Goal: Transaction & Acquisition: Purchase product/service

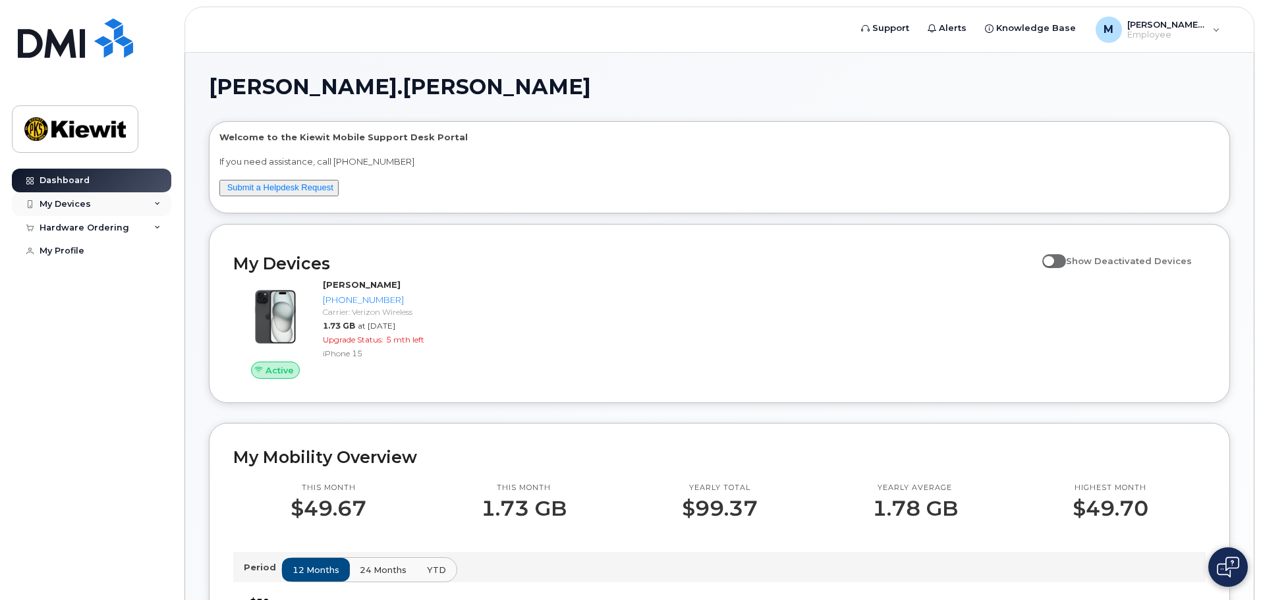
click at [50, 203] on div "My Devices" at bounding box center [65, 204] width 51 height 11
click at [102, 237] on div "Hardware Ordering" at bounding box center [91, 228] width 159 height 24
click at [78, 247] on div "New Order" at bounding box center [70, 252] width 50 height 12
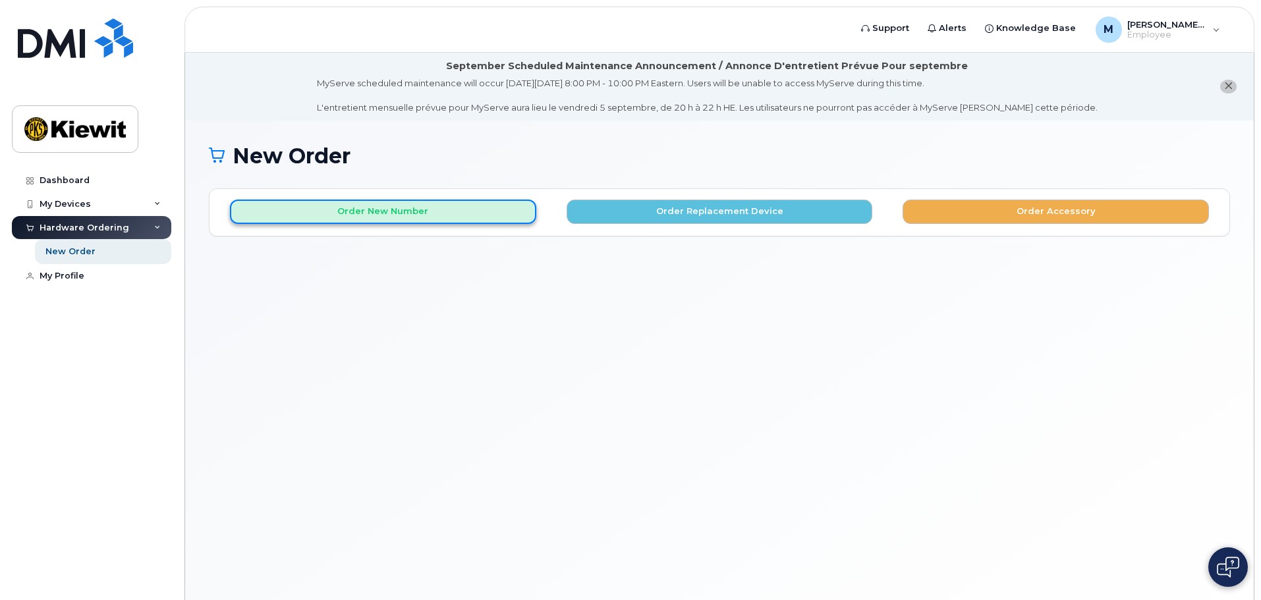
click at [505, 214] on button "Order New Number" at bounding box center [383, 212] width 306 height 24
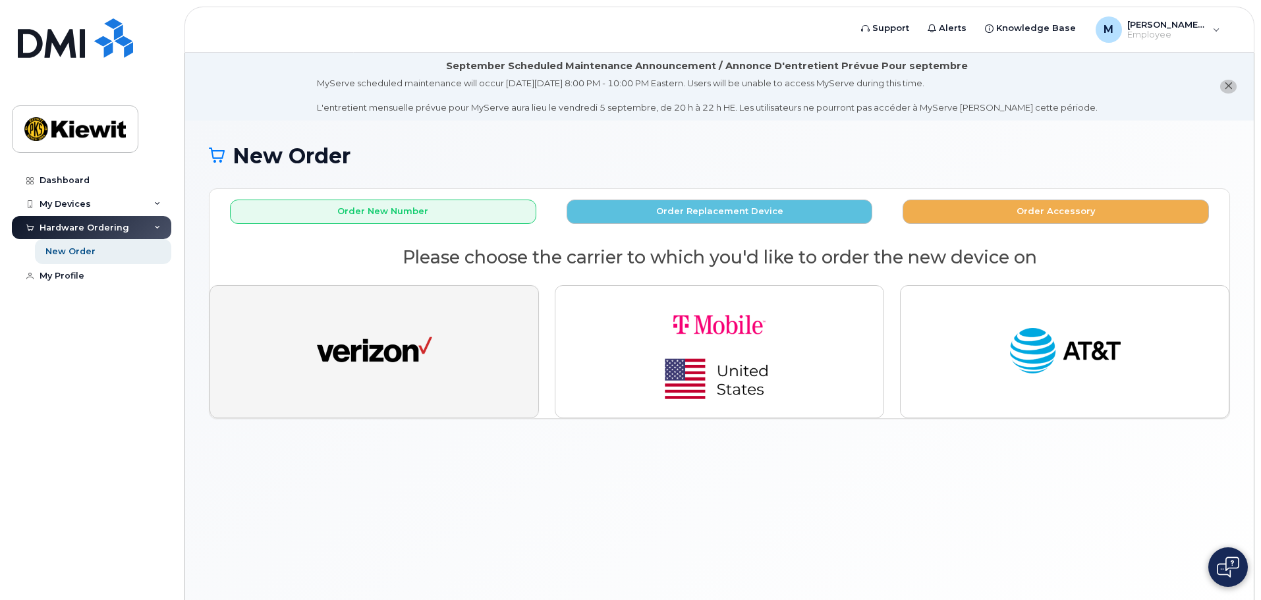
click at [429, 353] on img "button" at bounding box center [374, 351] width 115 height 59
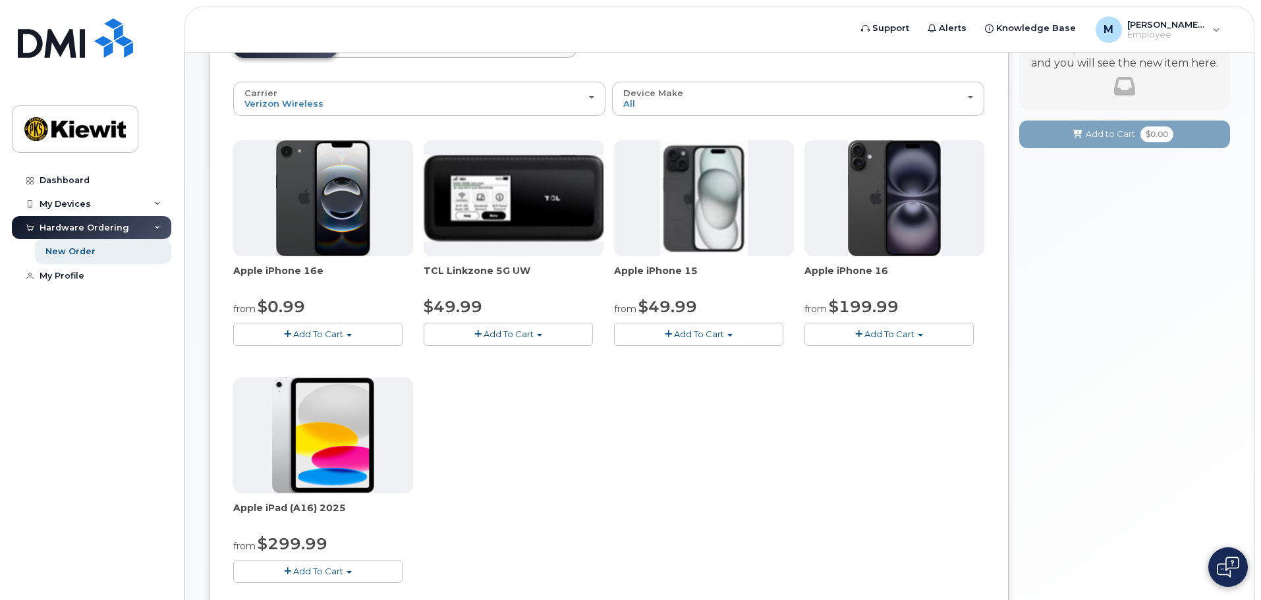
scroll to position [198, 0]
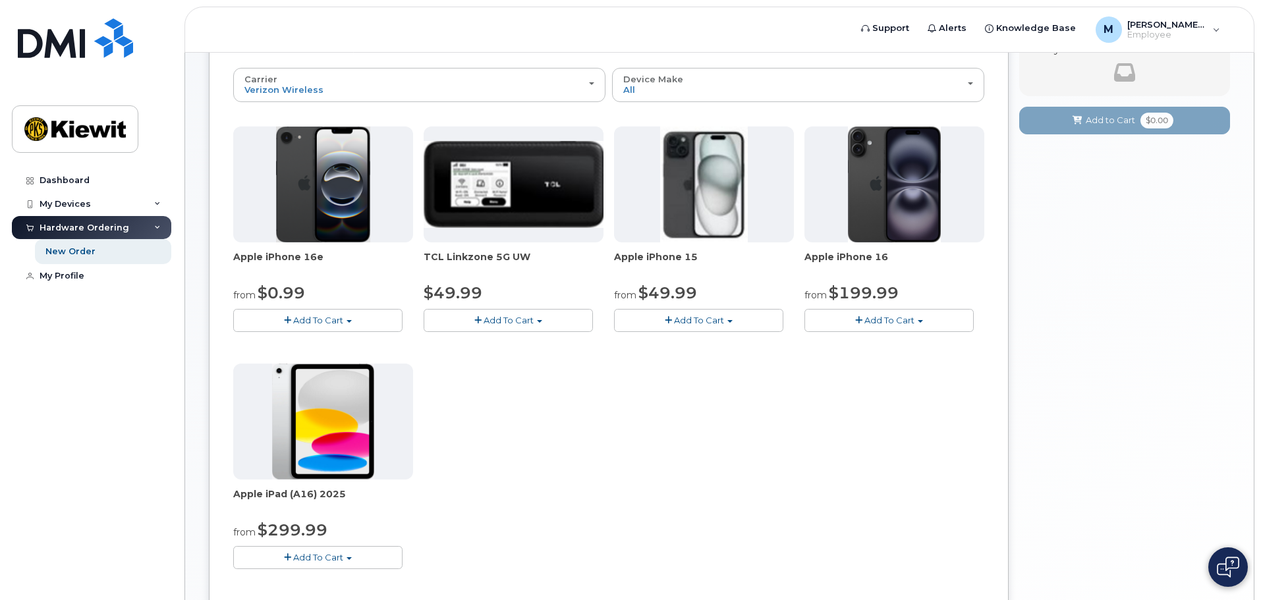
click at [725, 323] on button "Add To Cart" at bounding box center [698, 320] width 169 height 23
click at [642, 517] on div "Apple iPhone 16e from $0.99 Add To Cart $0.99 - 2 Year Activation (128GB) $599.…" at bounding box center [608, 358] width 751 height 464
click at [710, 316] on span "Add To Cart" at bounding box center [699, 320] width 50 height 11
click at [742, 346] on link "$49.99 - 2 Year Activation (128GB)" at bounding box center [705, 345] width 176 height 16
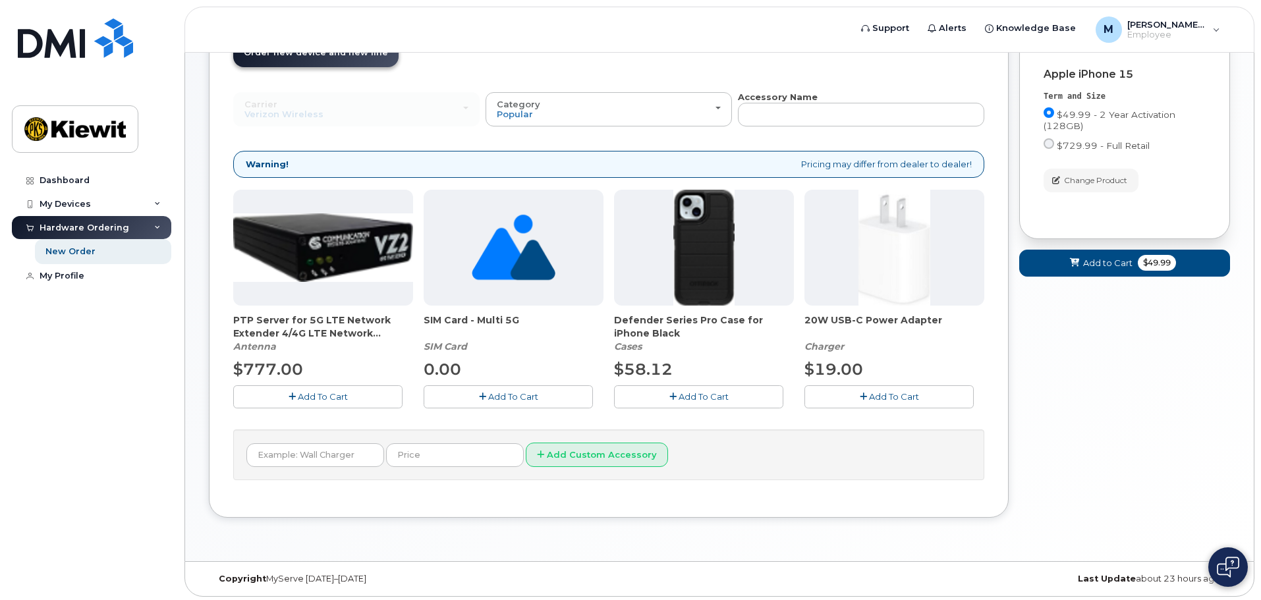
scroll to position [178, 0]
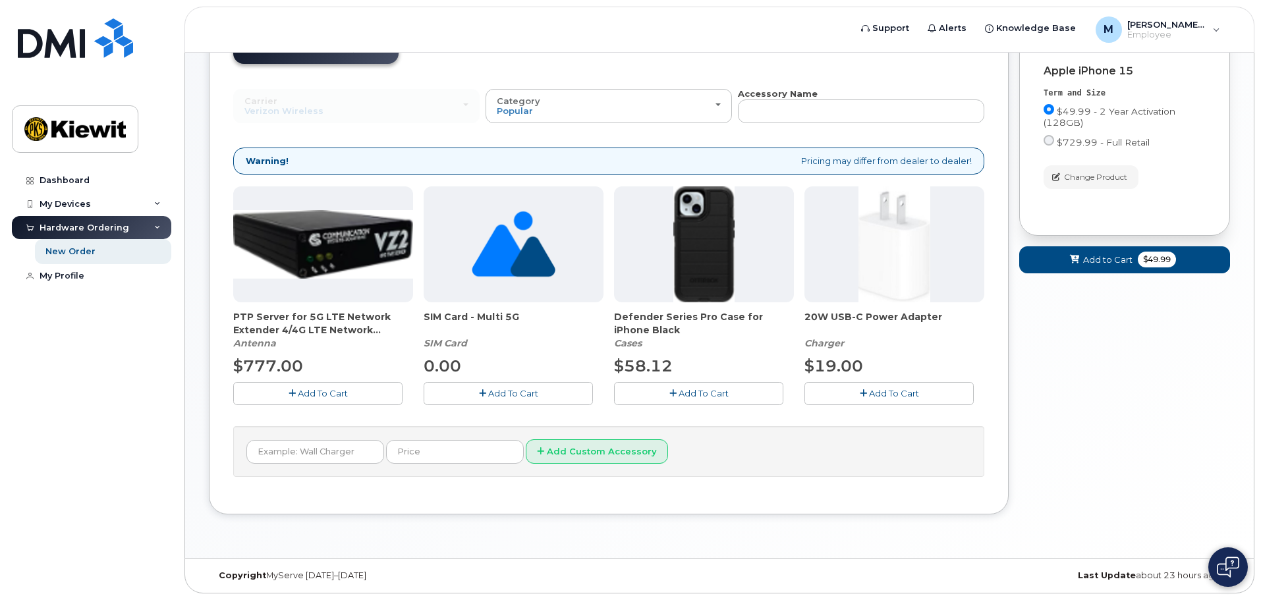
click at [875, 384] on button "Add To Cart" at bounding box center [888, 393] width 169 height 23
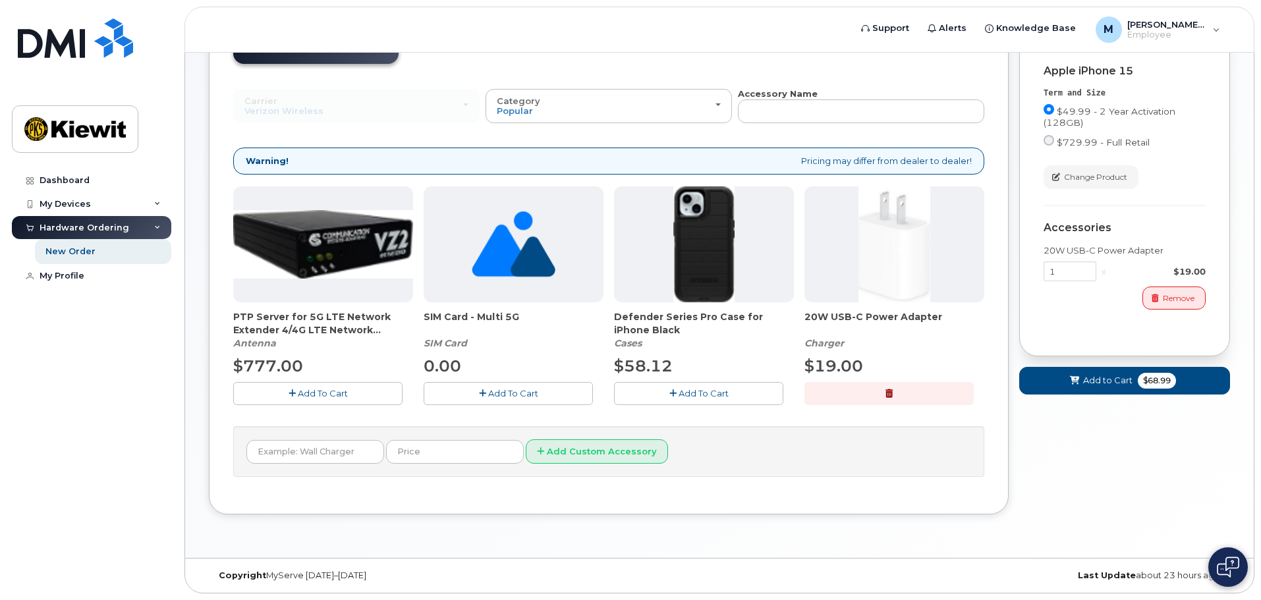
click at [692, 400] on button "Add To Cart" at bounding box center [698, 393] width 169 height 23
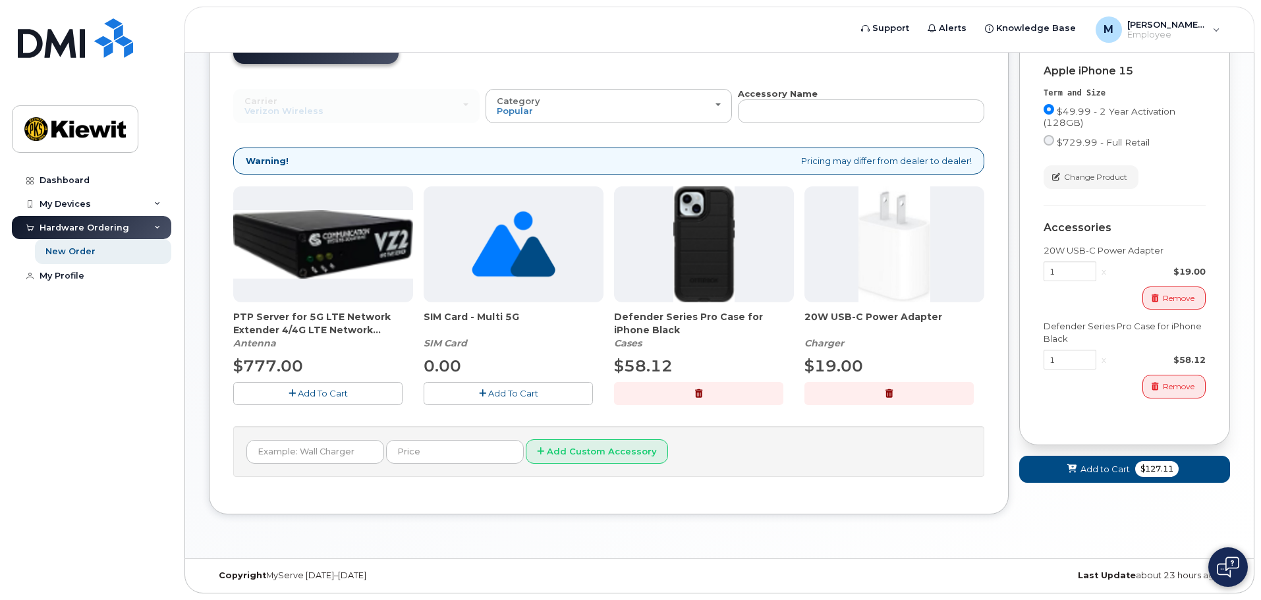
click at [483, 400] on button "Add To Cart" at bounding box center [508, 393] width 169 height 23
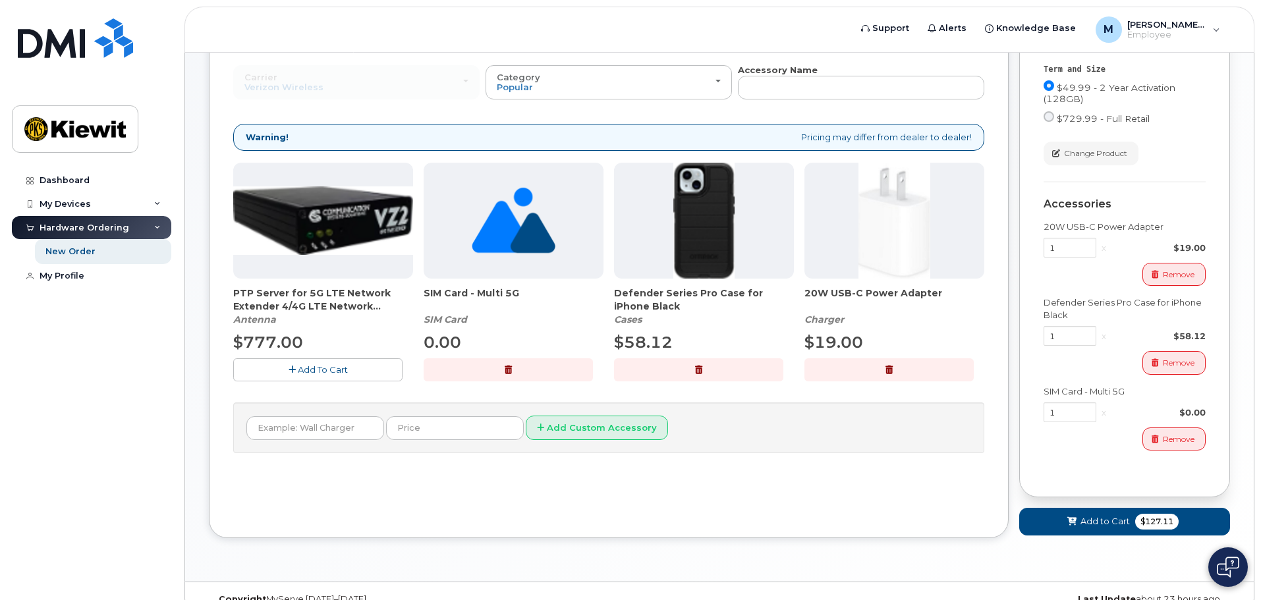
scroll to position [225, 0]
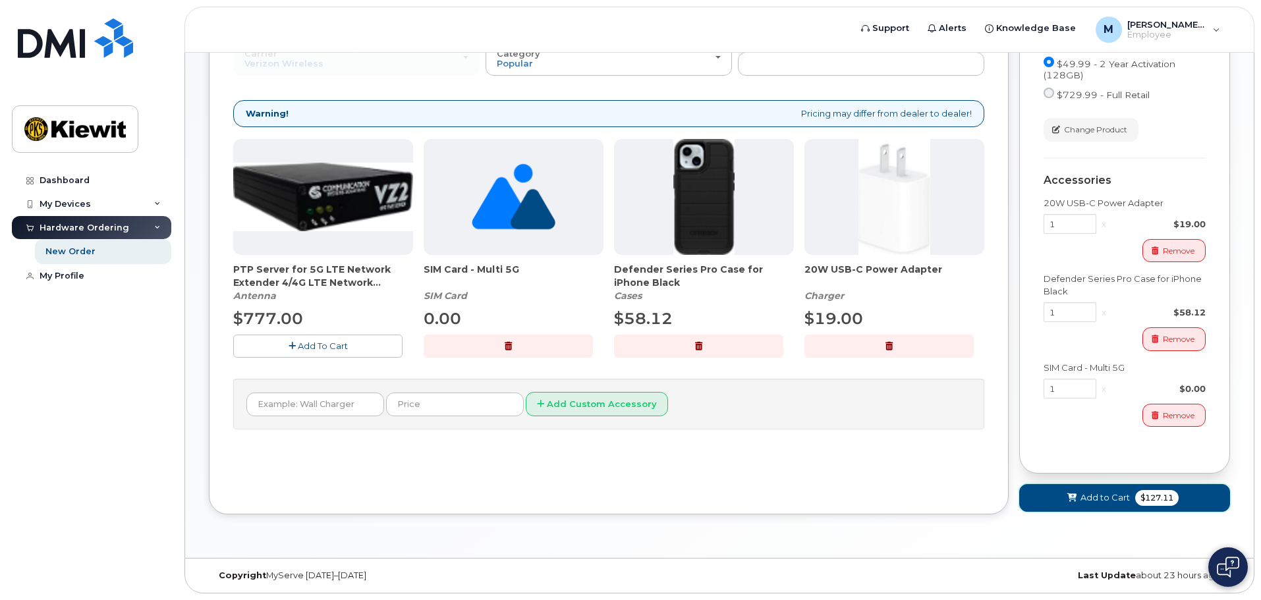
click at [1076, 505] on button "Add to Cart $127.11" at bounding box center [1124, 497] width 211 height 27
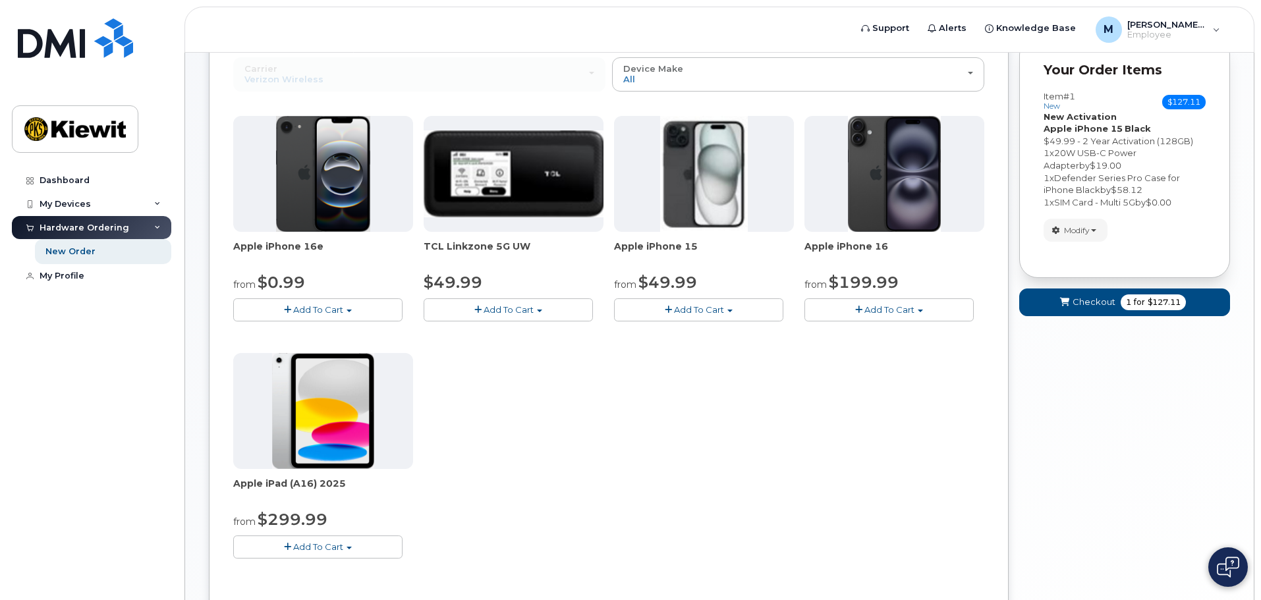
scroll to position [340, 0]
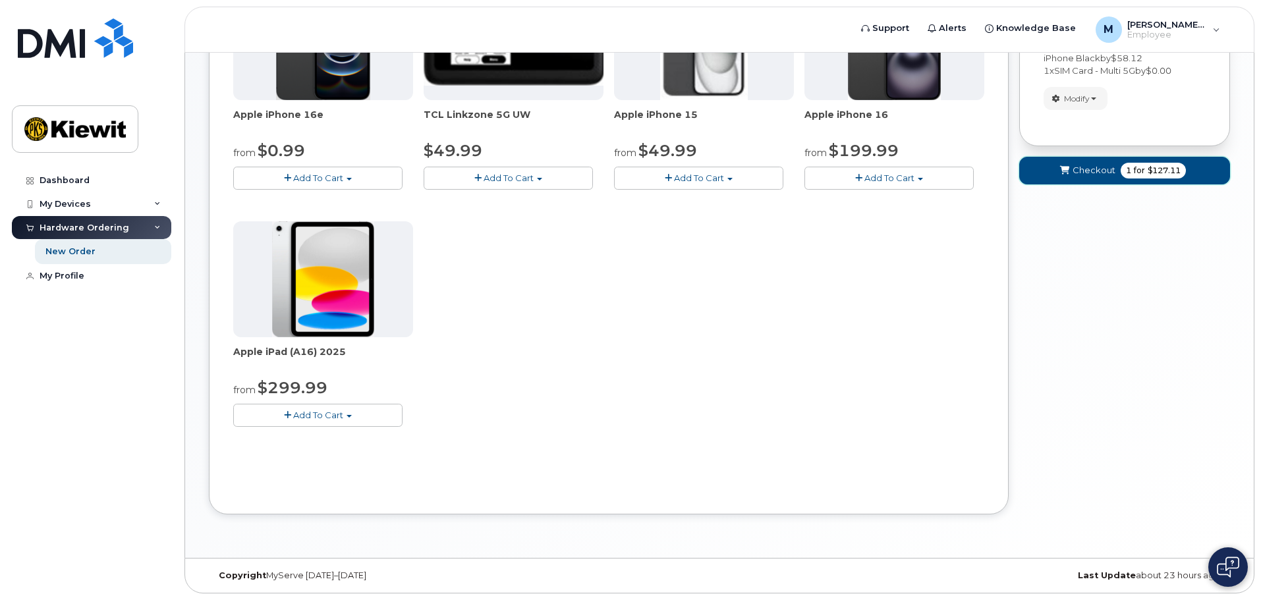
click at [1078, 175] on span "Checkout" at bounding box center [1093, 170] width 43 height 13
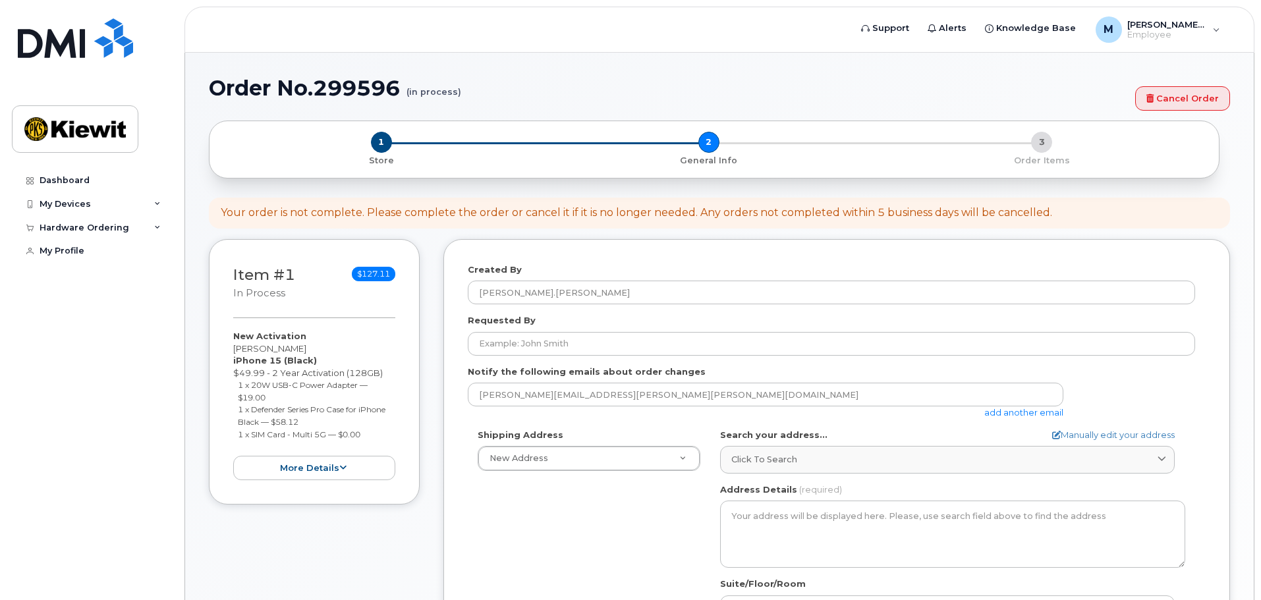
select select
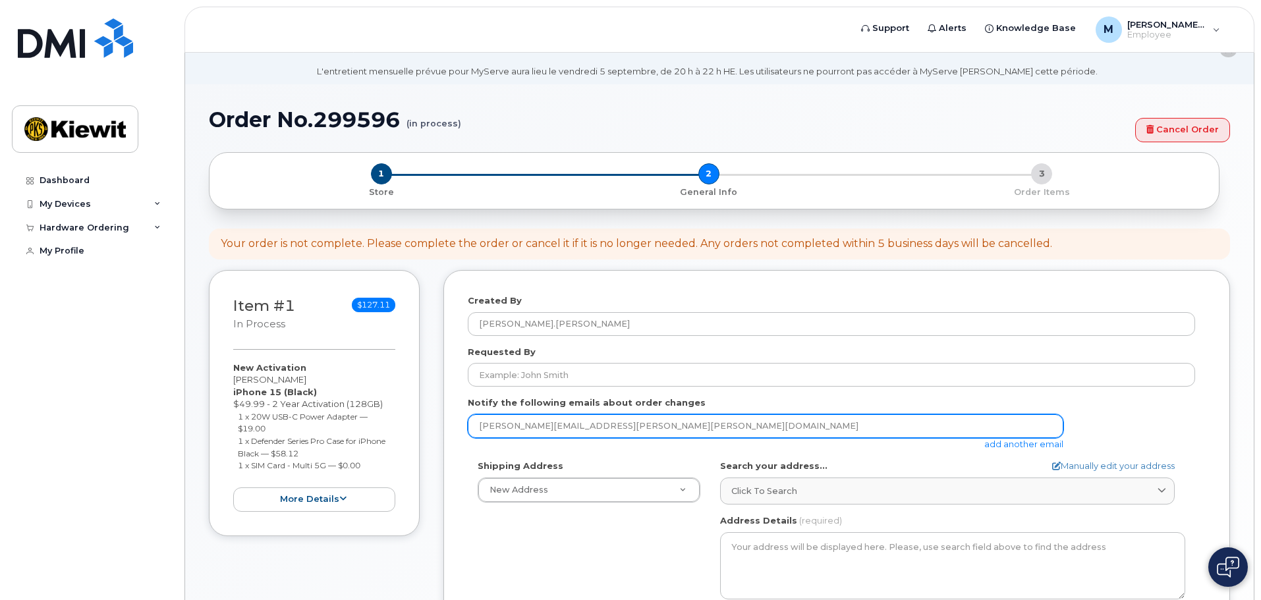
scroll to position [66, 0]
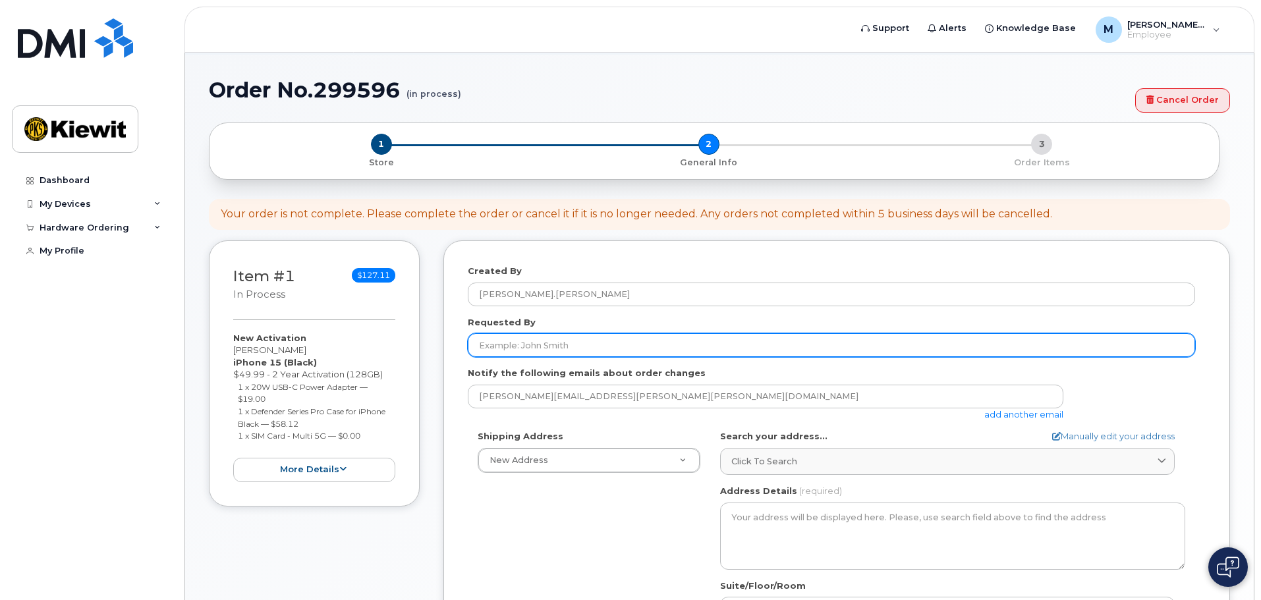
click at [573, 345] on input "Requested By" at bounding box center [831, 345] width 727 height 24
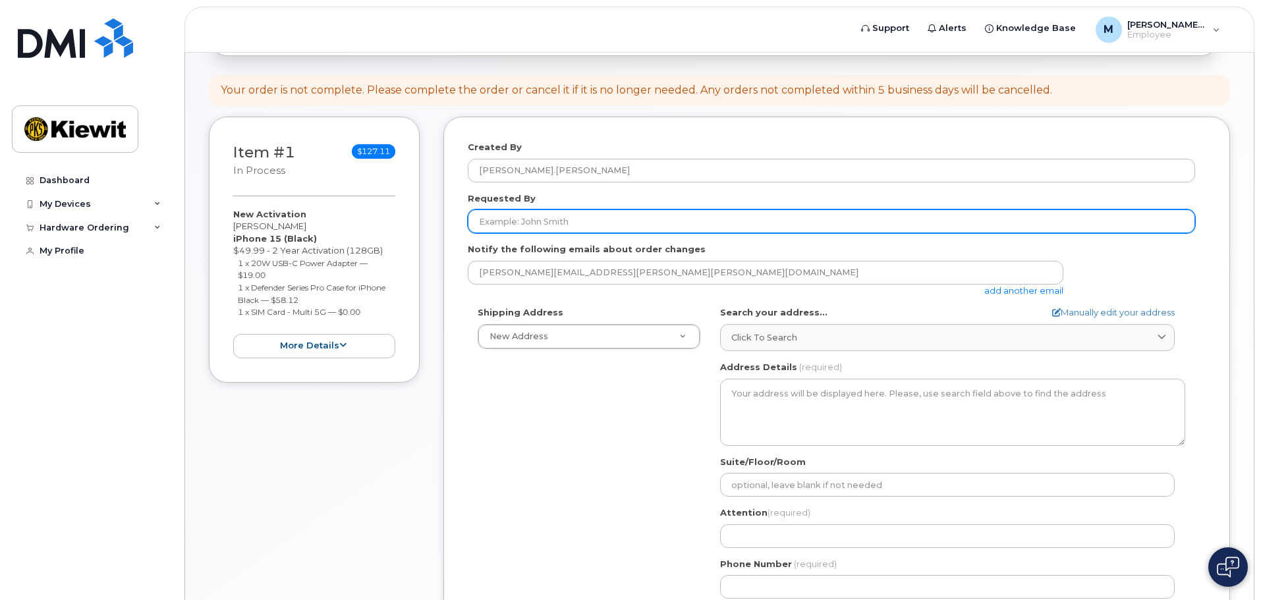
scroll to position [145, 0]
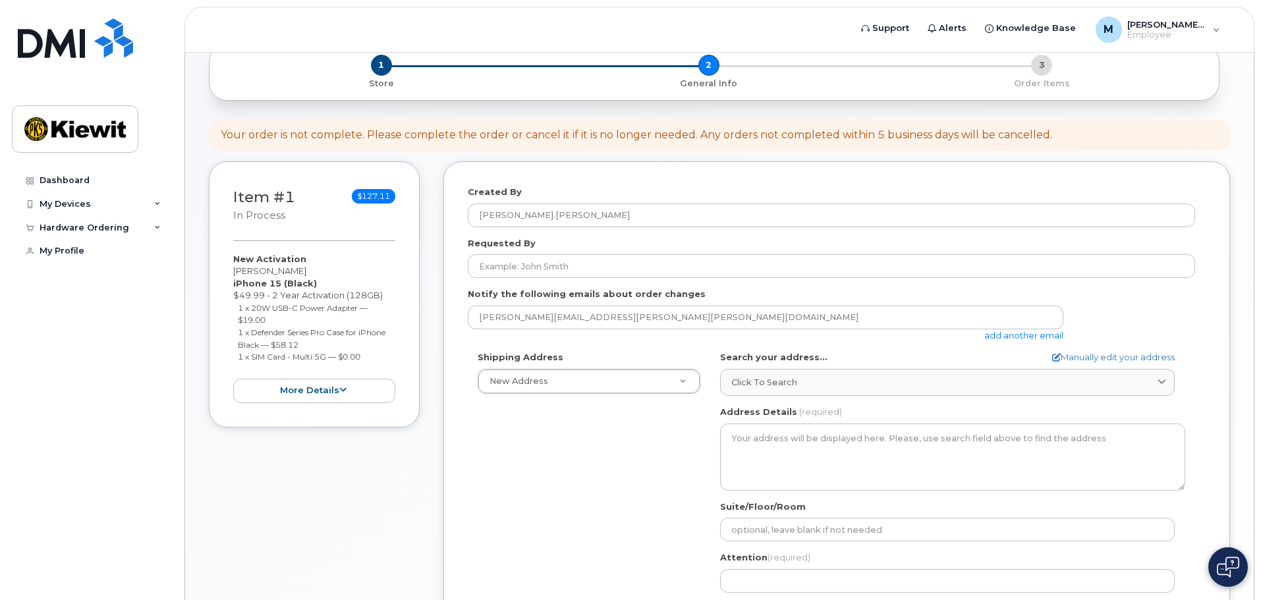
click at [528, 281] on form "Created By Mauricio.Davila Requested By Notify the following emails about order…" at bounding box center [837, 437] width 738 height 502
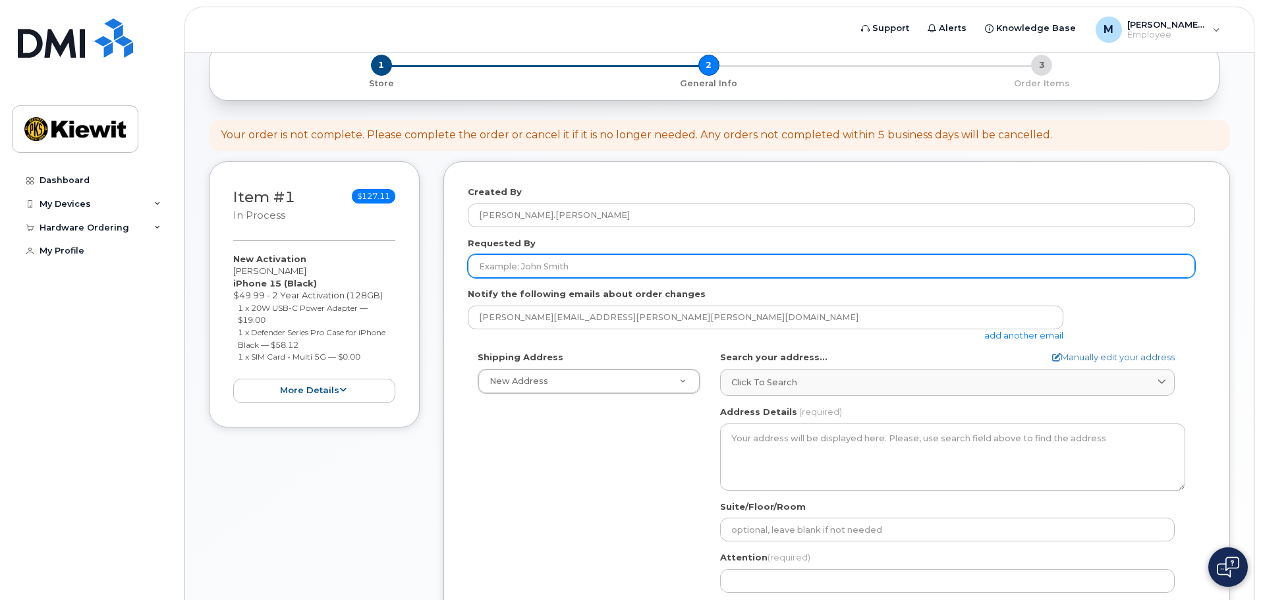
click at [534, 264] on input "Requested By" at bounding box center [831, 266] width 727 height 24
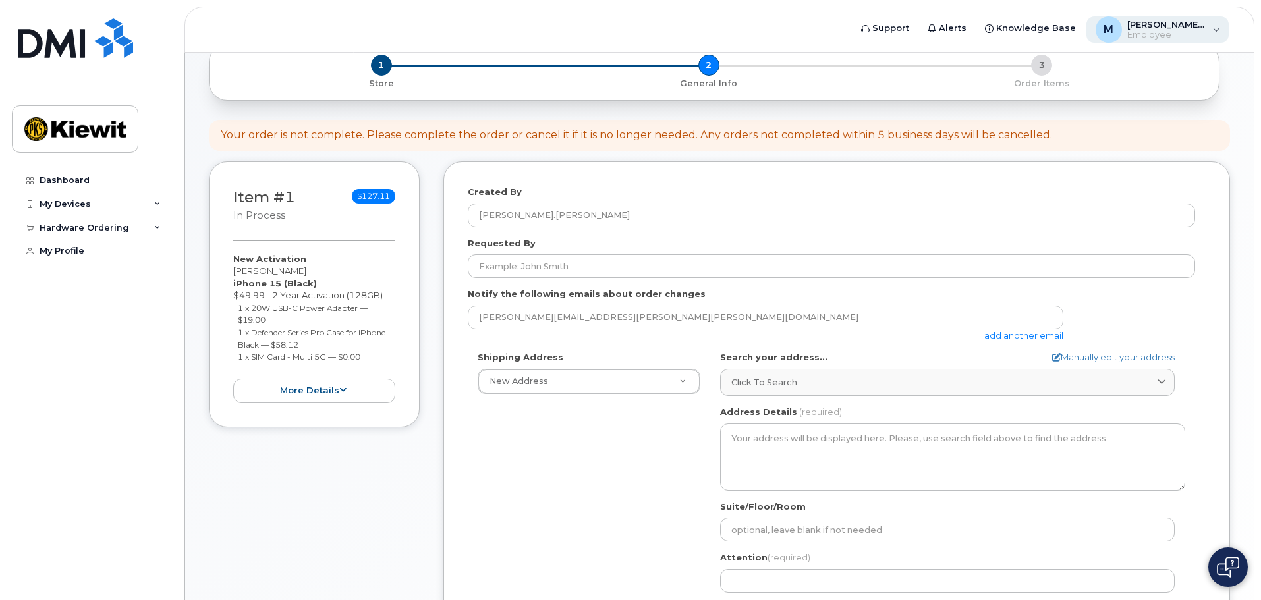
click at [1225, 40] on div "M Mauricio.Davila Employee" at bounding box center [1157, 29] width 143 height 26
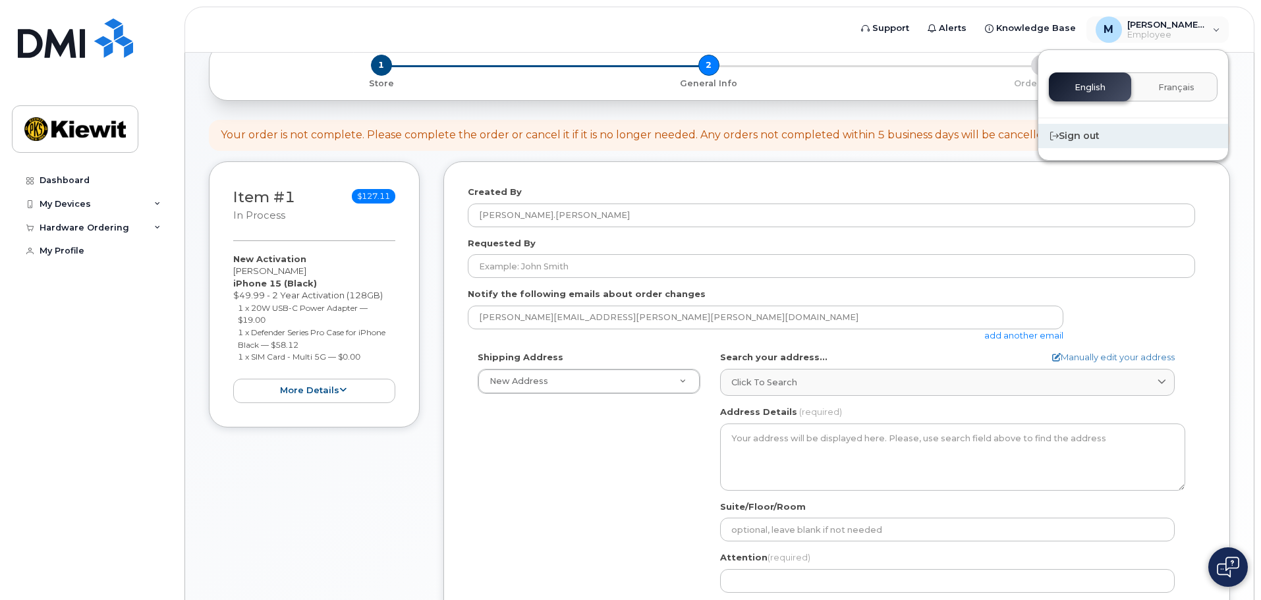
click at [1074, 137] on div "Sign out" at bounding box center [1133, 136] width 190 height 24
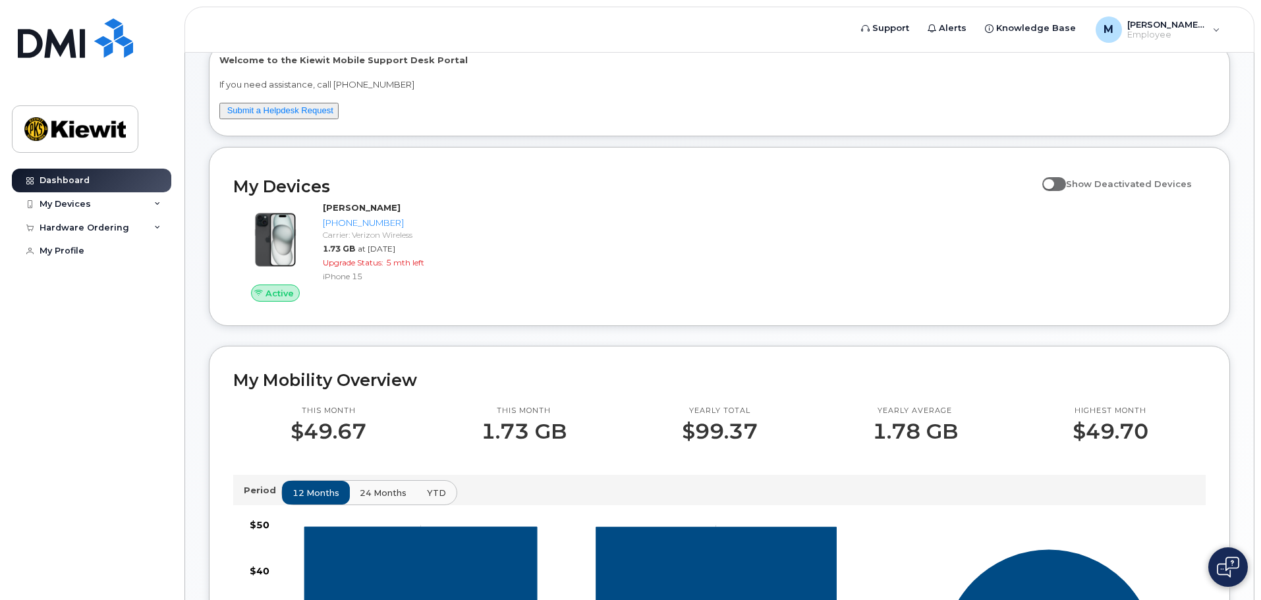
scroll to position [76, 0]
click at [1065, 188] on span at bounding box center [1054, 184] width 24 height 13
click at [1053, 182] on input "Show Deactivated Devices" at bounding box center [1047, 177] width 11 height 11
click at [1065, 188] on span at bounding box center [1054, 184] width 24 height 13
click at [1053, 182] on input "Show Deactivated Devices" at bounding box center [1047, 177] width 11 height 11
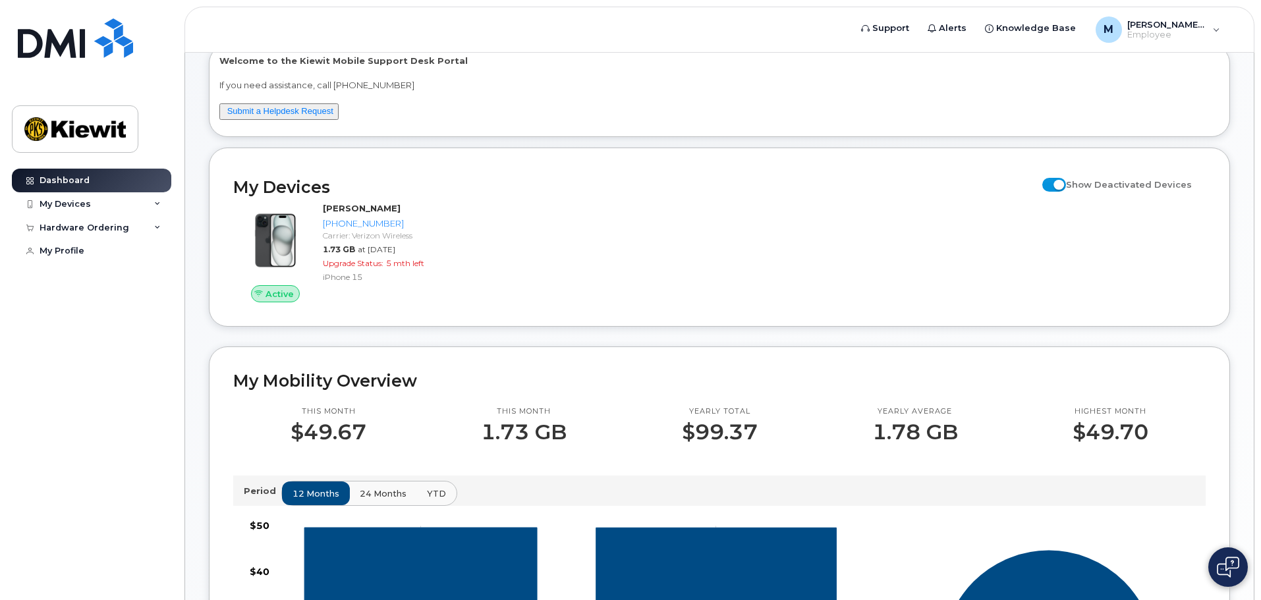
checkbox input "false"
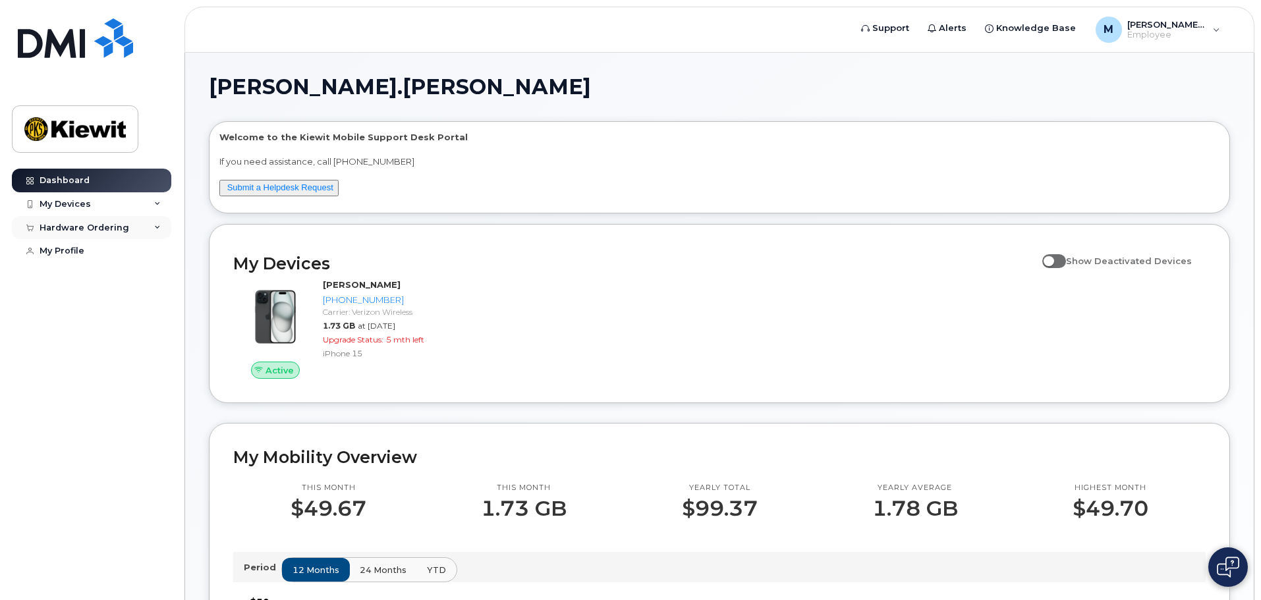
click at [114, 228] on div "Hardware Ordering" at bounding box center [85, 228] width 90 height 11
click at [97, 253] on link "My Orders" at bounding box center [103, 251] width 136 height 25
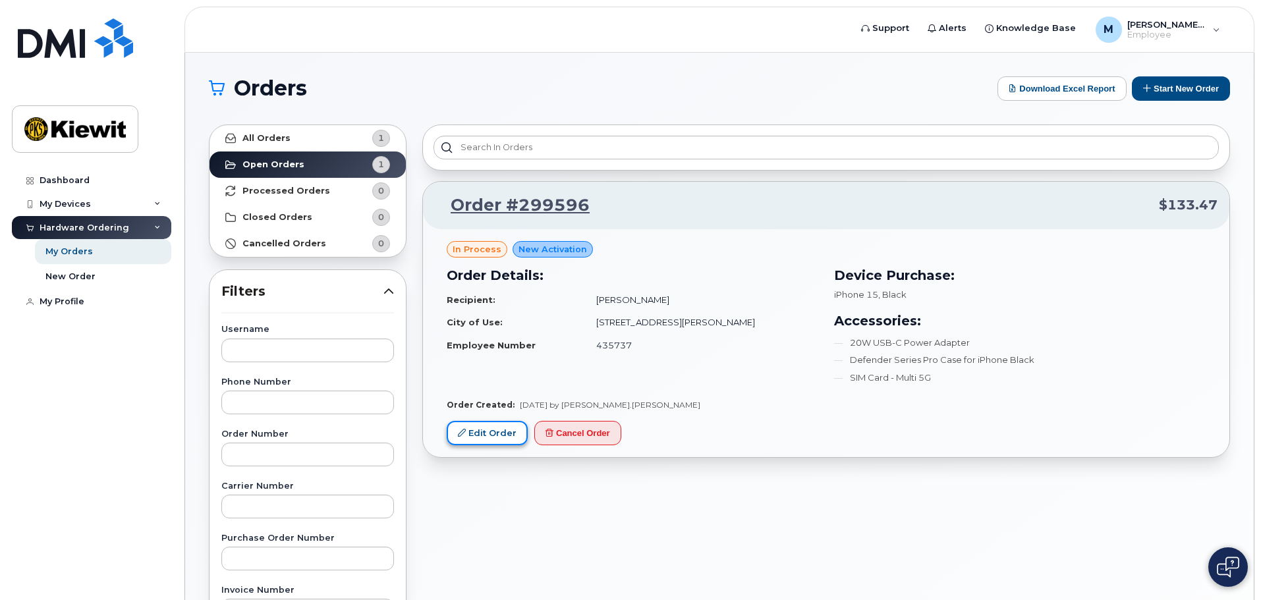
click at [501, 432] on link "Edit Order" at bounding box center [487, 433] width 81 height 24
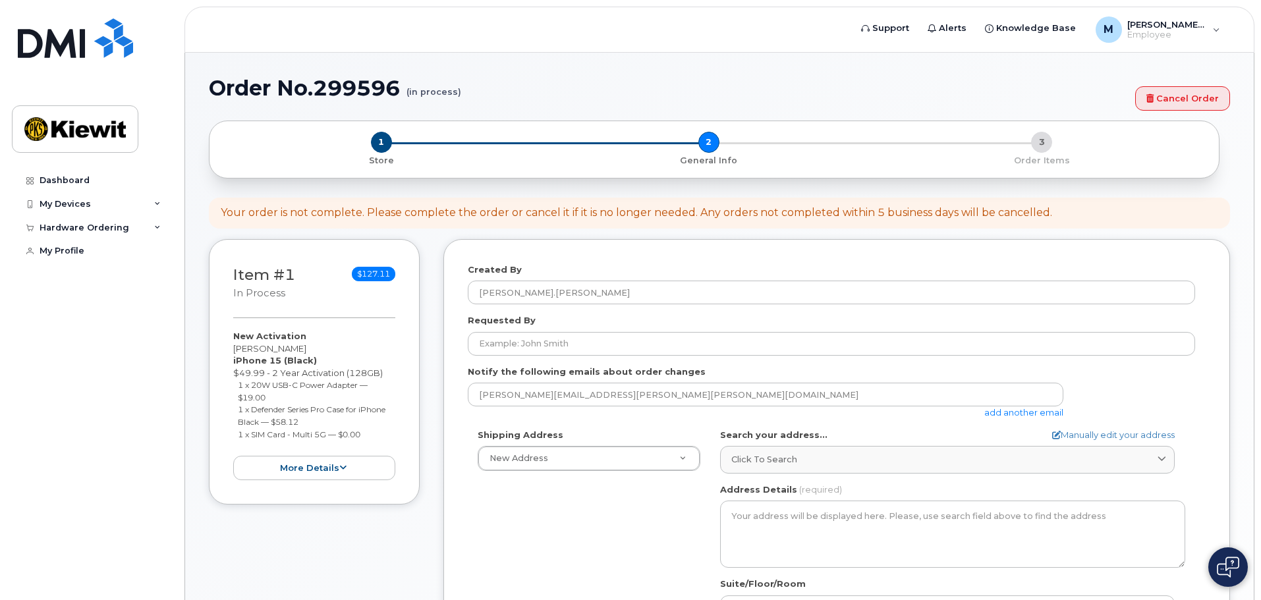
select select
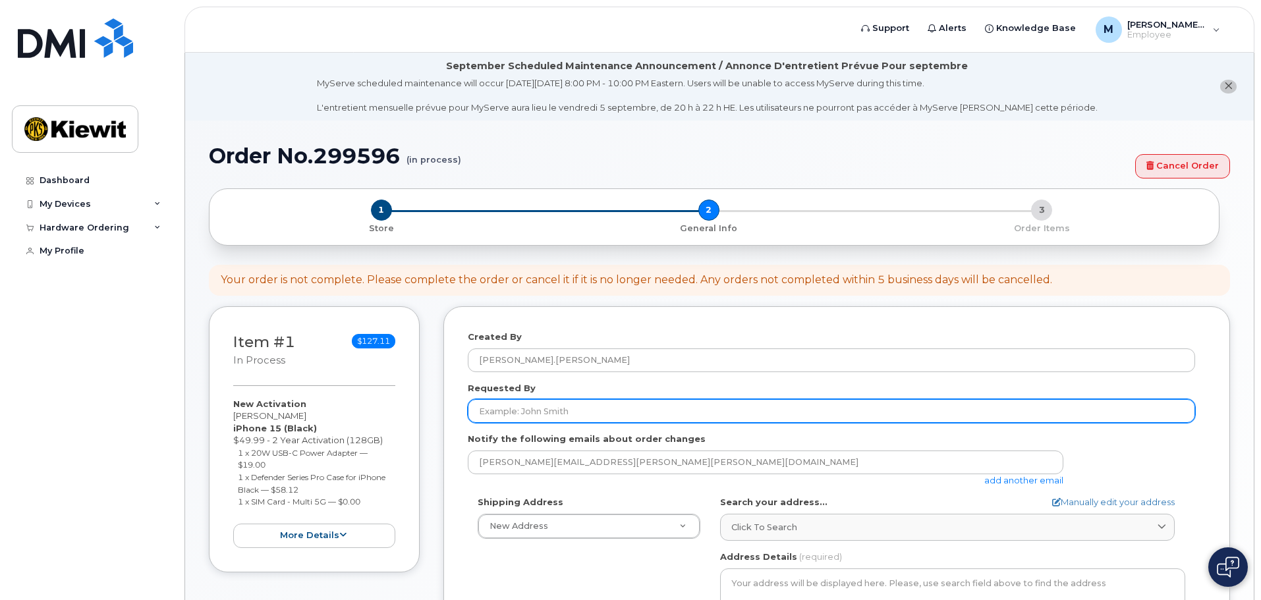
click at [532, 406] on input "Requested By" at bounding box center [831, 411] width 727 height 24
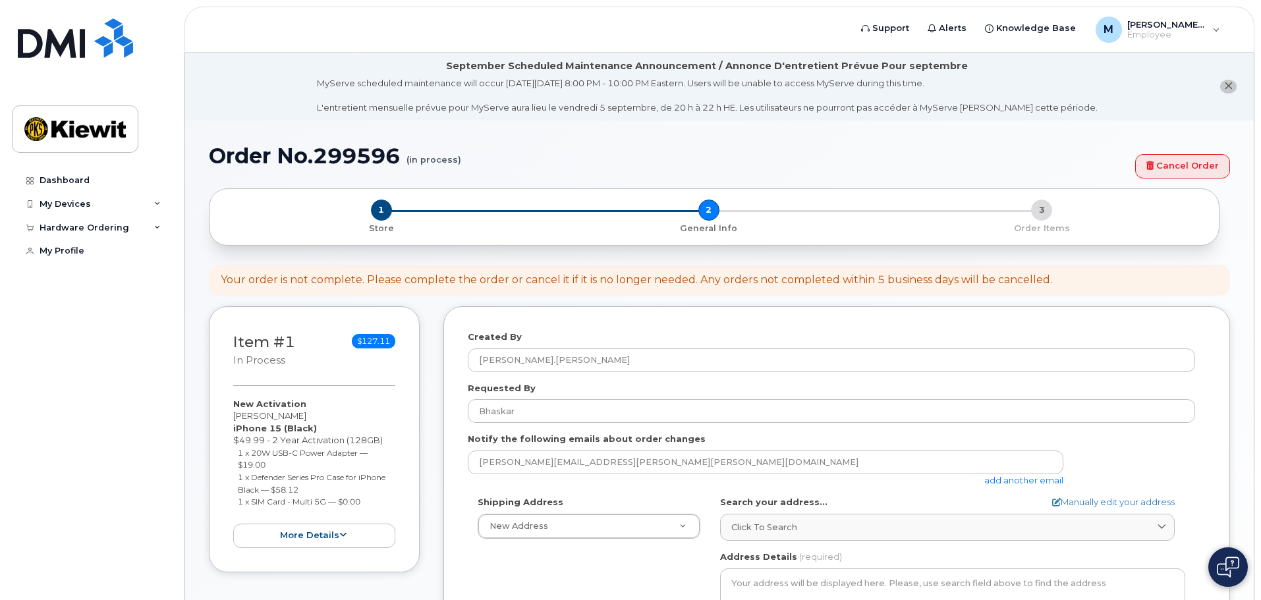
click at [545, 424] on form "Created By Mauricio.Davila Requested By Bhaskar Notify the following emails abo…" at bounding box center [837, 582] width 738 height 502
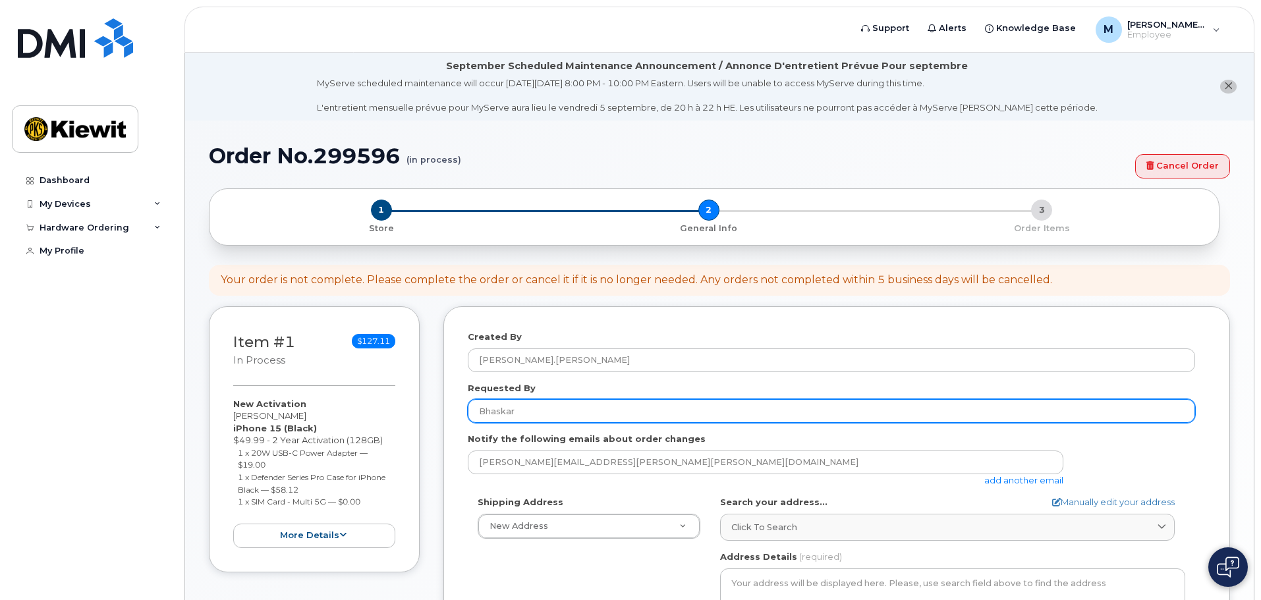
click at [544, 415] on input "Bhaskar" at bounding box center [831, 411] width 727 height 24
drag, startPoint x: 516, startPoint y: 410, endPoint x: 723, endPoint y: 410, distance: 206.9
click at [723, 410] on input "Bhaskar kANCHARLA" at bounding box center [831, 411] width 727 height 24
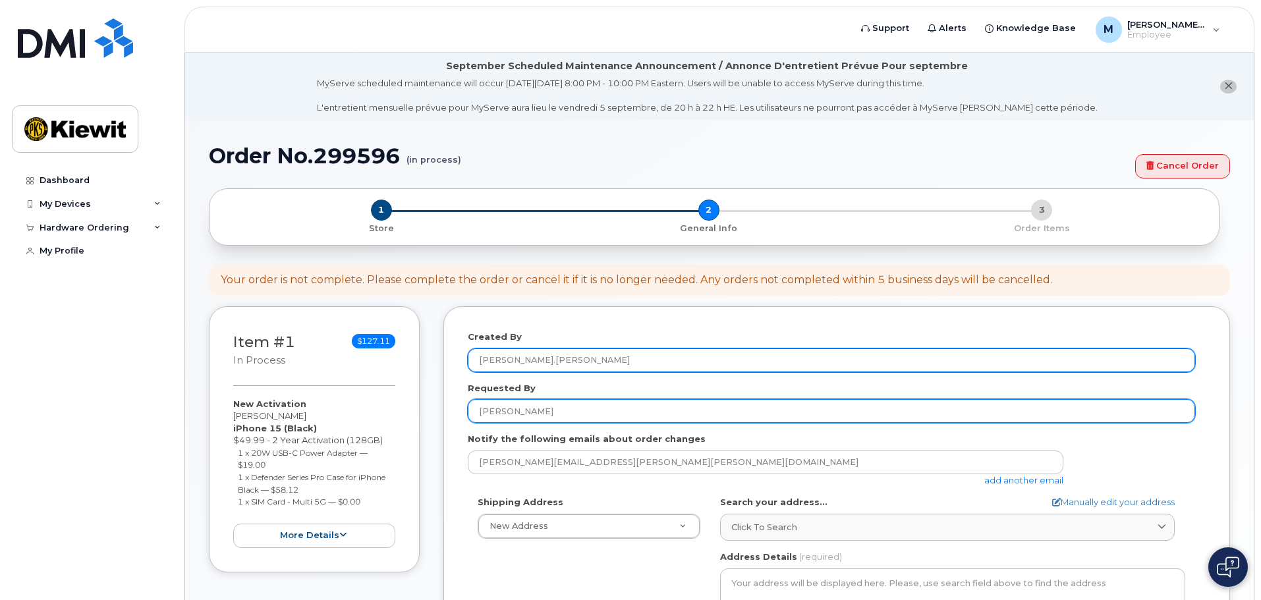
type input "[PERSON_NAME]"
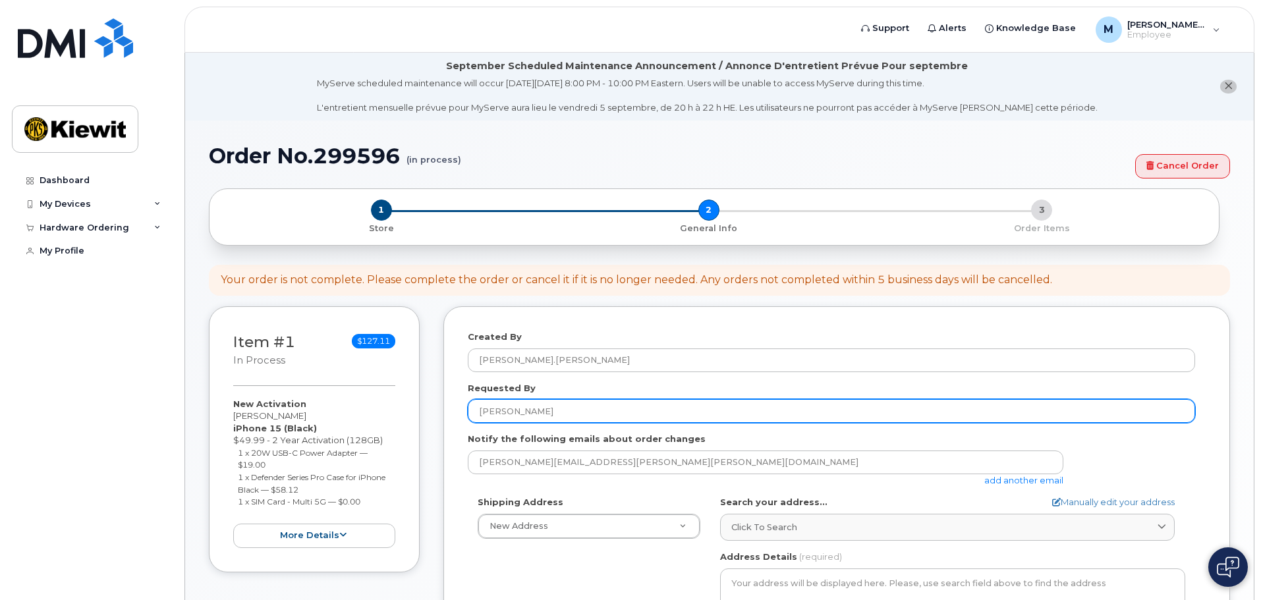
click at [667, 403] on input "[PERSON_NAME]" at bounding box center [831, 411] width 727 height 24
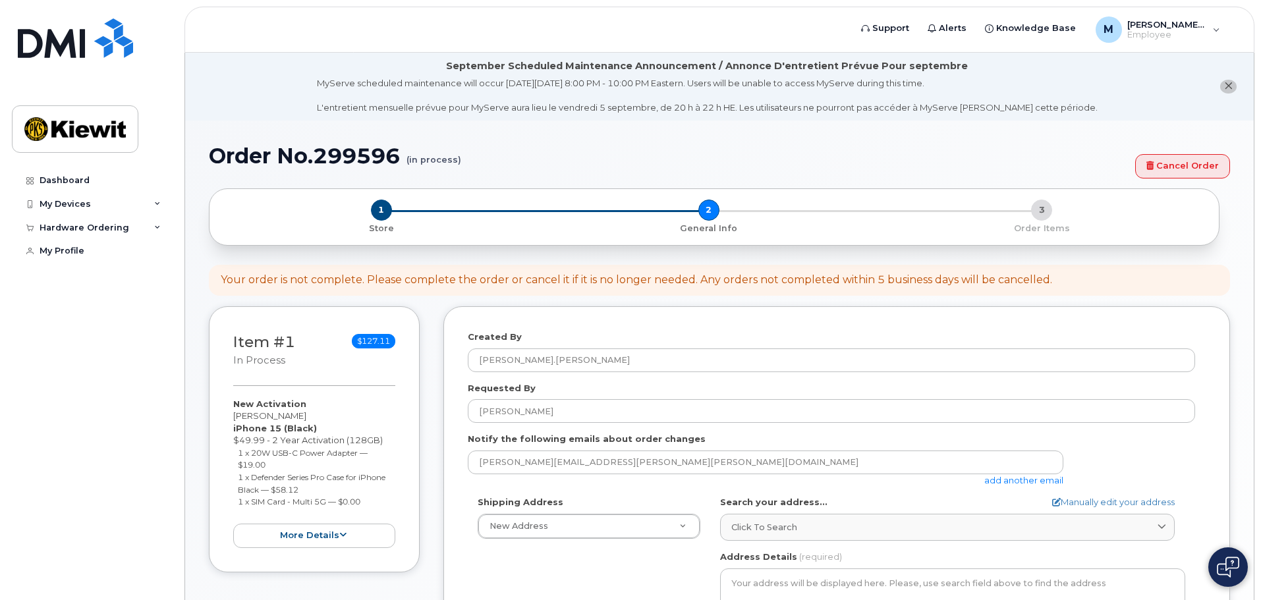
click at [1098, 453] on div "mauricio.davila@kiewit.com add another email" at bounding box center [831, 469] width 727 height 36
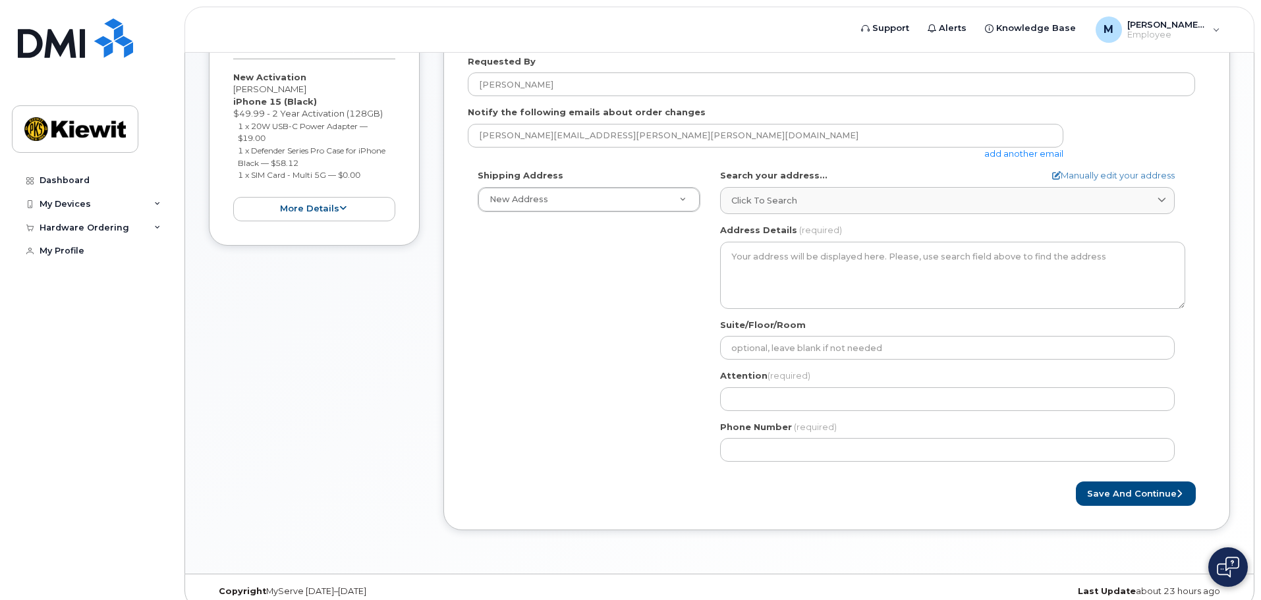
scroll to position [329, 0]
click at [1126, 491] on button "Save and Continue" at bounding box center [1136, 491] width 120 height 24
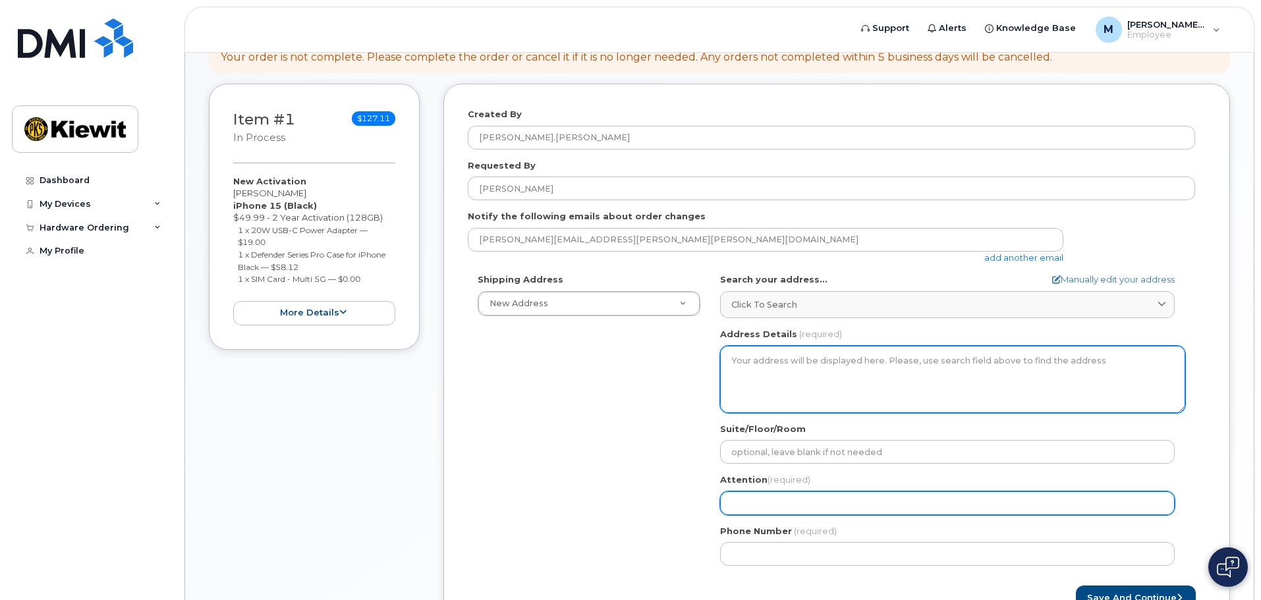
scroll to position [198, 0]
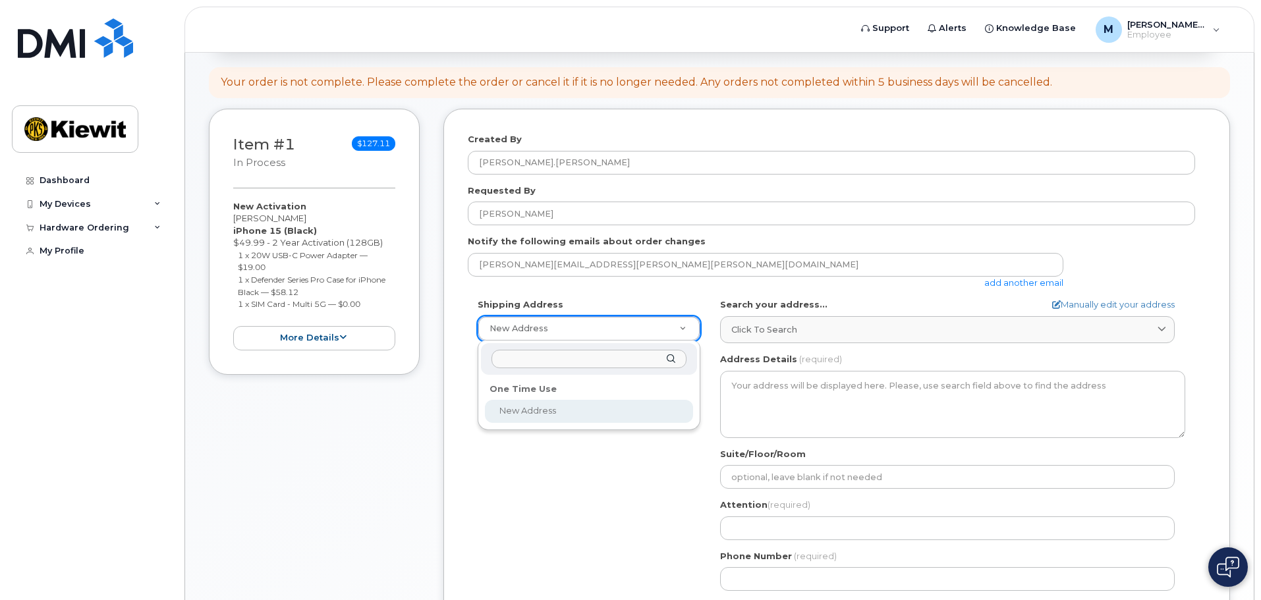
click at [559, 360] on input "text" at bounding box center [588, 359] width 195 height 19
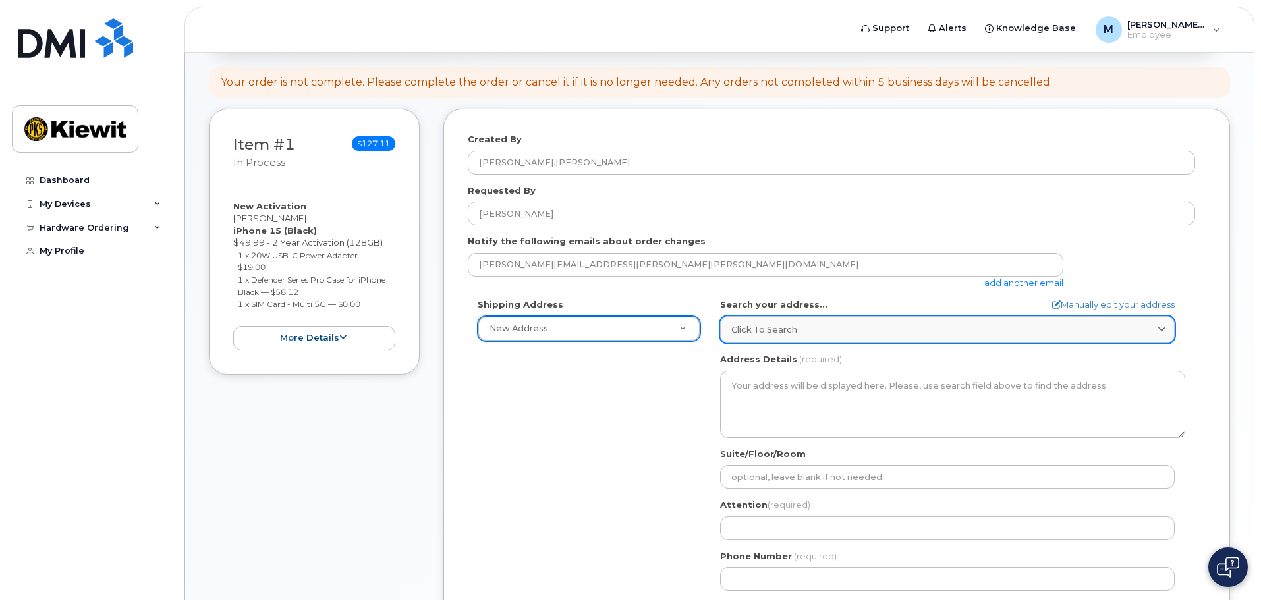
click at [789, 330] on span "Click to search" at bounding box center [764, 329] width 66 height 13
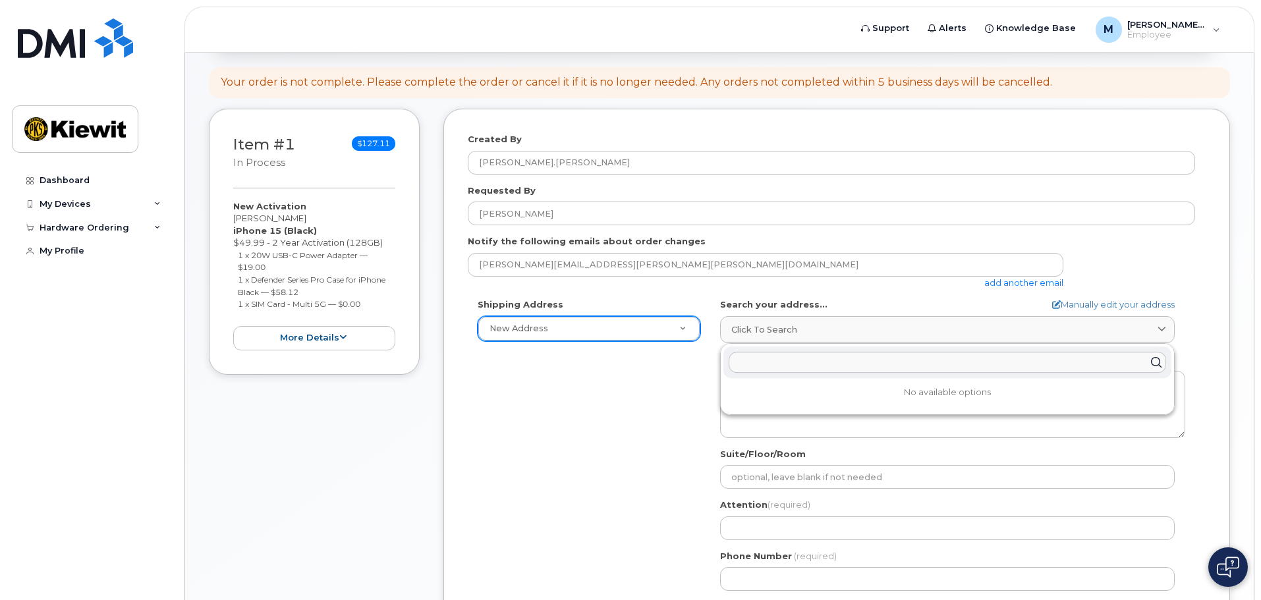
click at [659, 403] on div "Shipping Address New Address New Address AB Search your address... Manually edi…" at bounding box center [831, 449] width 727 height 302
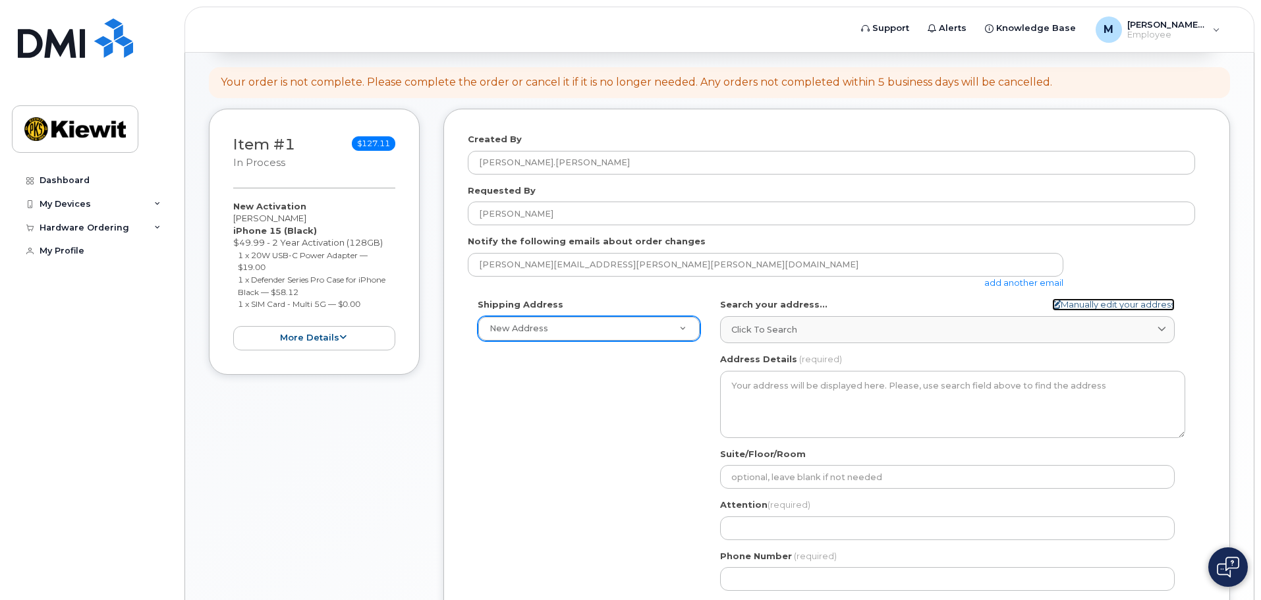
click at [1105, 310] on link "Manually edit your address" at bounding box center [1113, 304] width 123 height 13
select select
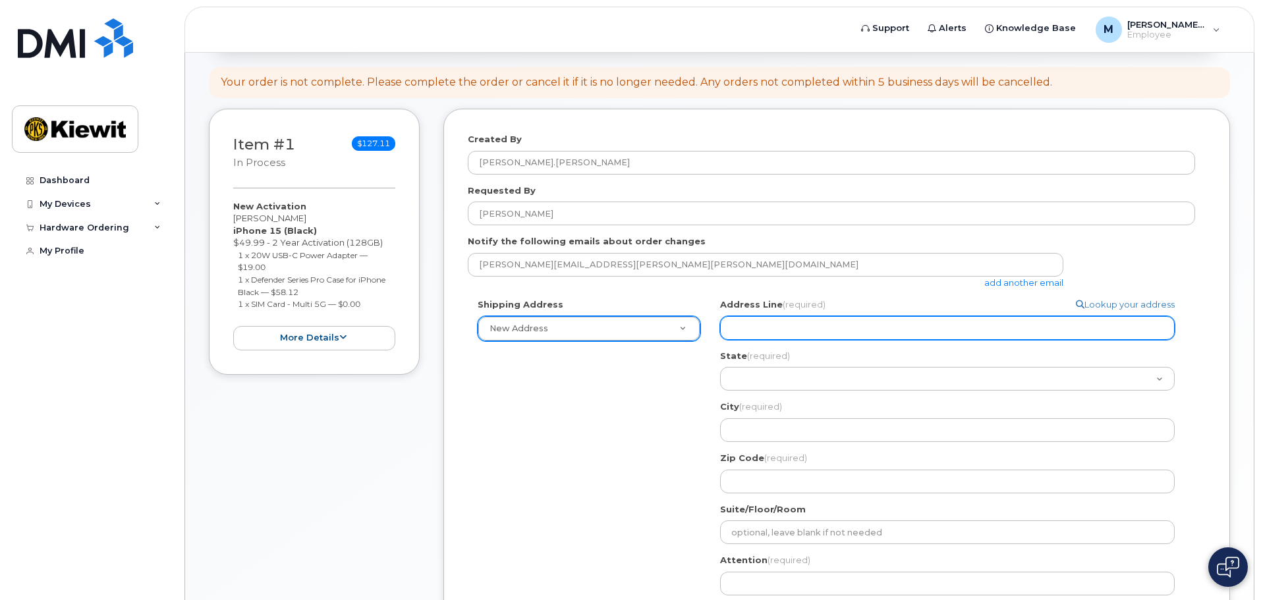
click at [795, 320] on input "Address Line (required)" at bounding box center [947, 328] width 455 height 24
type input "6200 Lee Vista Blvd"
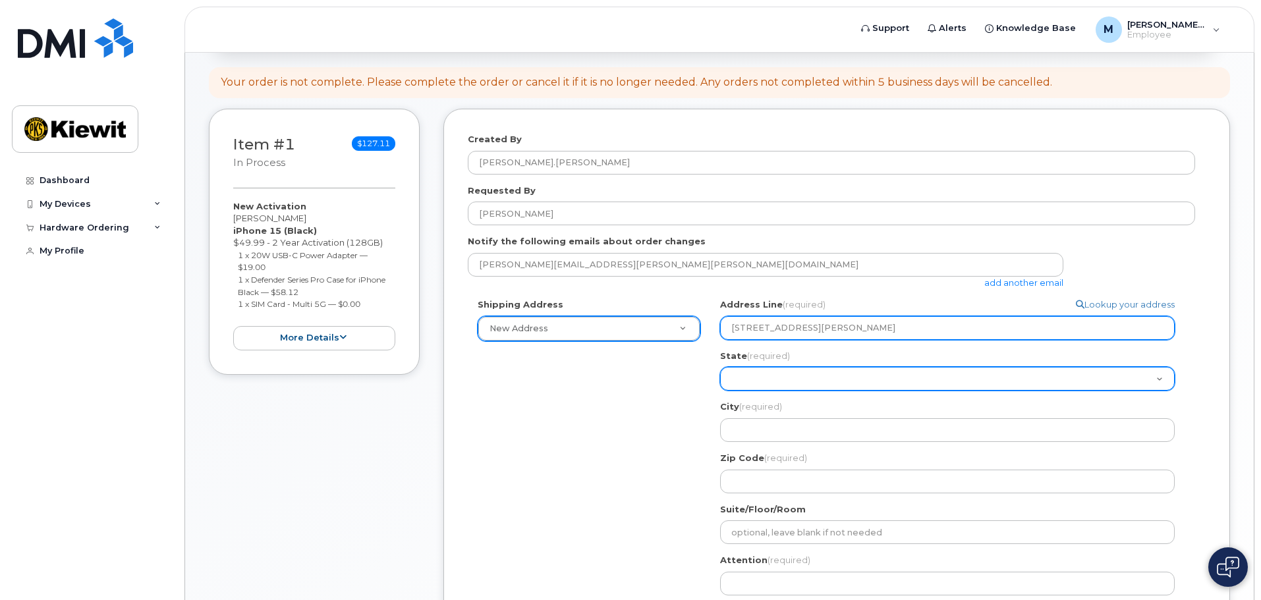
select select "FL"
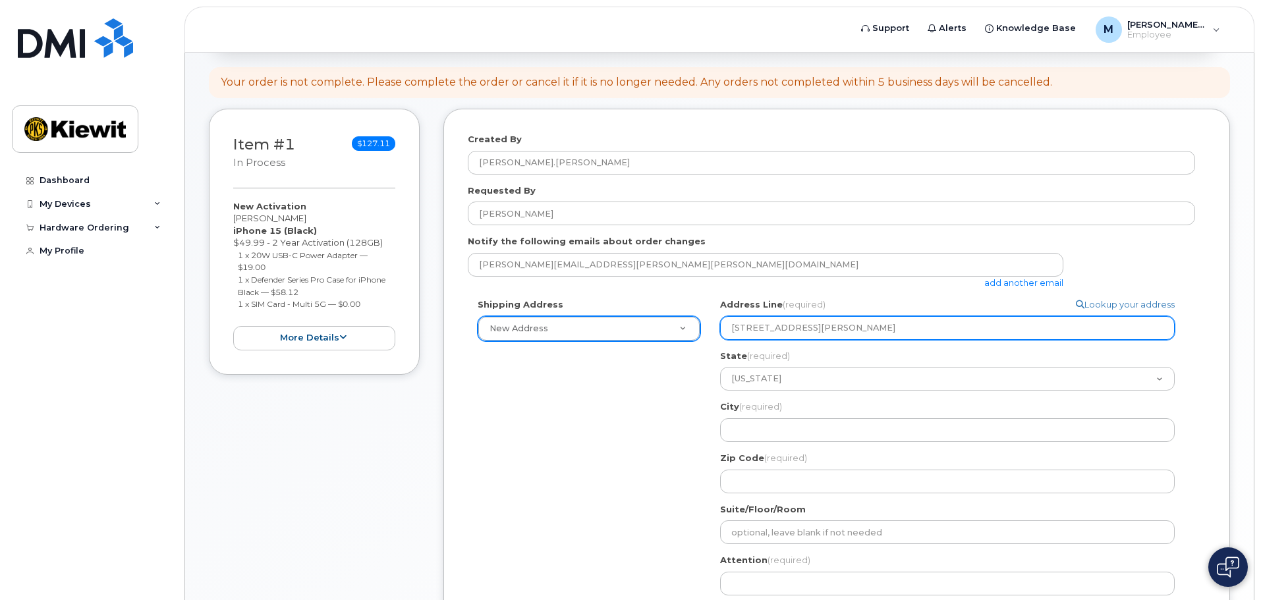
type input "Orlando"
type input "32832"
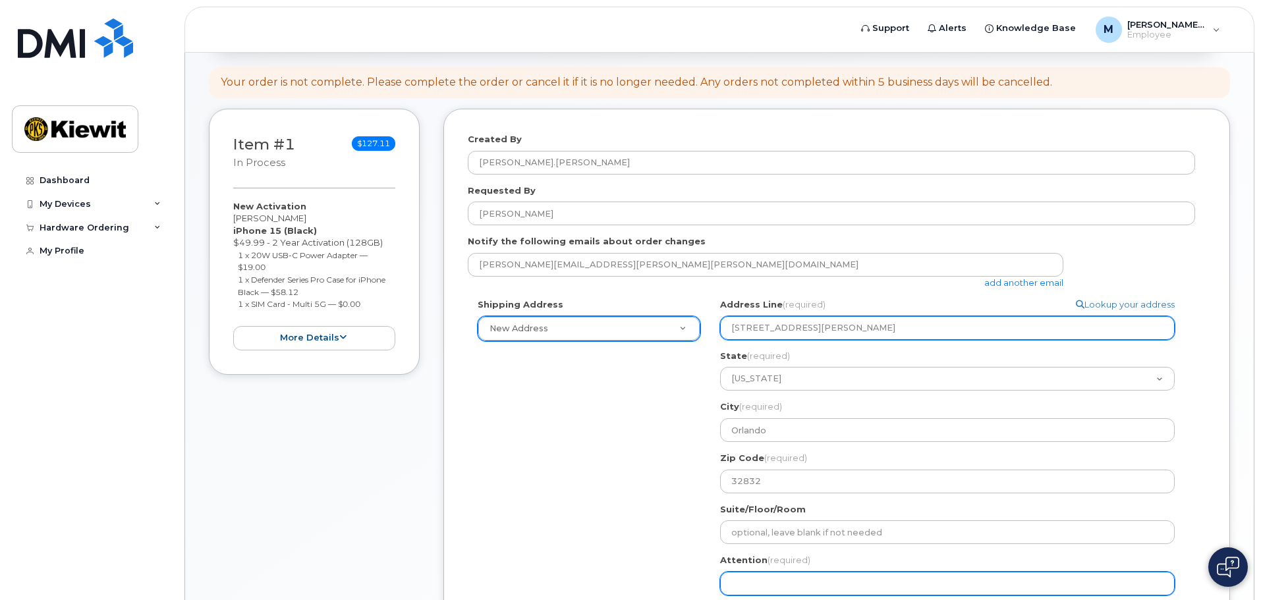
type input "Mauricio Davila"
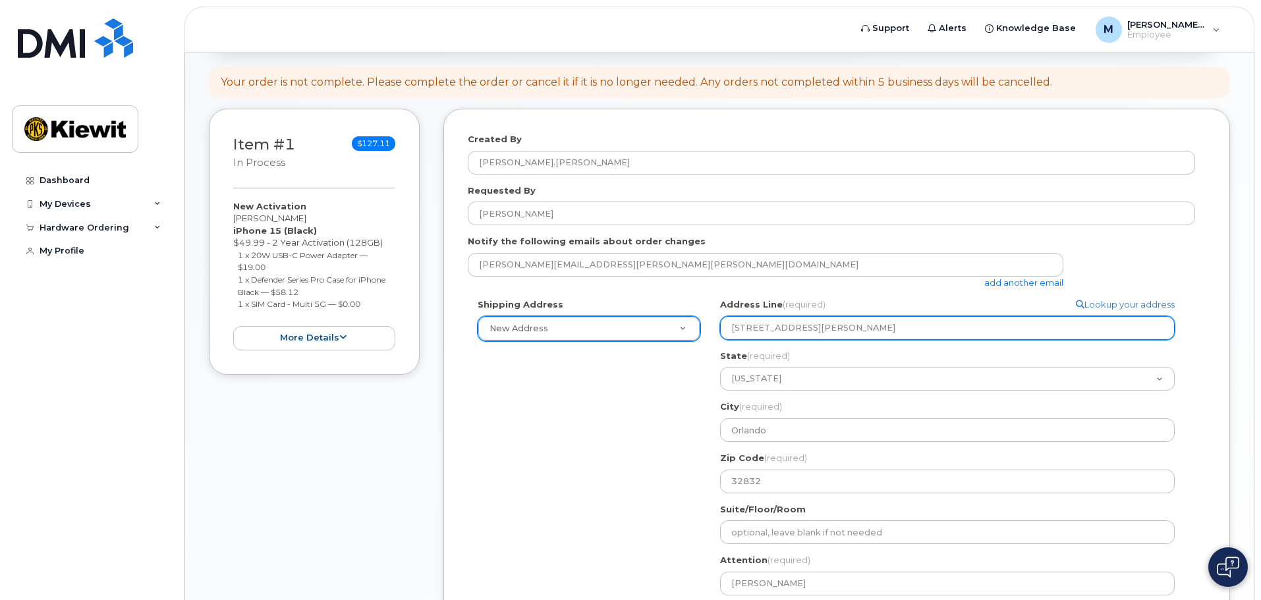
select select
click at [831, 322] on input "6200 Lee Vista Blvd" at bounding box center [947, 328] width 455 height 24
type input "6200 Lee Vista Blvd"
select select
type input "6200 Lee Vista Blvd S"
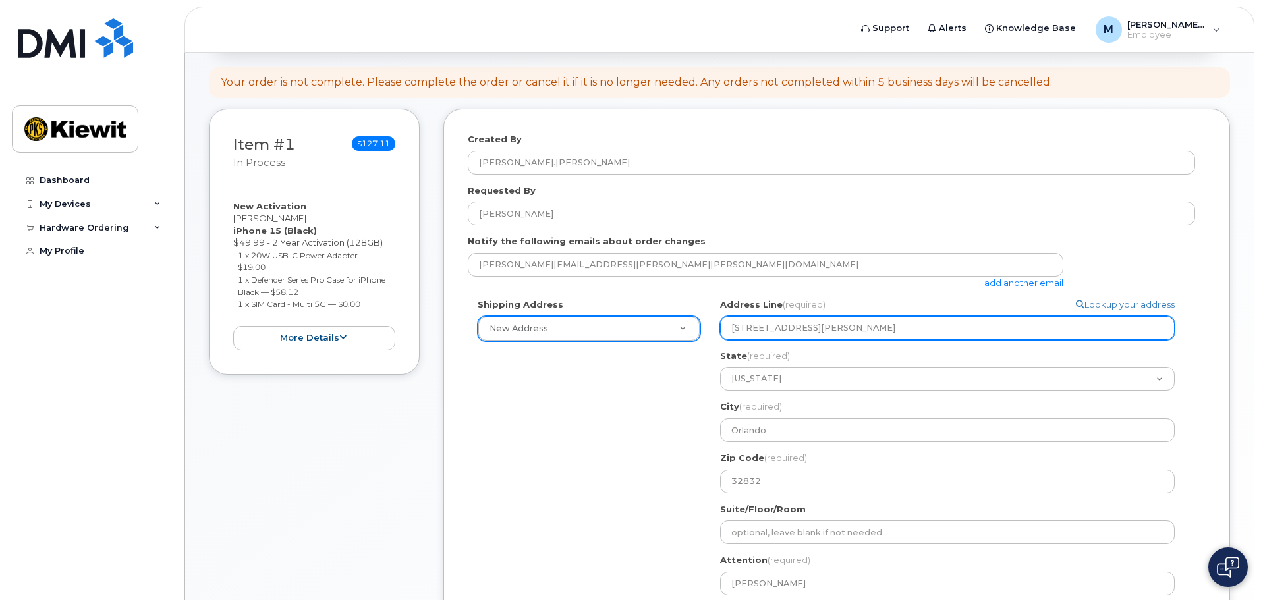
select select
type input "6200 Lee Vista Blvd Su"
select select
type input "6200 Lee Vista Blvd Sui"
select select
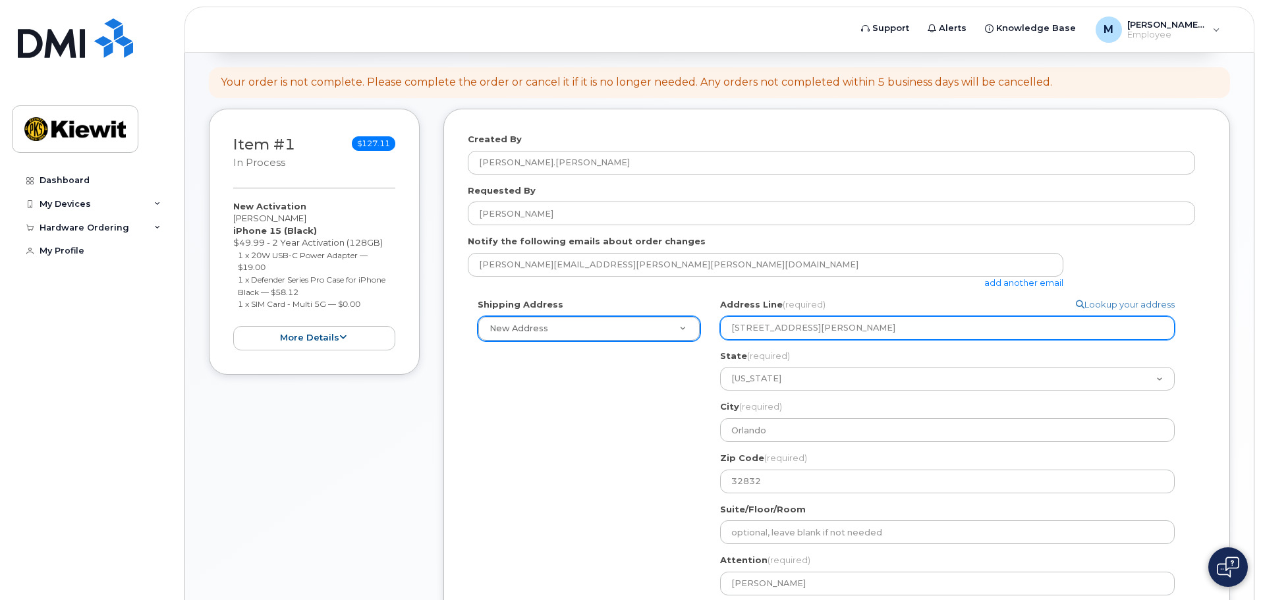
type input "6200 Lee Vista Blvd Suit"
select select
type input "6200 Lee Vista Blvd Suite"
select select
type input "6200 Lee Vista Blvd Suite 1"
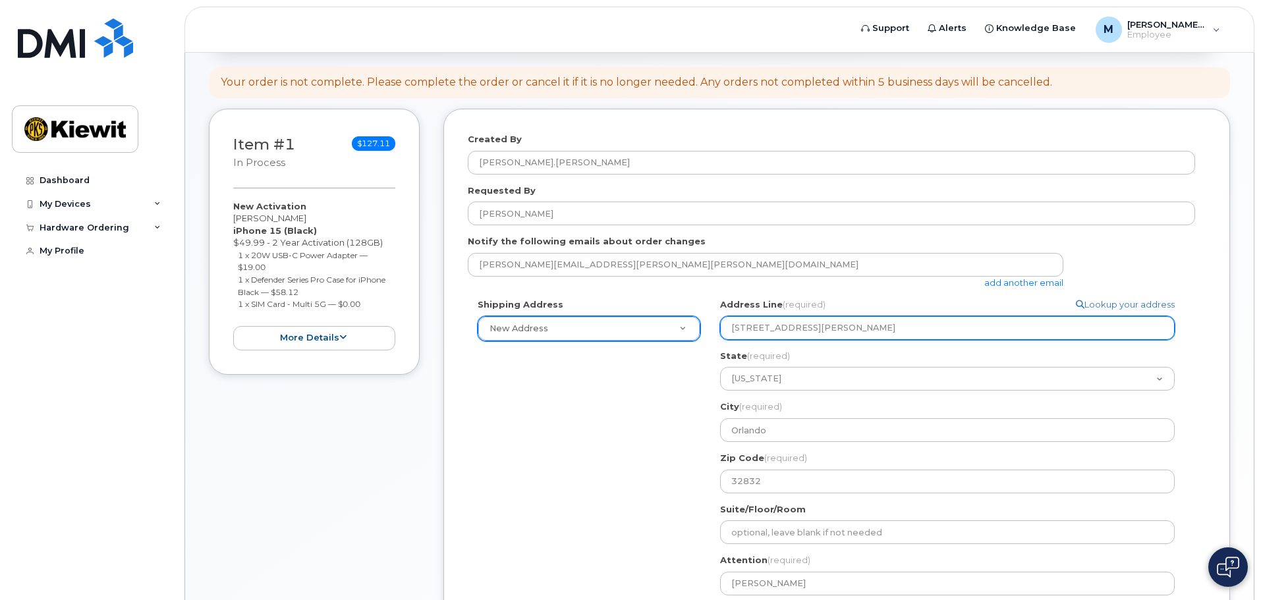
select select
type input "6200 Lee Vista Blvd Suite 10"
select select
type input "6200 Lee Vista Blvd Suite 100"
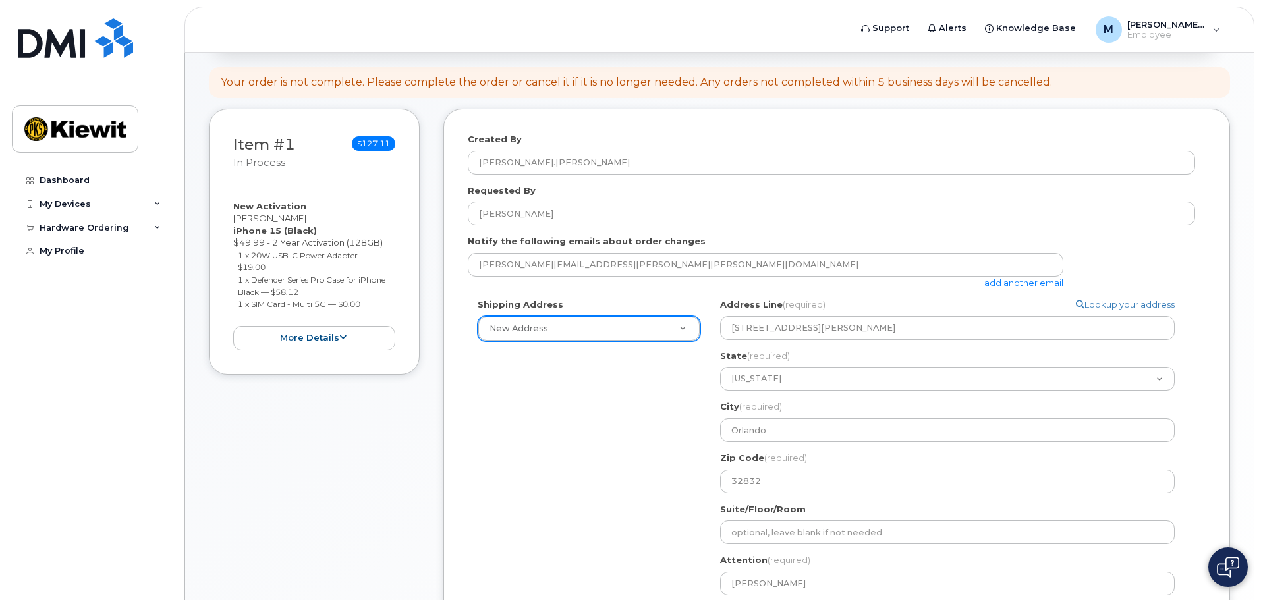
click at [557, 407] on div "Shipping Address New Address New Address FL Orlando Search your address... Manu…" at bounding box center [831, 477] width 727 height 358
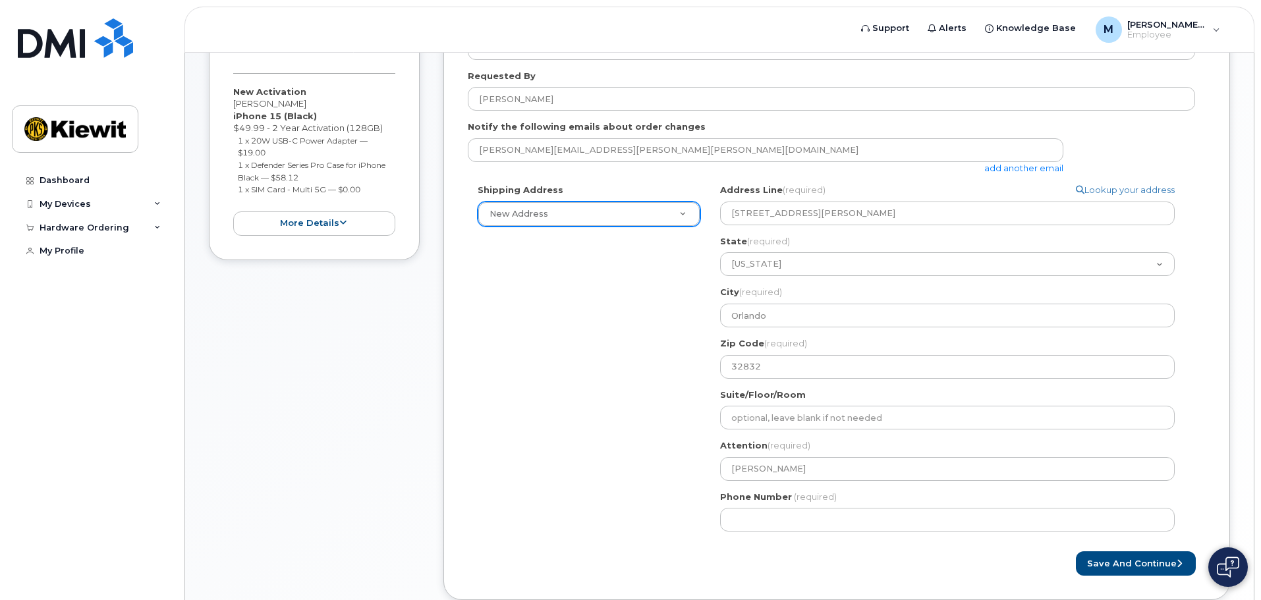
scroll to position [329, 0]
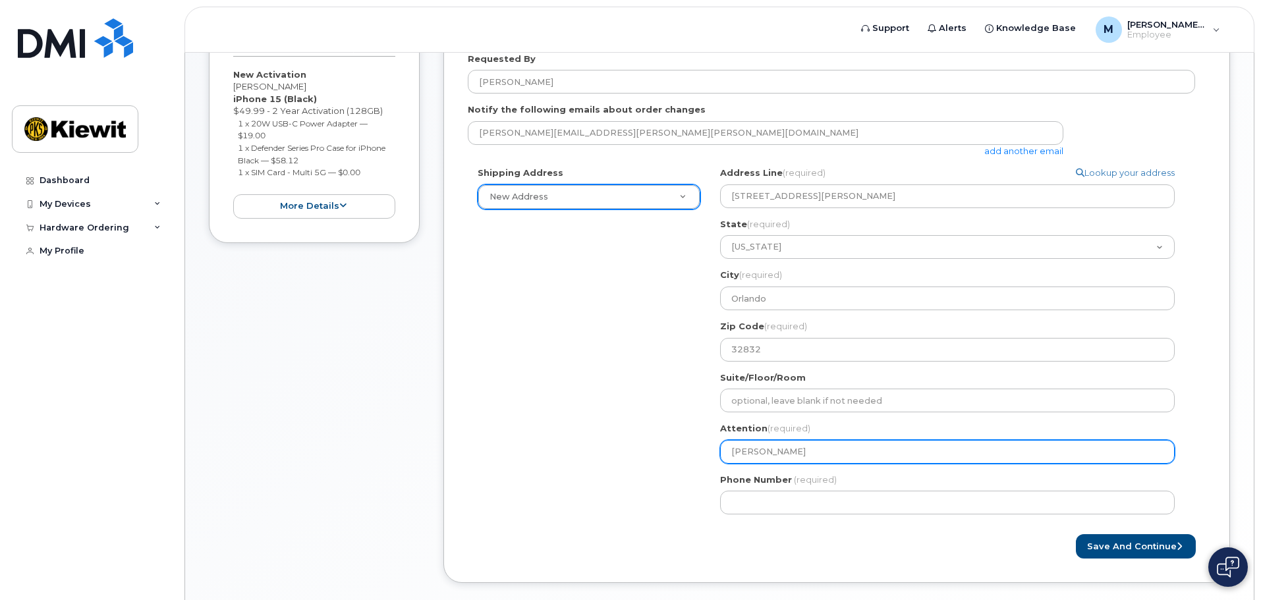
click at [791, 448] on input "Mauricio Davila" at bounding box center [947, 452] width 455 height 24
drag, startPoint x: 804, startPoint y: 452, endPoint x: 603, endPoint y: 443, distance: 201.1
click at [603, 443] on div "Shipping Address New Address New Address FL Orlando Search your address... Manu…" at bounding box center [831, 346] width 727 height 358
select select
type input "B"
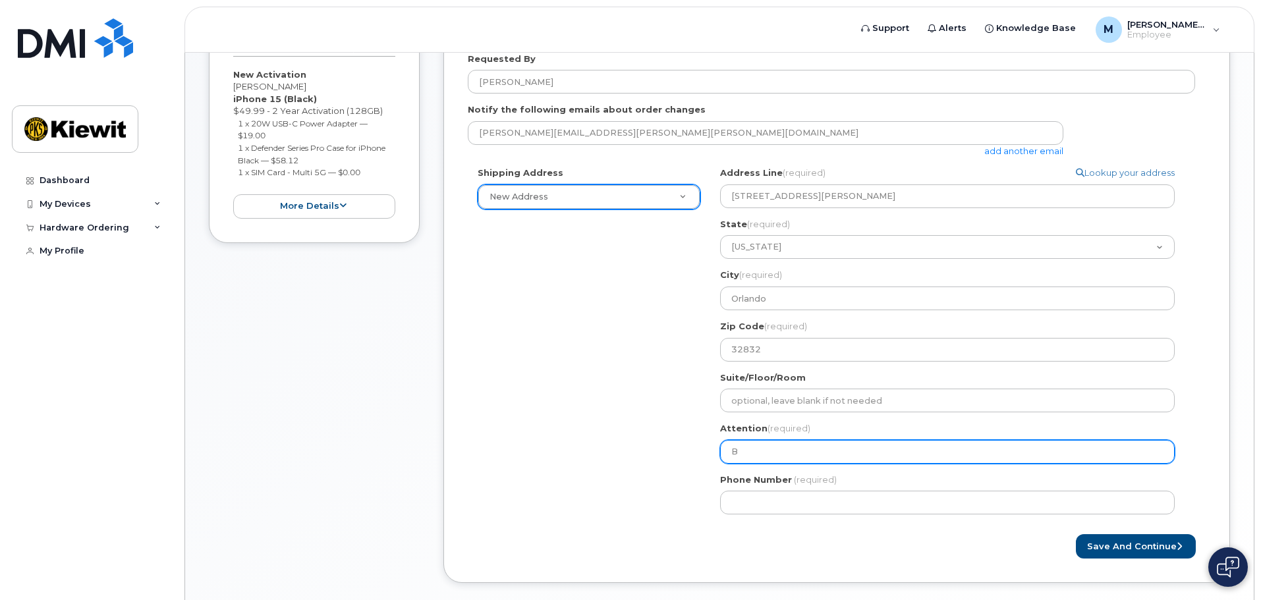
select select
type input "Ba"
select select
type input "Bas"
select select
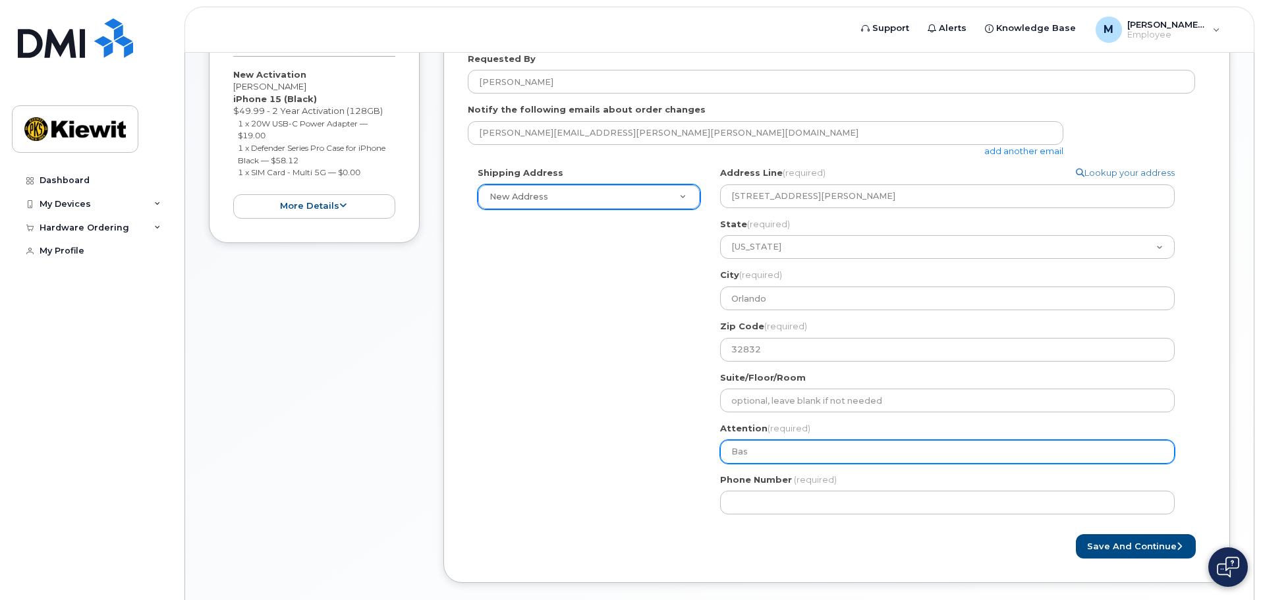
type input "Bash"
select select
type input "Bas"
select select
type input "Ba"
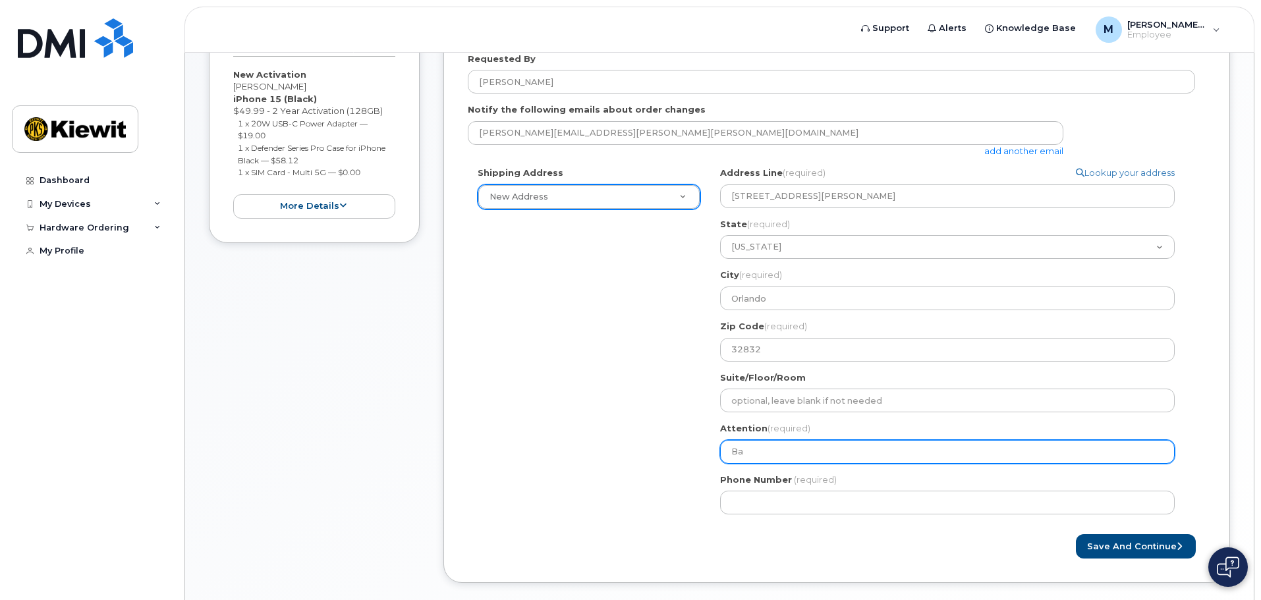
select select
type input "B"
select select
type input "Bh"
select select
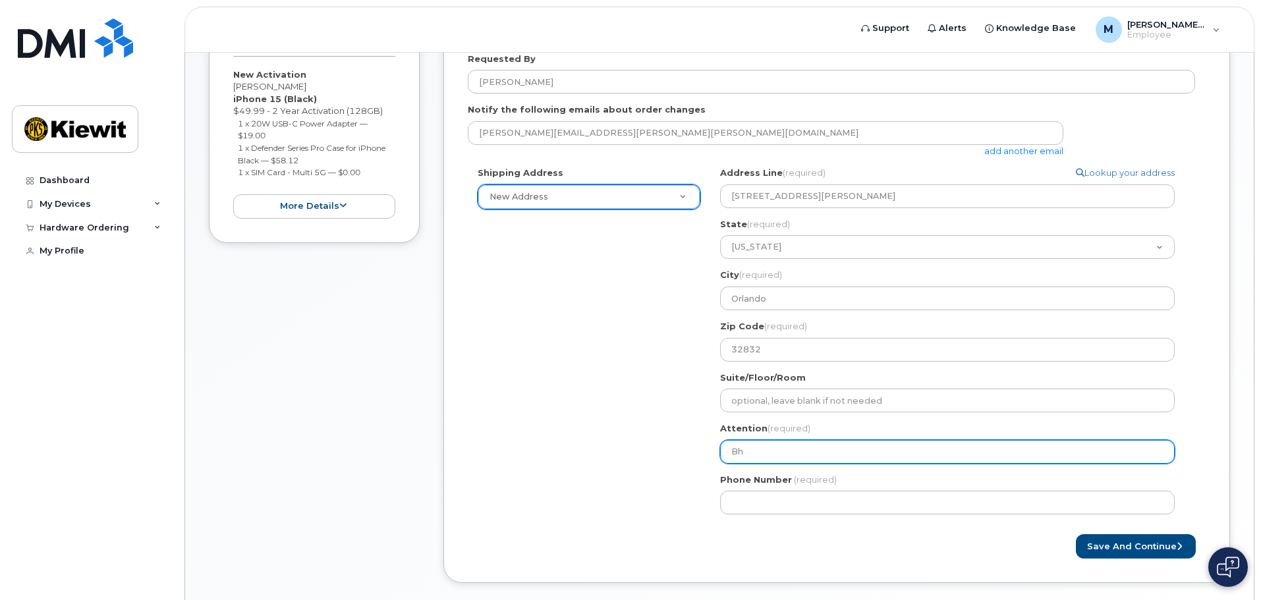
type input "Bha"
select select
type input "Bhas"
select select
type input "Bhask"
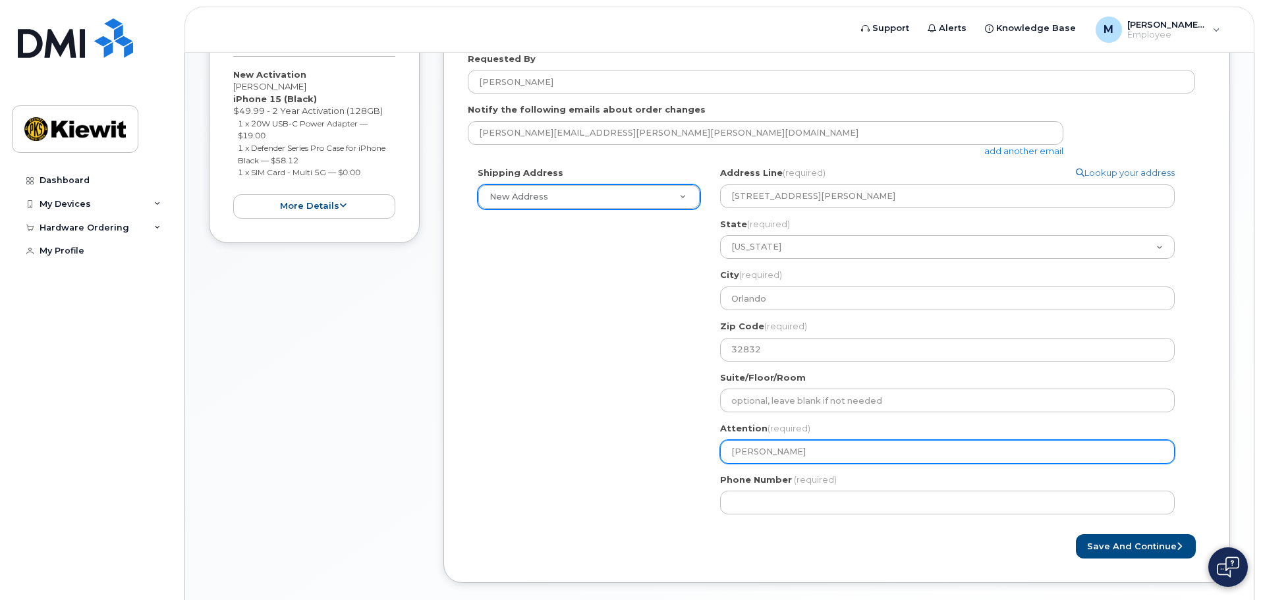
select select
type input "Bhaska"
select select
type input "Bhaskar"
select select
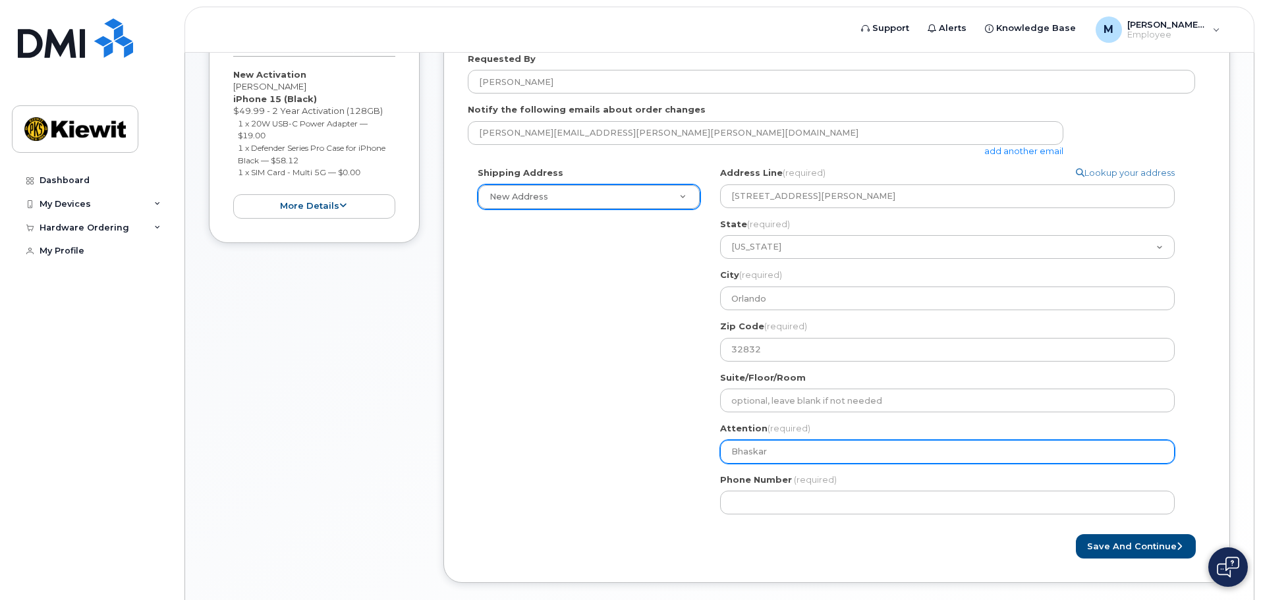
type input "Bhaskar K"
select select
type input "Bhaskar Ka"
select select
type input "Bhaskar Kan"
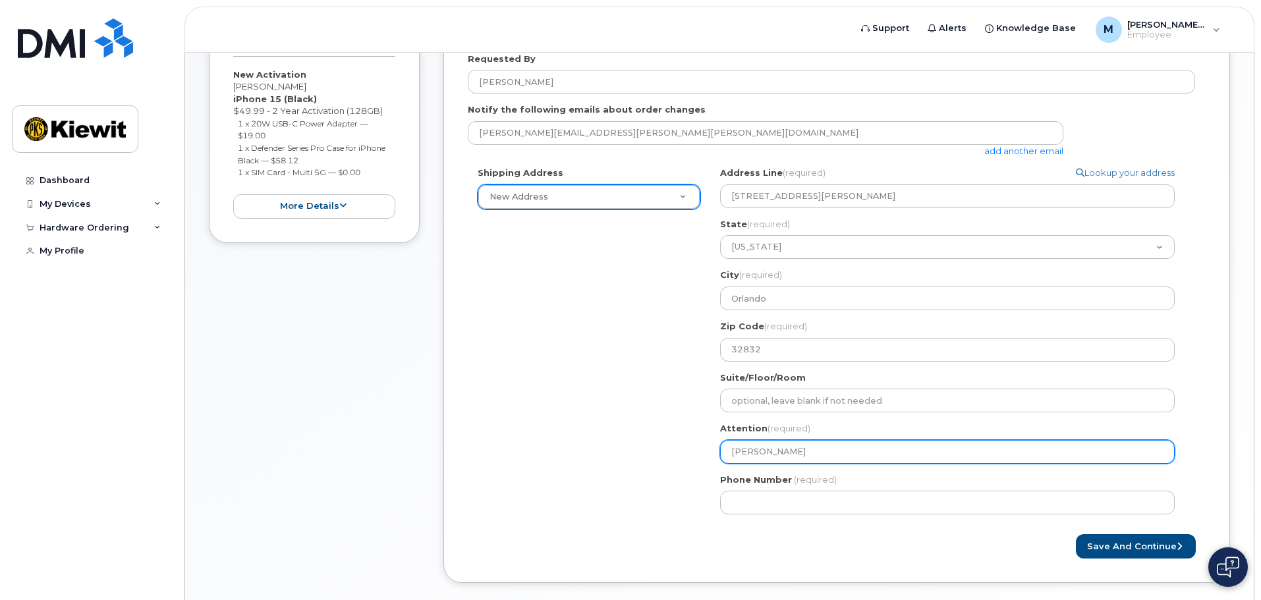
select select
type input "Bhaskar Kanc"
select select
type input "Bhaskar Kanch"
select select
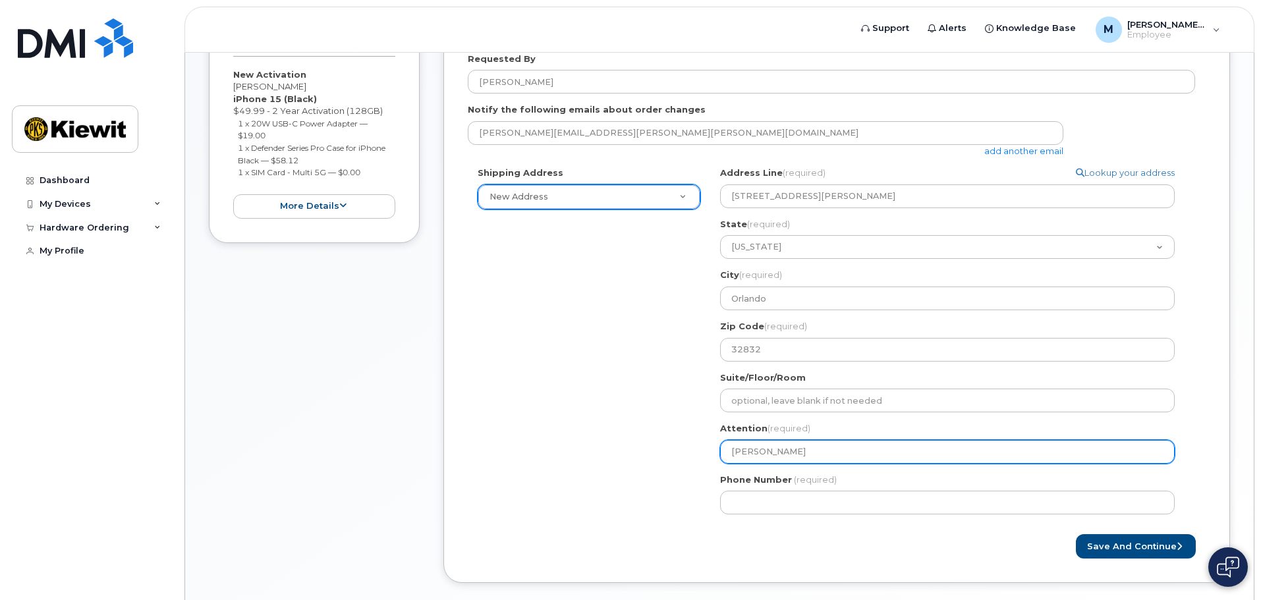
type input "Bhaskar Kancha"
select select
type input "Bhaskar Kanchar"
select select
type input "Bhaskar Kancharl"
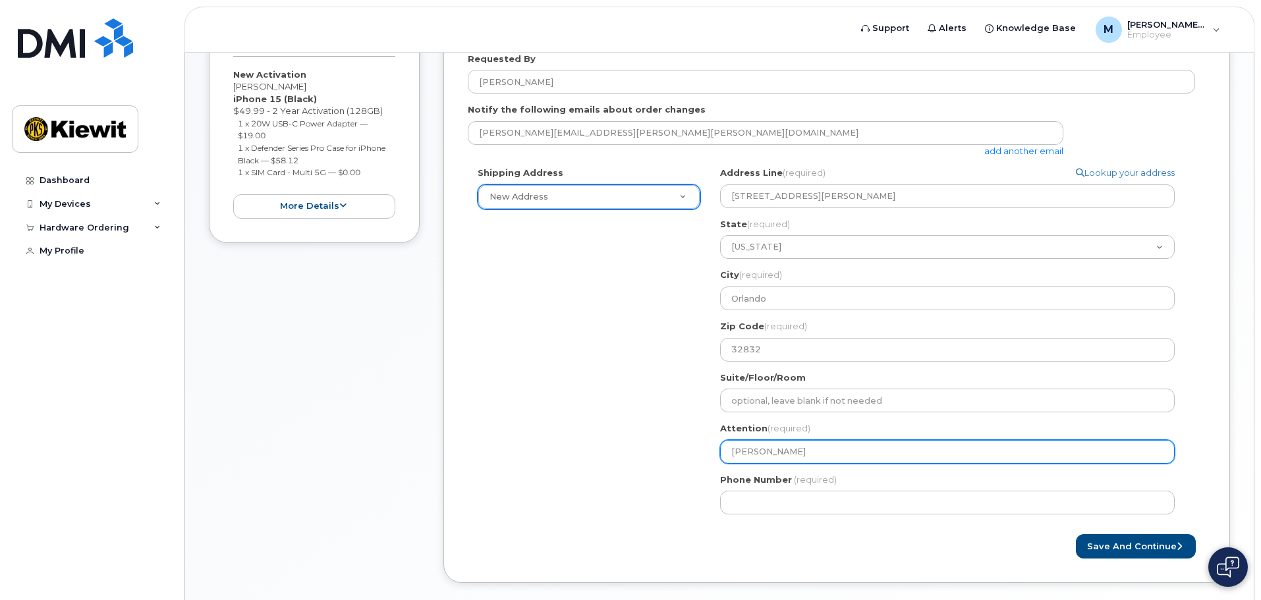
select select
type input "Bhaskar Kancharl;"
select select
type input "Bhaskar Kancharl;a"
select select
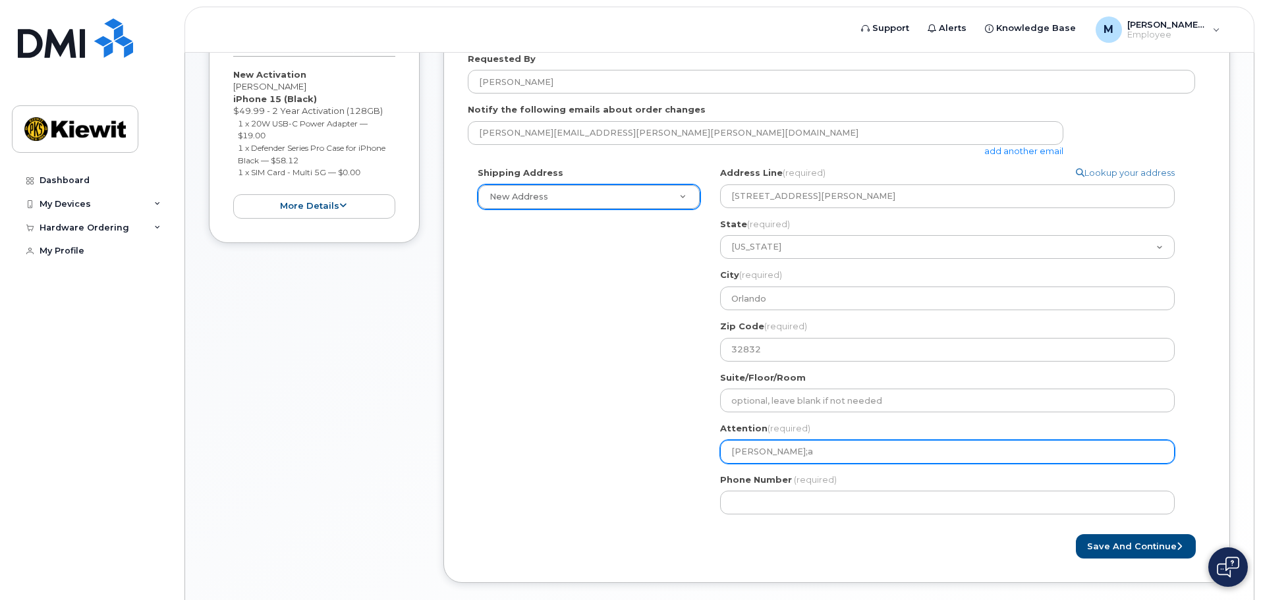
type input "Bhaskar Kancharl;"
select select
type input "Bhaskar Kancharl"
select select
type input "[PERSON_NAME]"
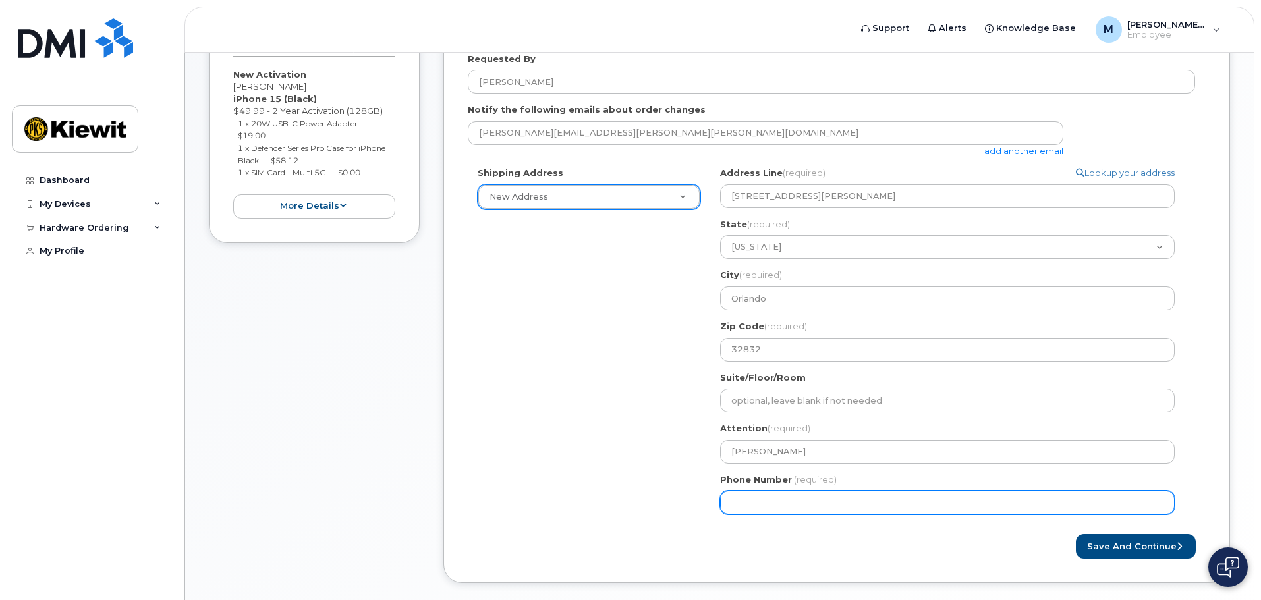
click at [544, 445] on div "Shipping Address New Address New Address FL Orlando Search your address... Manu…" at bounding box center [831, 346] width 727 height 358
click at [727, 508] on input "Phone Number" at bounding box center [947, 503] width 455 height 24
type input "954"
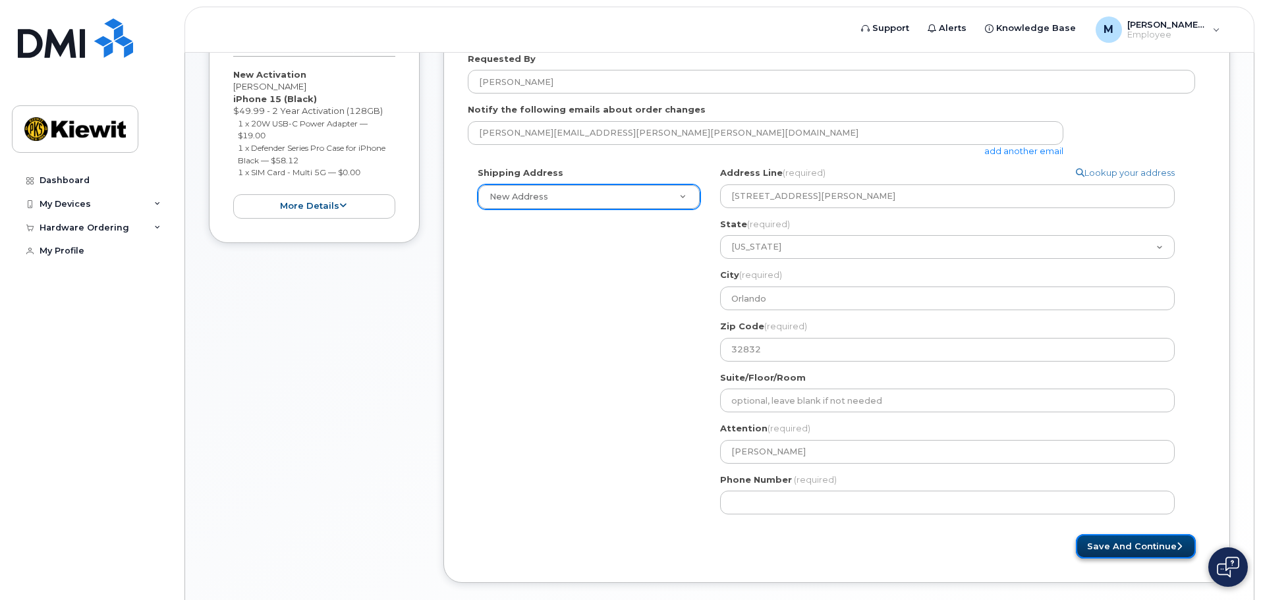
click at [1101, 543] on button "Save and Continue" at bounding box center [1136, 546] width 120 height 24
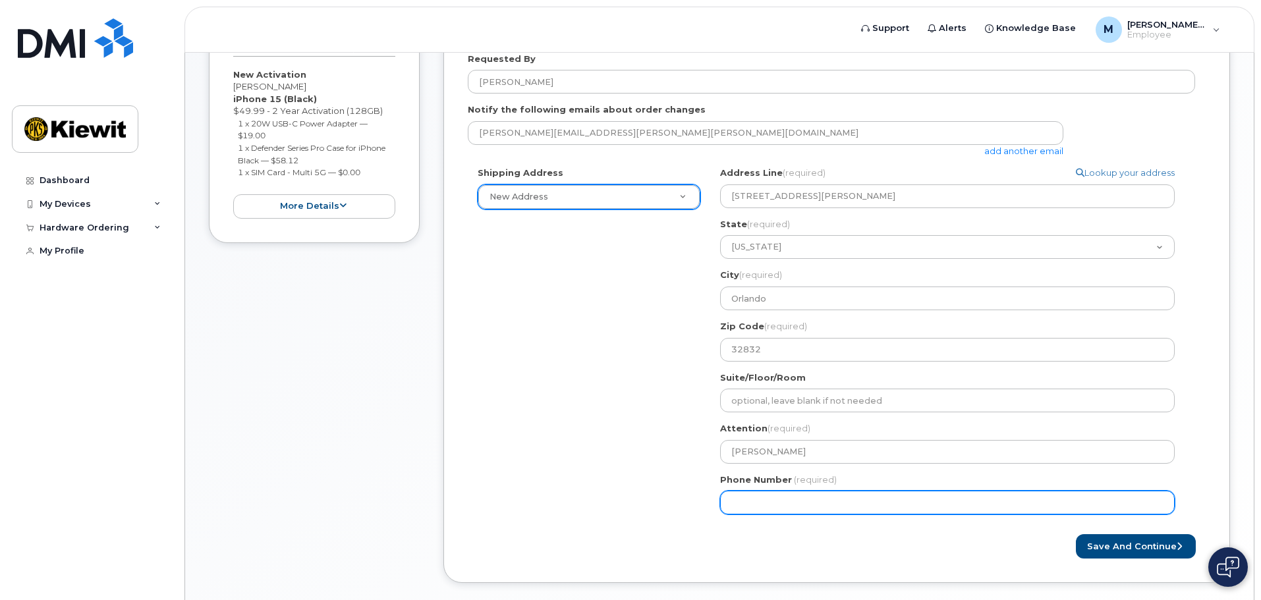
click at [797, 499] on input "Phone Number" at bounding box center [947, 503] width 455 height 24
drag, startPoint x: 825, startPoint y: 499, endPoint x: 692, endPoint y: 501, distance: 133.7
click at [692, 501] on div "Shipping Address New Address New Address FL Orlando Search your address... Manu…" at bounding box center [831, 346] width 727 height 358
type input "954952735"
select select
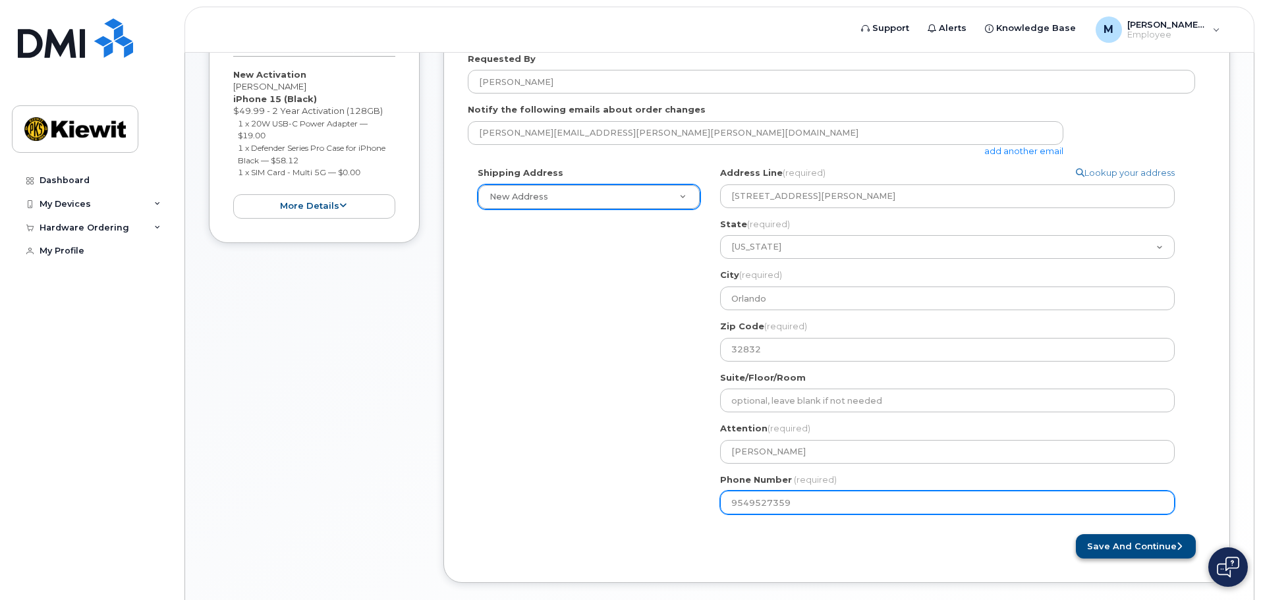
type input "9549527359"
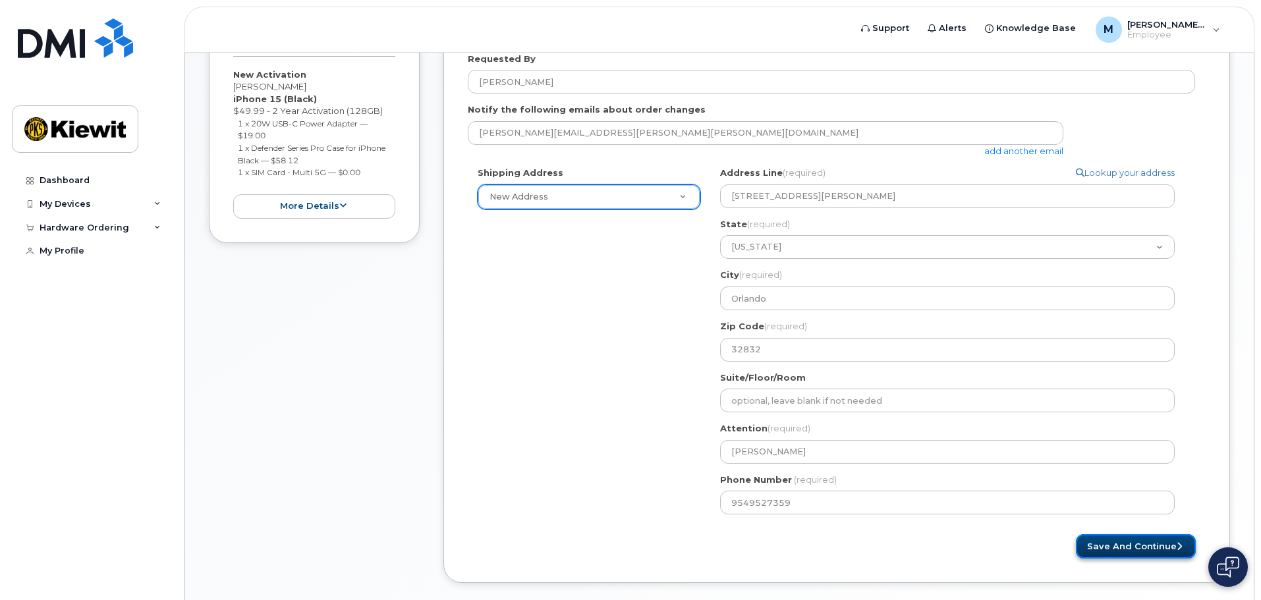
click at [1086, 542] on button "Save and Continue" at bounding box center [1136, 546] width 120 height 24
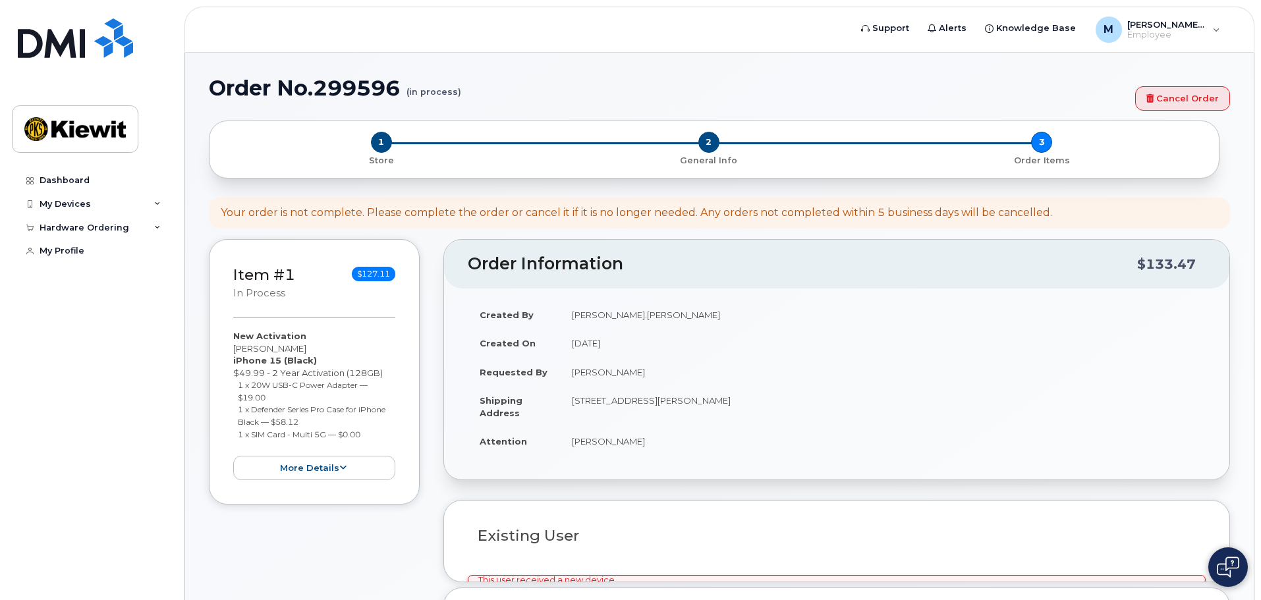
select select
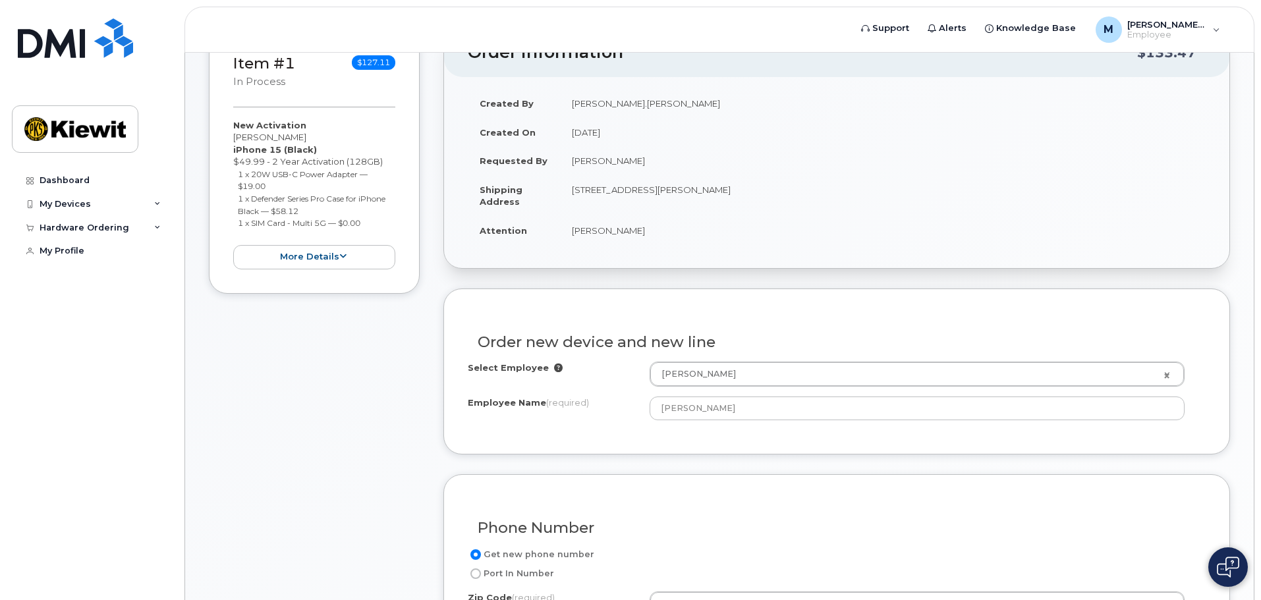
scroll to position [264, 0]
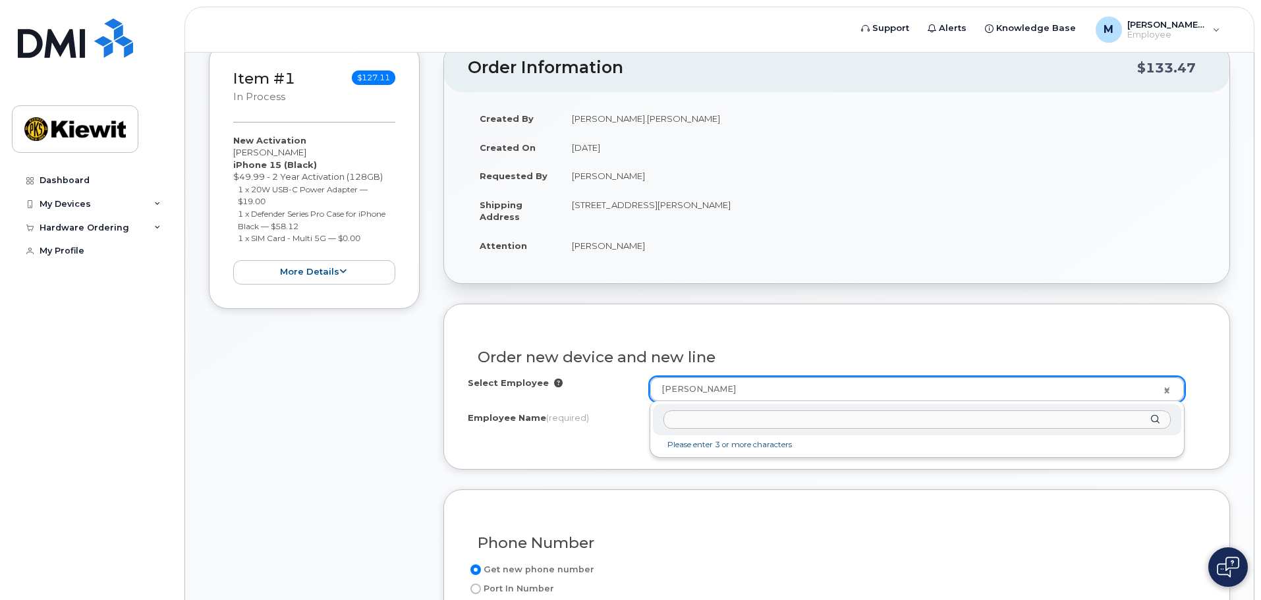
click at [708, 418] on input "text" at bounding box center [916, 419] width 507 height 19
type input "bhaskar.kancharla"
click at [1155, 421] on div "bhaskar.kancharla" at bounding box center [917, 420] width 528 height 32
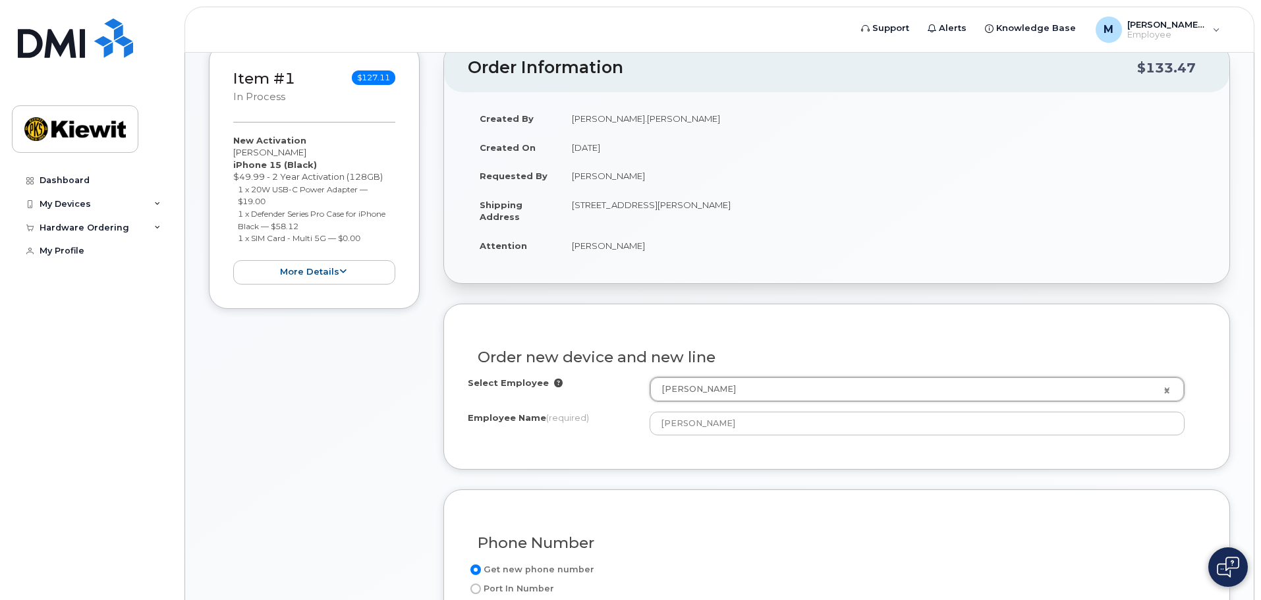
drag, startPoint x: 628, startPoint y: 401, endPoint x: 659, endPoint y: 410, distance: 31.7
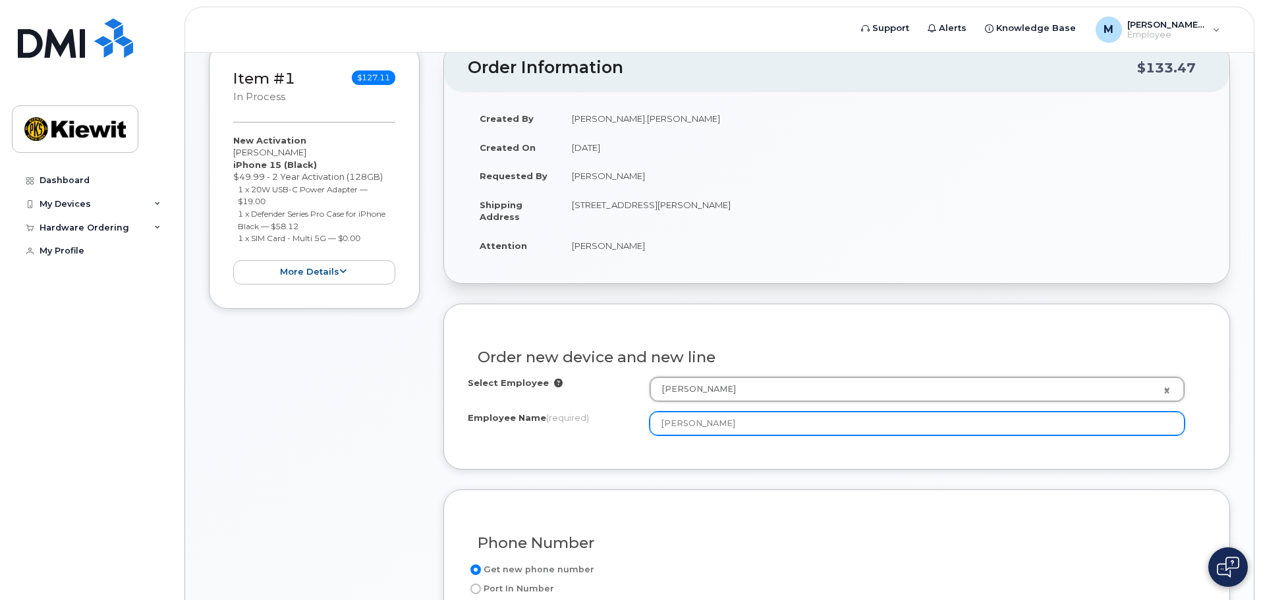
click at [667, 418] on input "[PERSON_NAME]" at bounding box center [917, 424] width 535 height 24
click at [710, 424] on input "[PERSON_NAME]" at bounding box center [917, 424] width 535 height 24
drag, startPoint x: 722, startPoint y: 428, endPoint x: 557, endPoint y: 414, distance: 165.3
click at [557, 414] on div "Employee Name (required) Mauricio Davila" at bounding box center [837, 424] width 738 height 24
type input "[PERSON_NAME]"
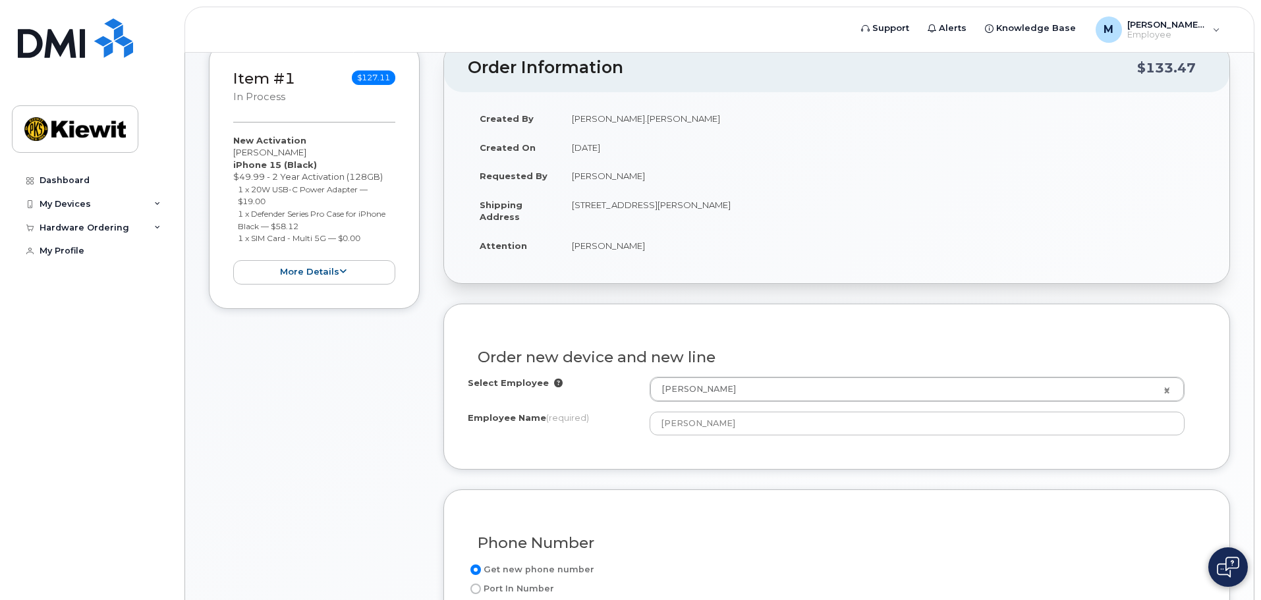
click at [582, 408] on div "Select Employee Mauricio Davila 2156515 Employee Name (required) Bhaskar Kancha…" at bounding box center [837, 406] width 738 height 59
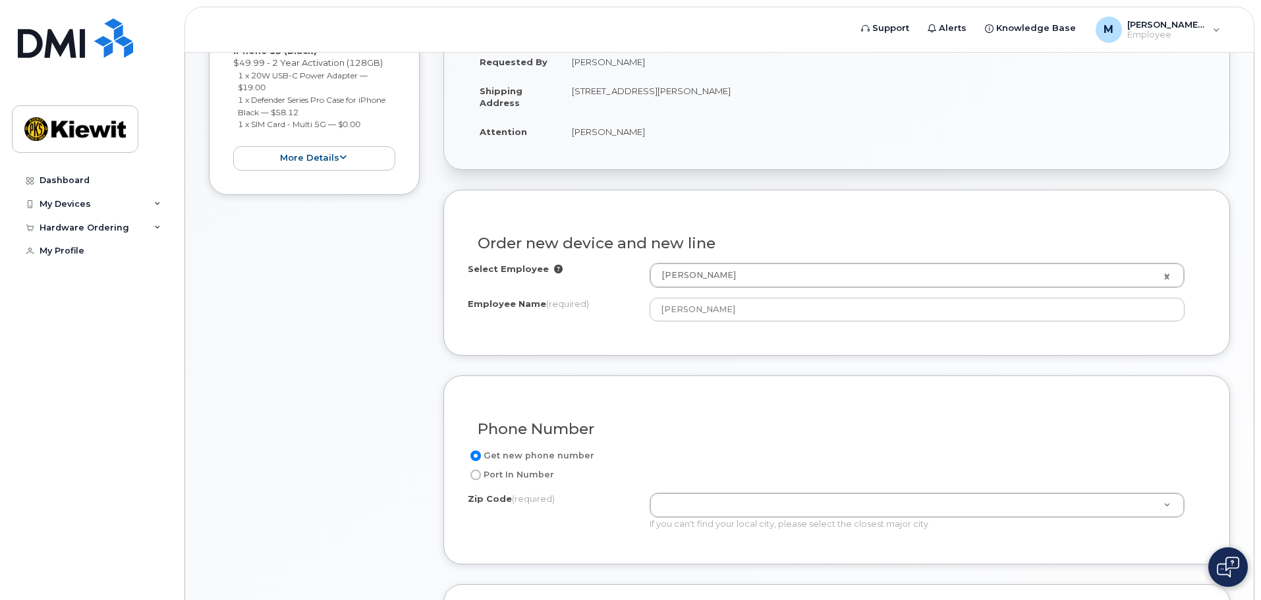
scroll to position [395, 0]
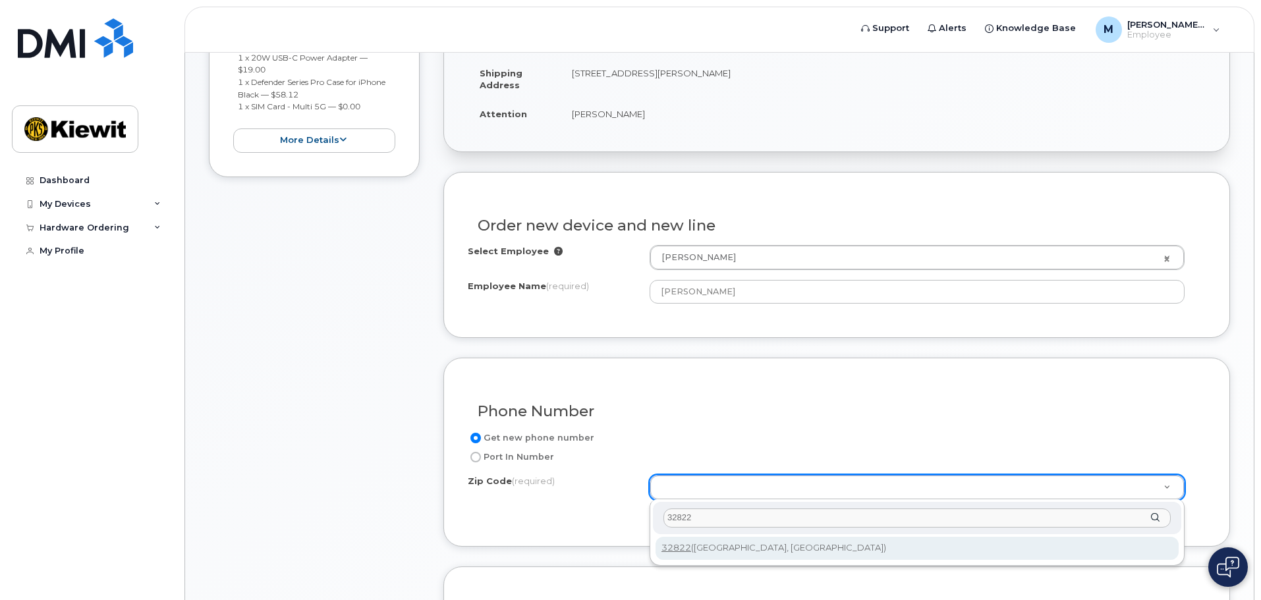
type input "32822"
type input "32822 ([GEOGRAPHIC_DATA], [GEOGRAPHIC_DATA])"
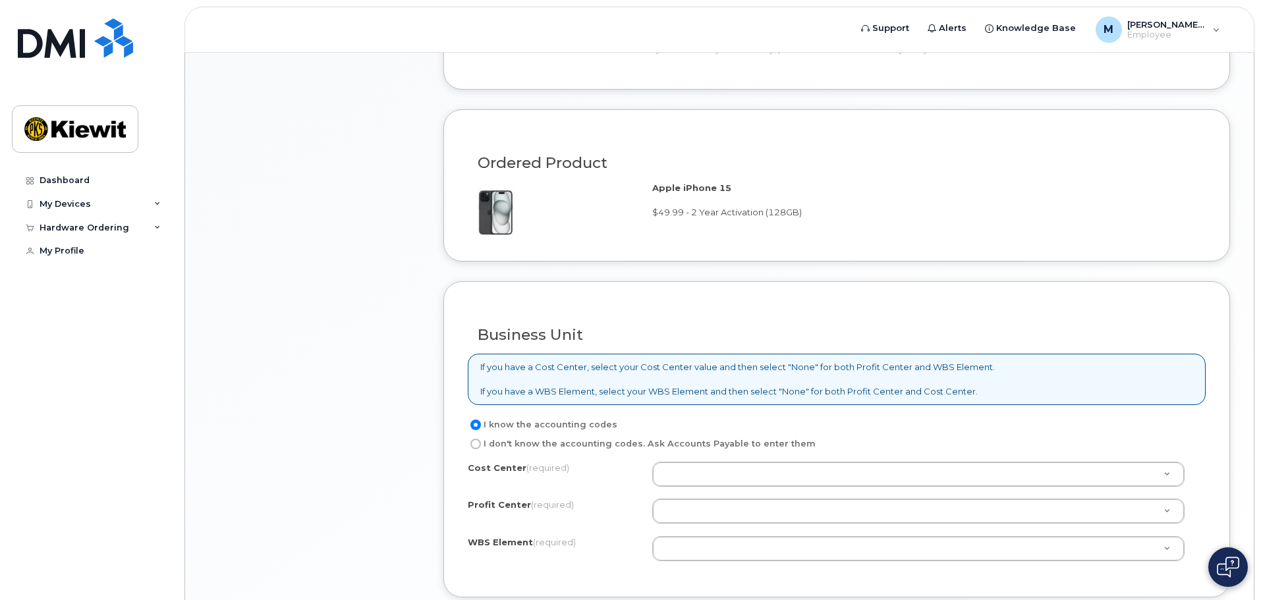
scroll to position [856, 0]
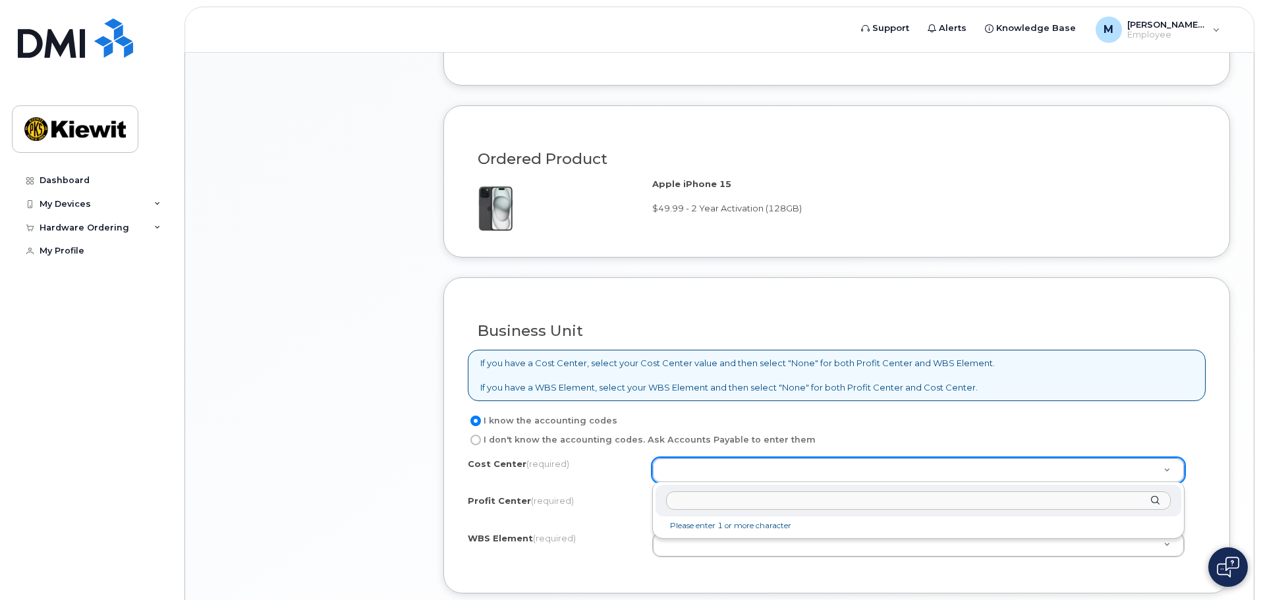
click at [697, 502] on input "text" at bounding box center [918, 500] width 505 height 19
type input "106286"
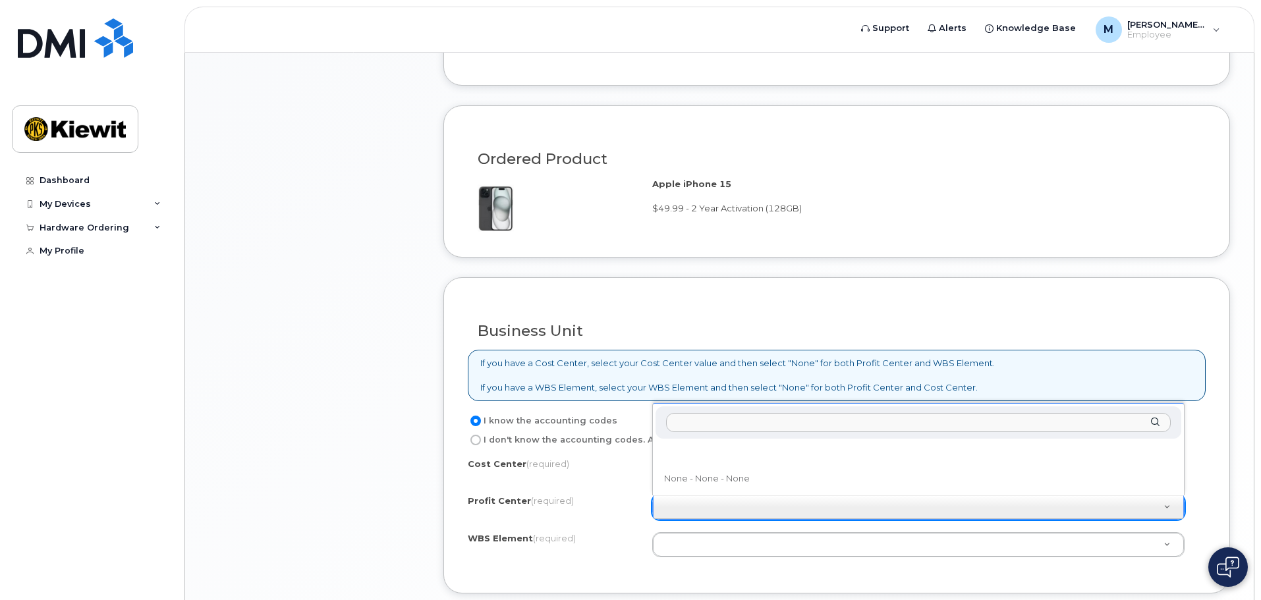
select select "None"
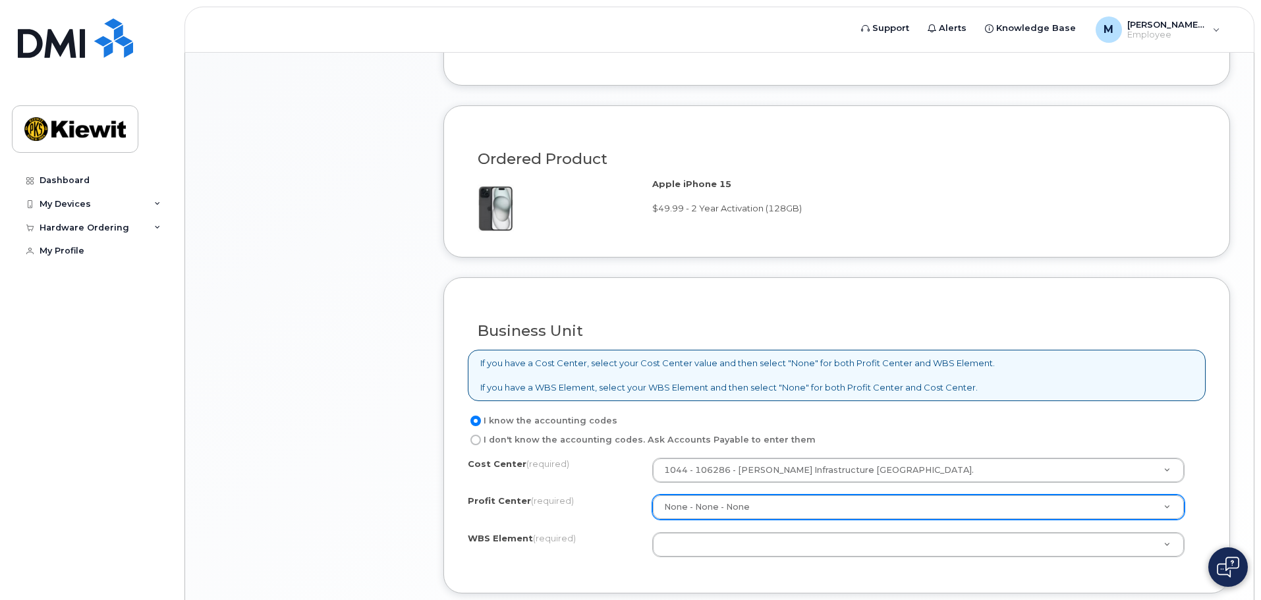
click at [679, 528] on div "Cost Center (required) 1044 - 106286 - Kiewit Infrastructure South Co. 106286 P…" at bounding box center [837, 514] width 738 height 112
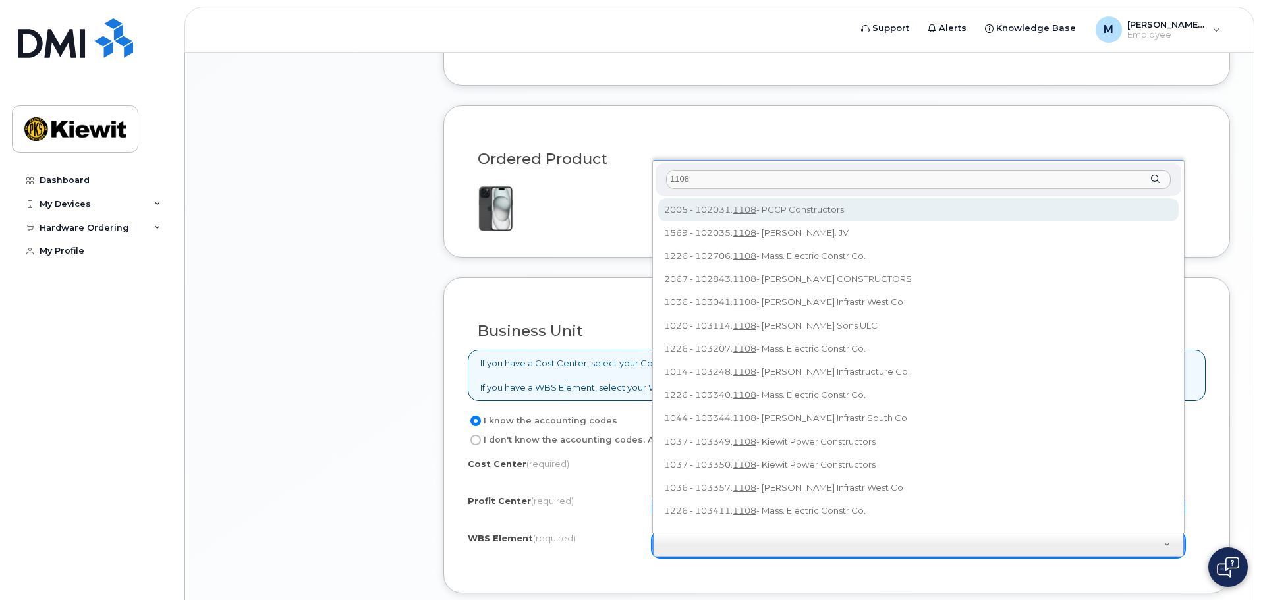
drag, startPoint x: 702, startPoint y: 177, endPoint x: 636, endPoint y: 178, distance: 66.5
click at [745, 182] on input "106286.1108" at bounding box center [918, 179] width 505 height 19
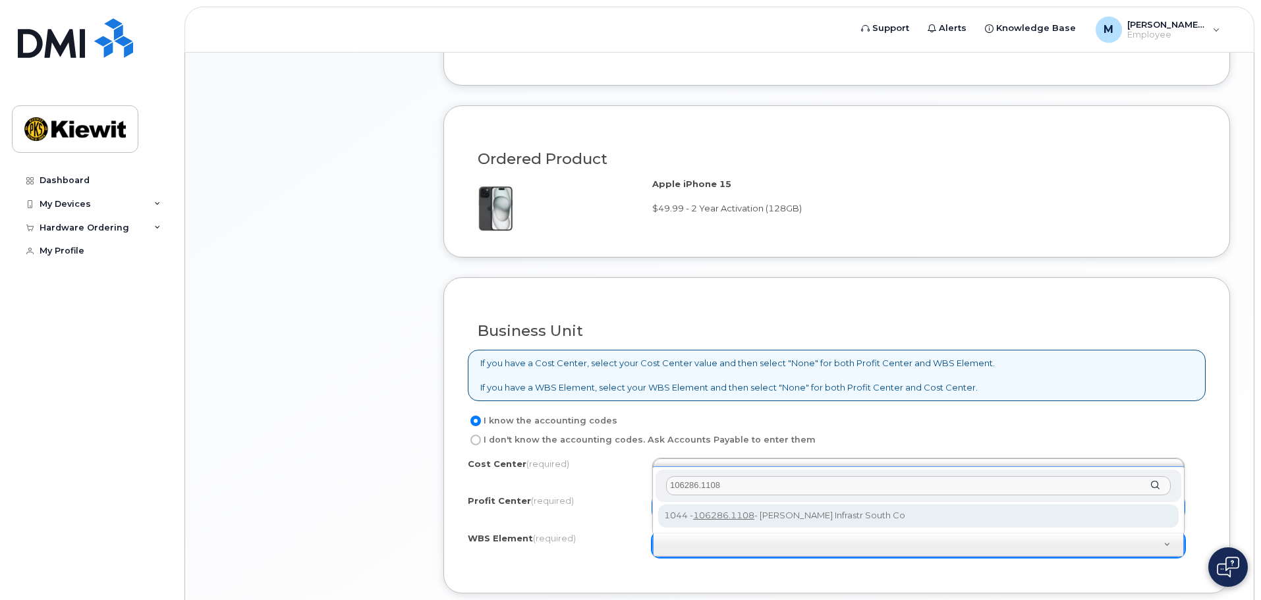
type input "106286.1108"
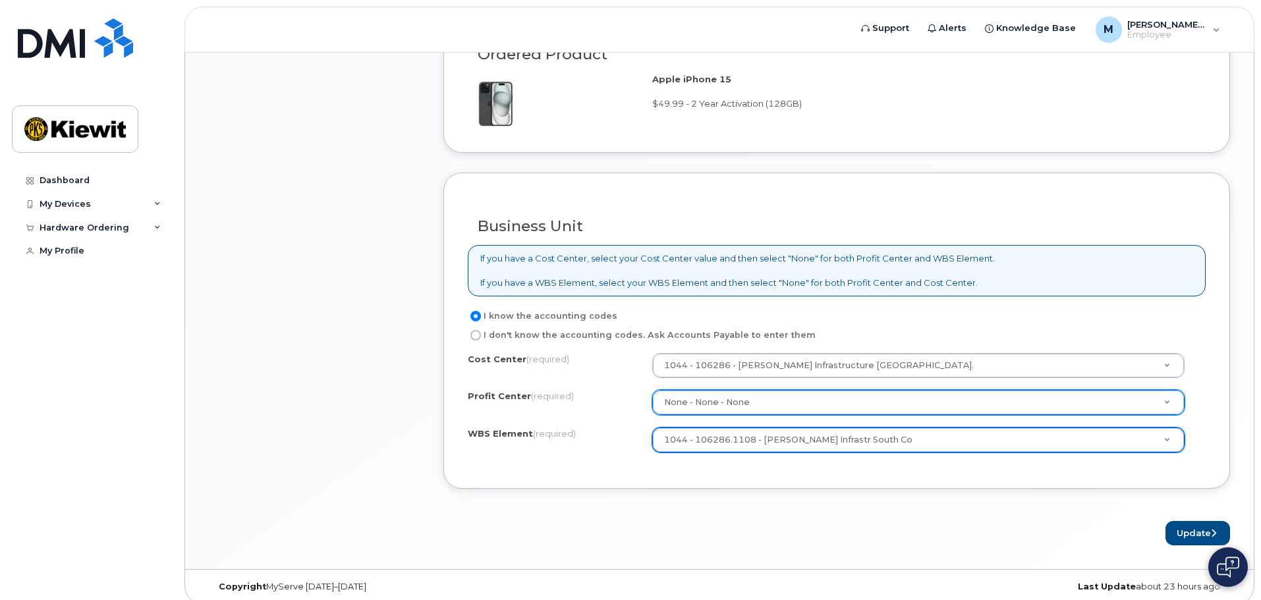
scroll to position [972, 0]
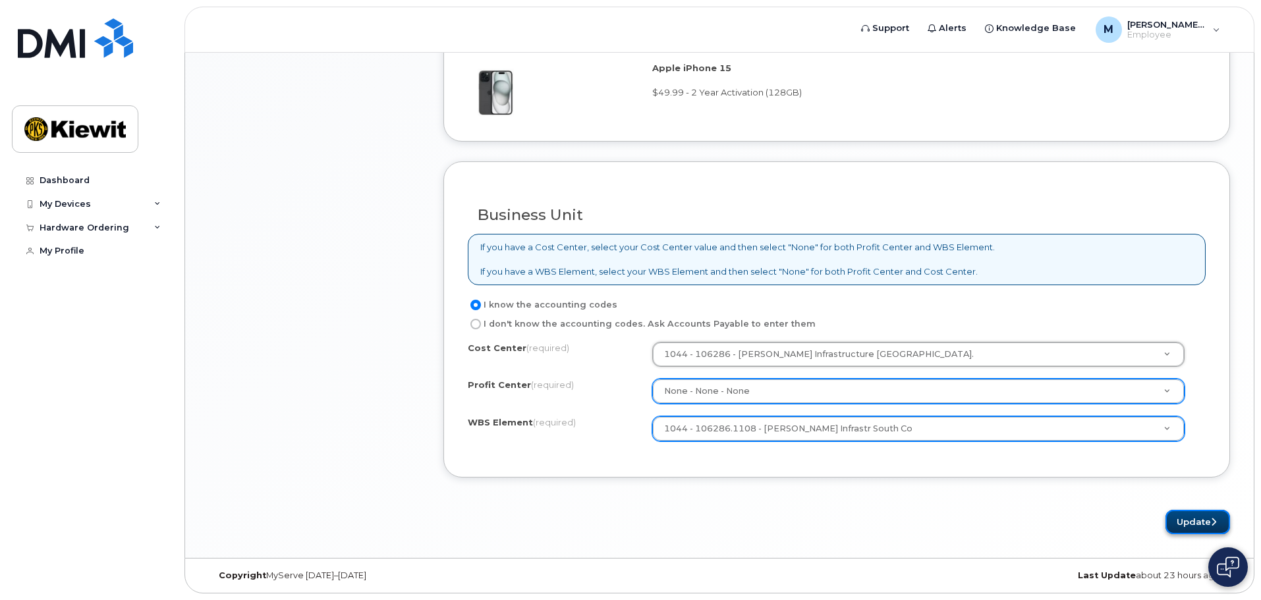
click at [1203, 524] on button "Update" at bounding box center [1197, 522] width 65 height 24
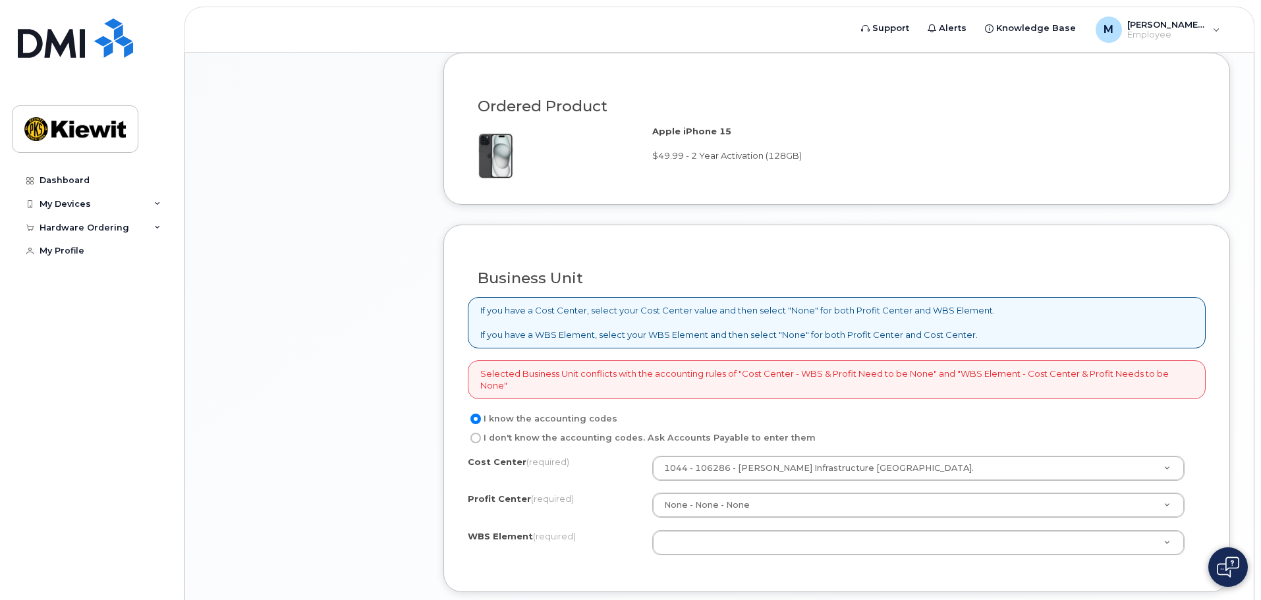
scroll to position [988, 0]
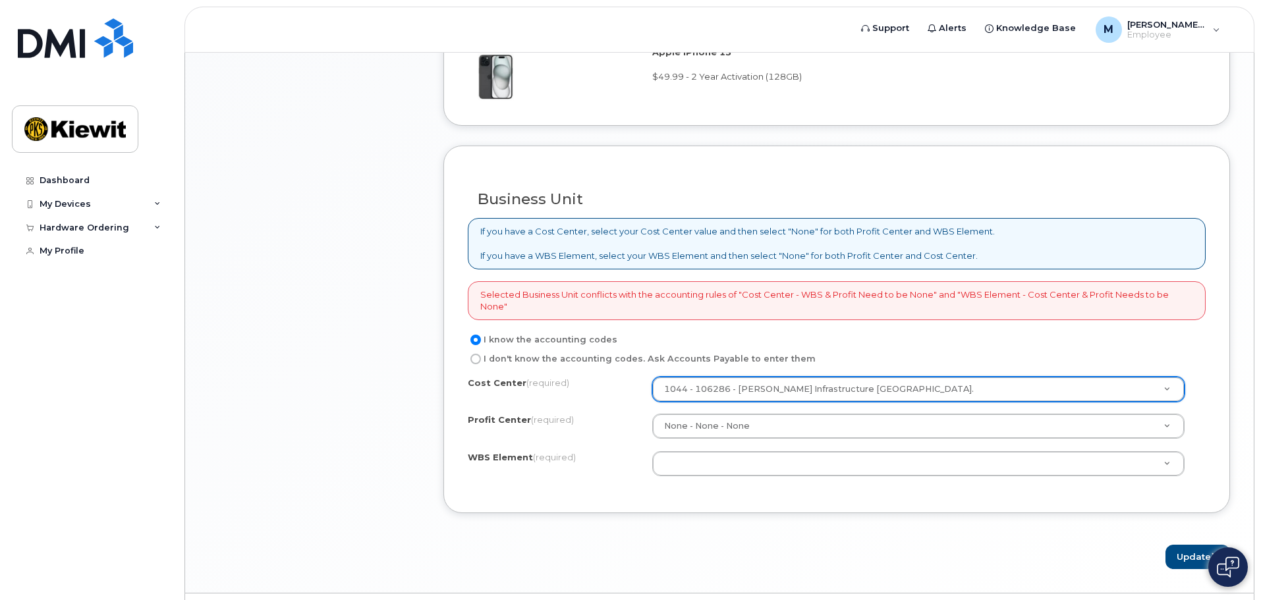
drag, startPoint x: 1014, startPoint y: 390, endPoint x: 718, endPoint y: 390, distance: 295.8
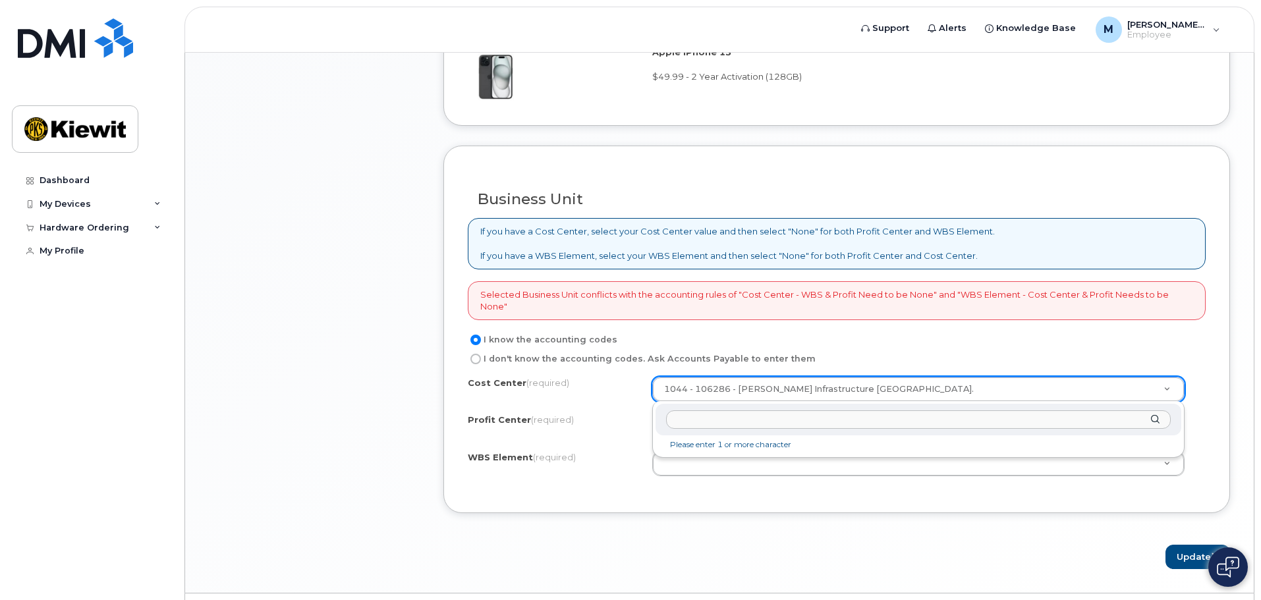
click at [712, 445] on li "Please enter 1 or more character" at bounding box center [918, 445] width 520 height 14
click at [708, 424] on input "text" at bounding box center [918, 419] width 505 height 19
type input "none"
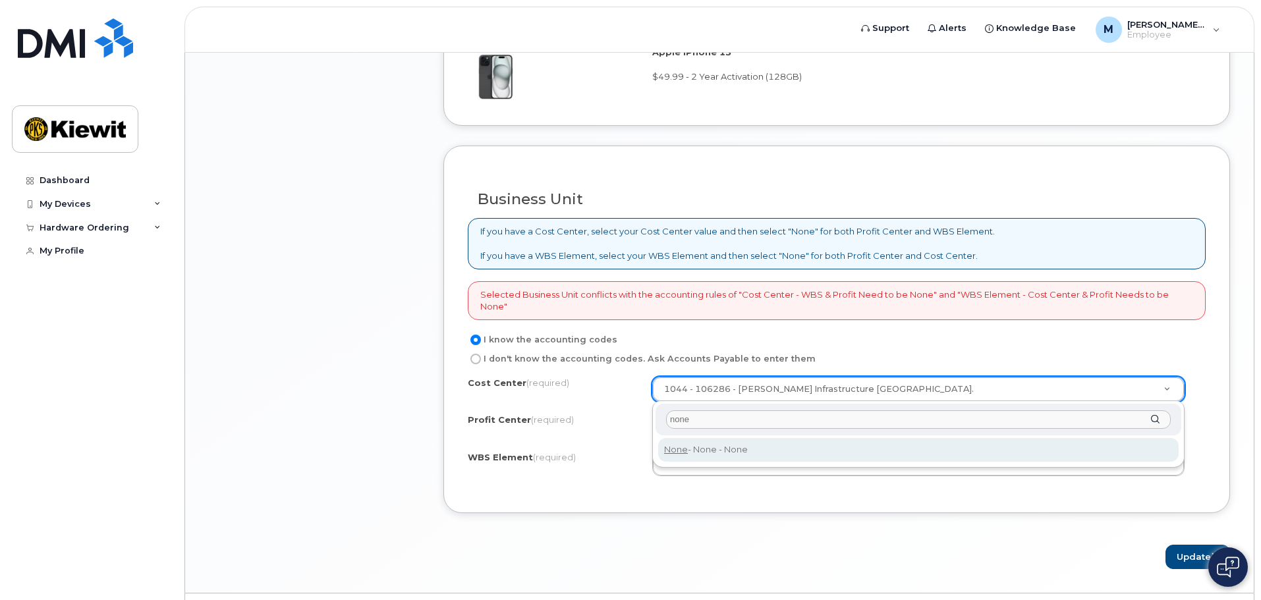
type input "None"
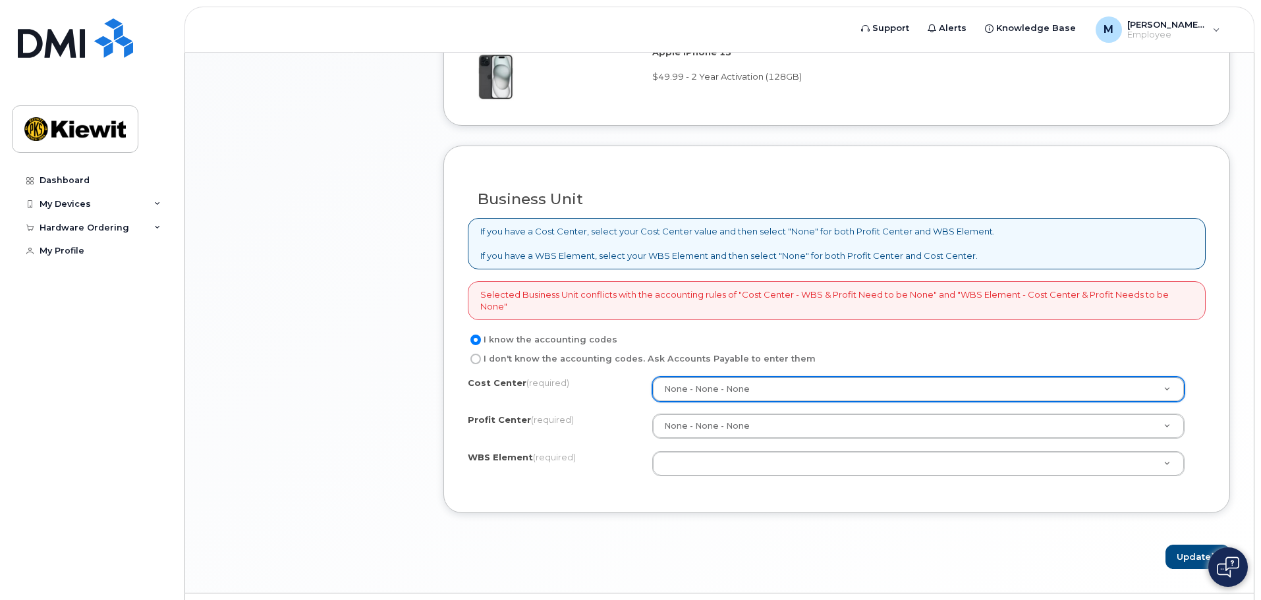
drag, startPoint x: 717, startPoint y: 497, endPoint x: 709, endPoint y: 449, distance: 48.0
click at [712, 455] on div "Business Unit If you have a Cost Center, select your Cost Center value and then…" at bounding box center [836, 330] width 787 height 368
click at [708, 447] on div "Cost Center (required) None - None - None None Profit Center (required) None - …" at bounding box center [837, 433] width 738 height 112
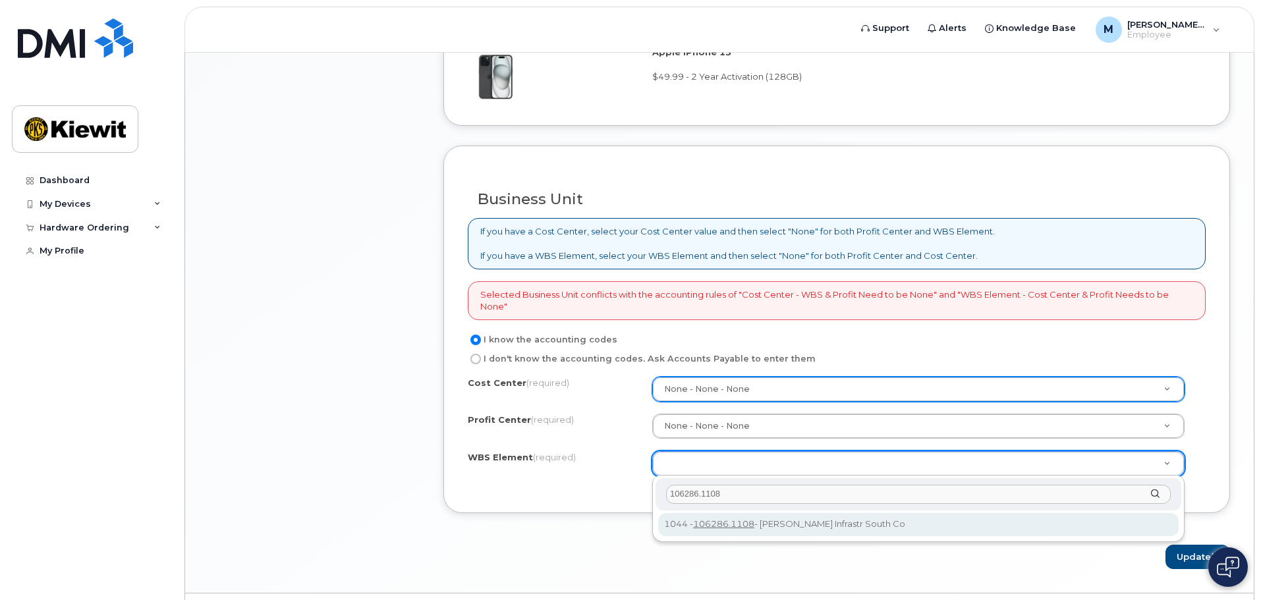
type input "106286.1108"
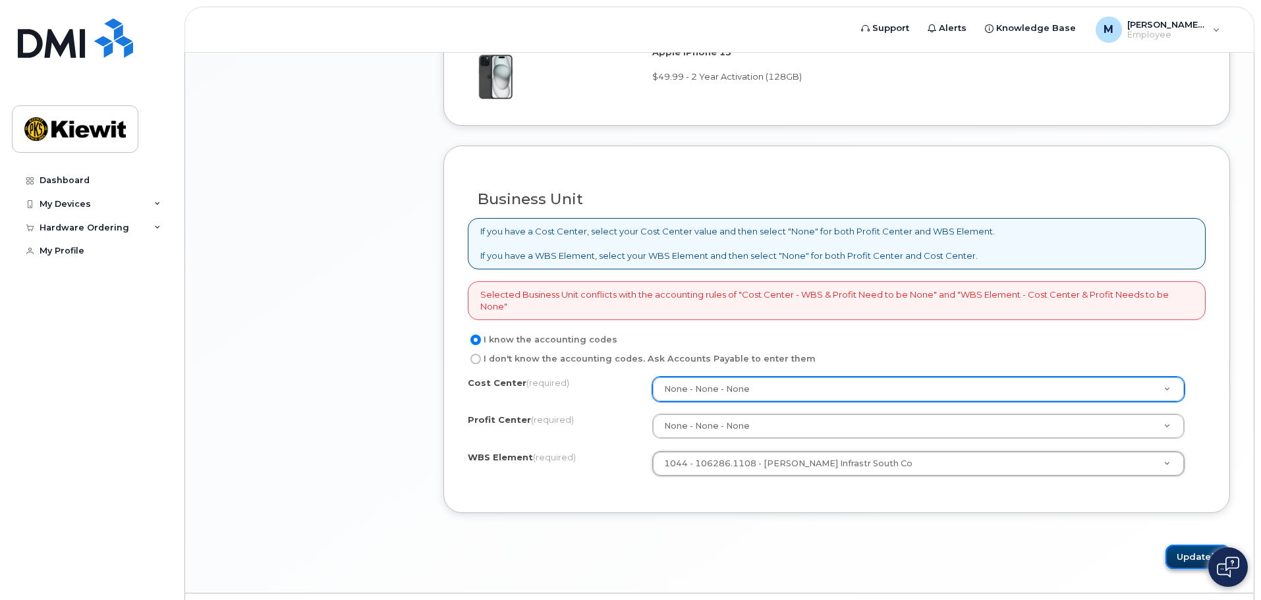
click at [1203, 556] on button "Update" at bounding box center [1197, 557] width 65 height 24
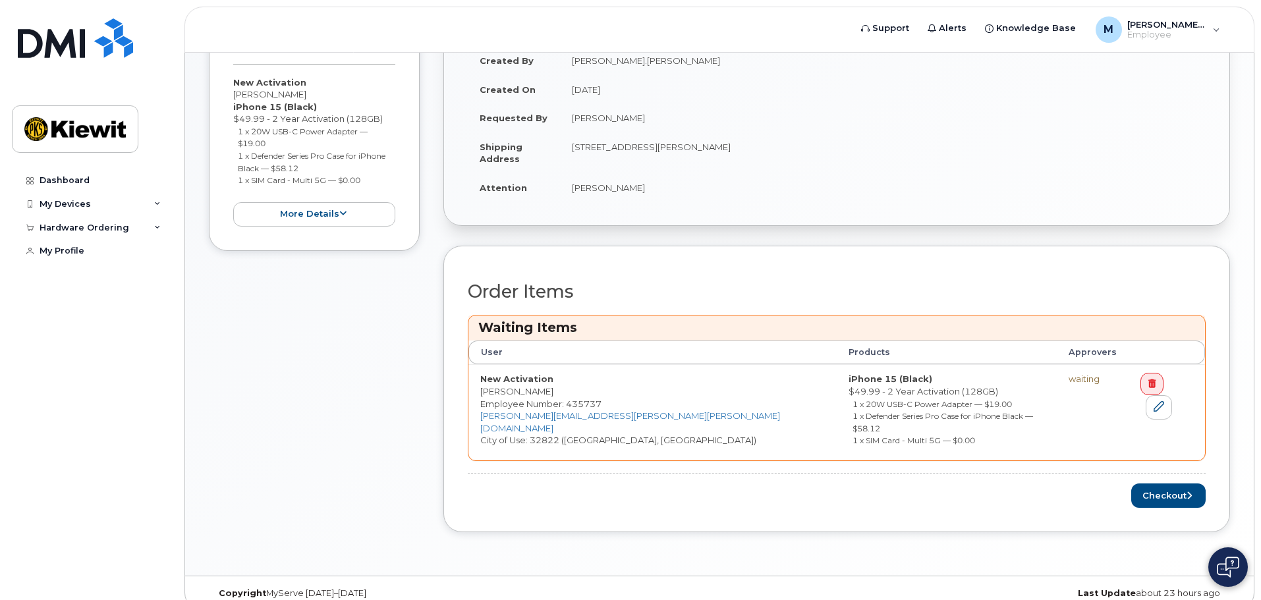
scroll to position [327, 0]
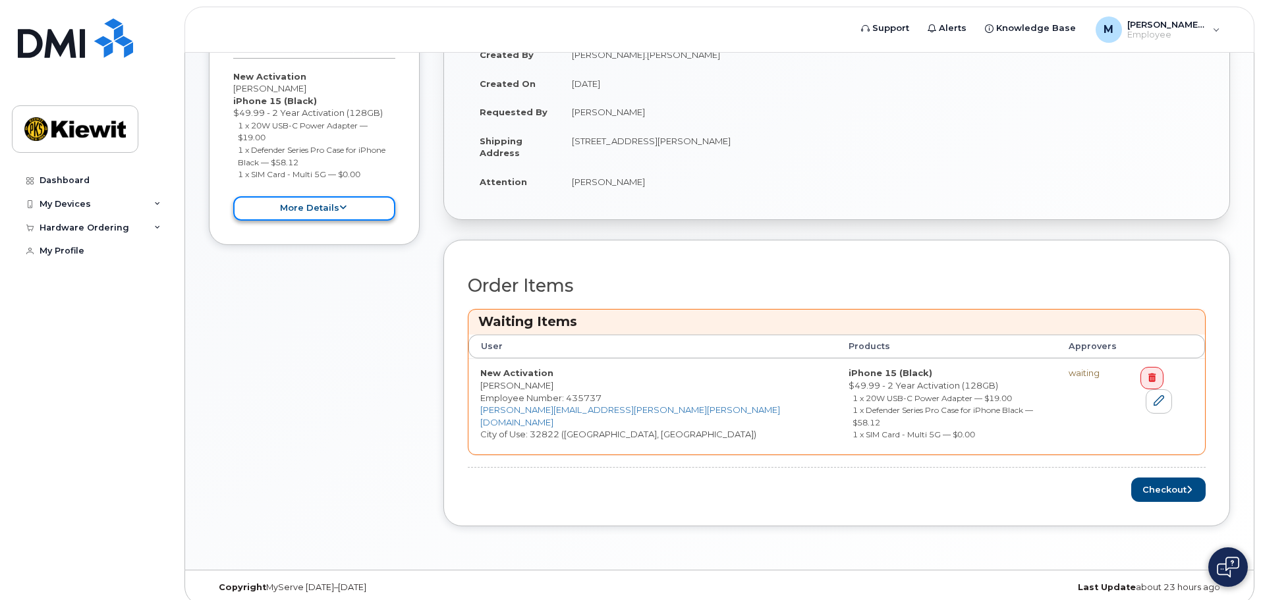
click at [289, 210] on button "more details" at bounding box center [314, 208] width 162 height 24
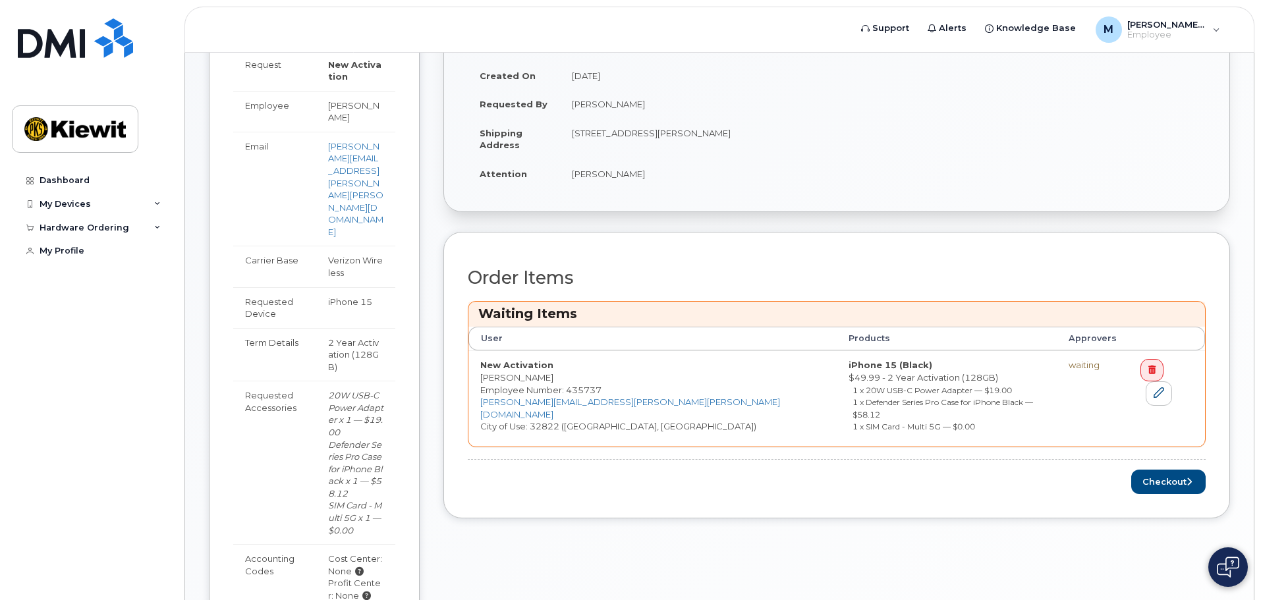
scroll to position [320, 0]
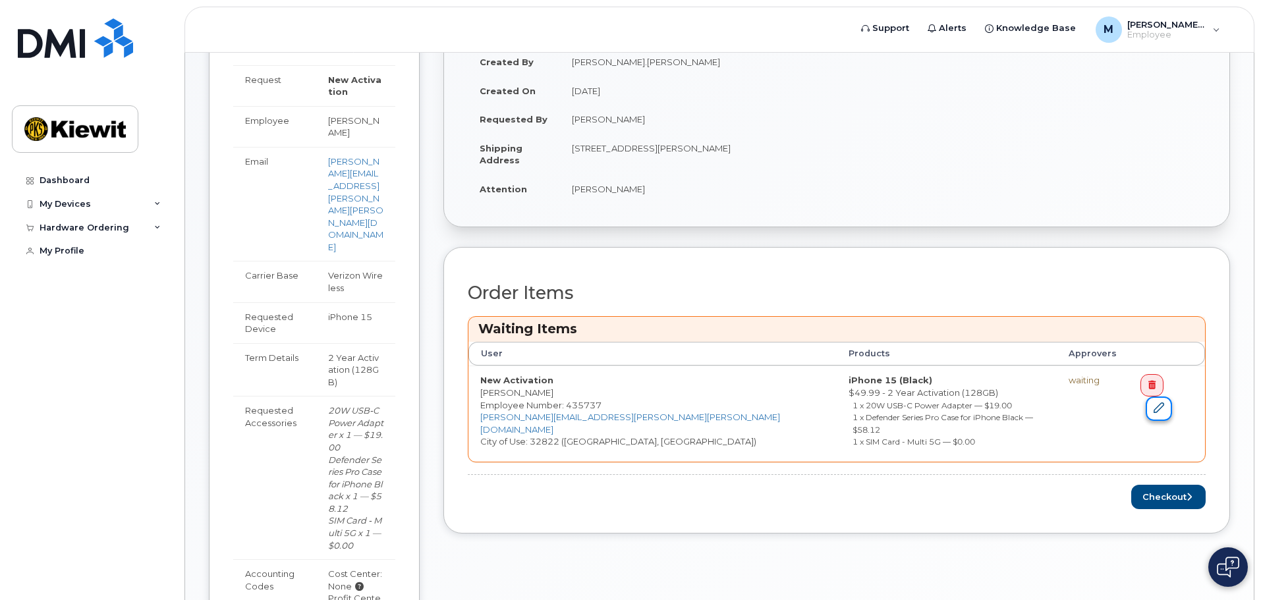
click at [1172, 397] on link at bounding box center [1159, 409] width 26 height 24
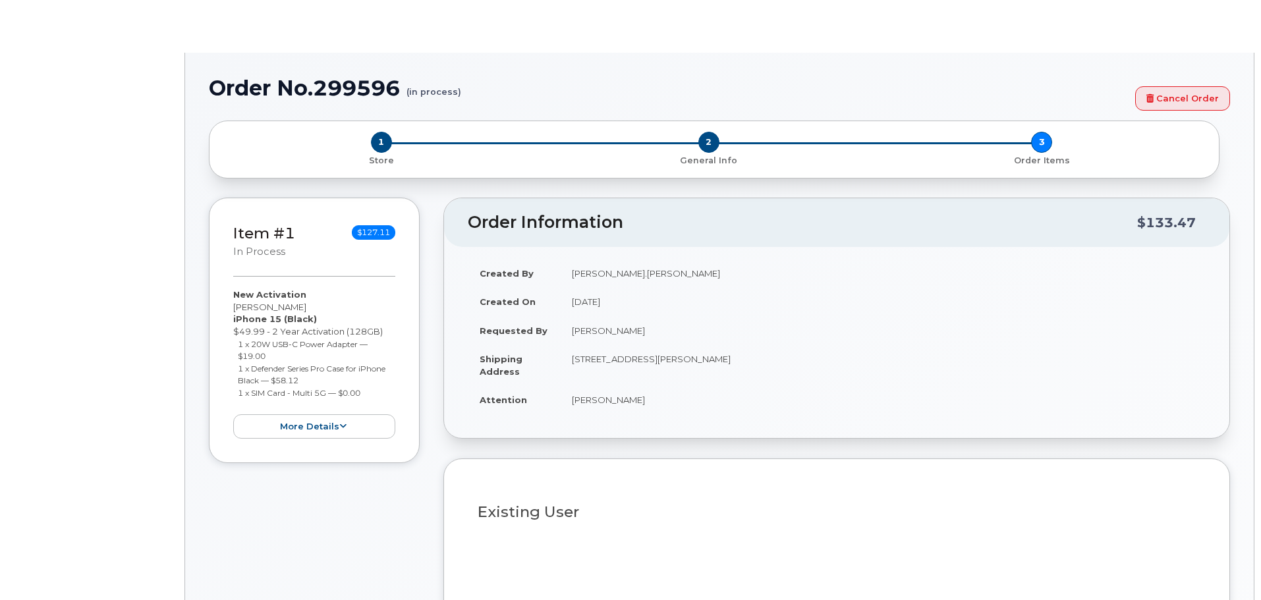
type input "2156515"
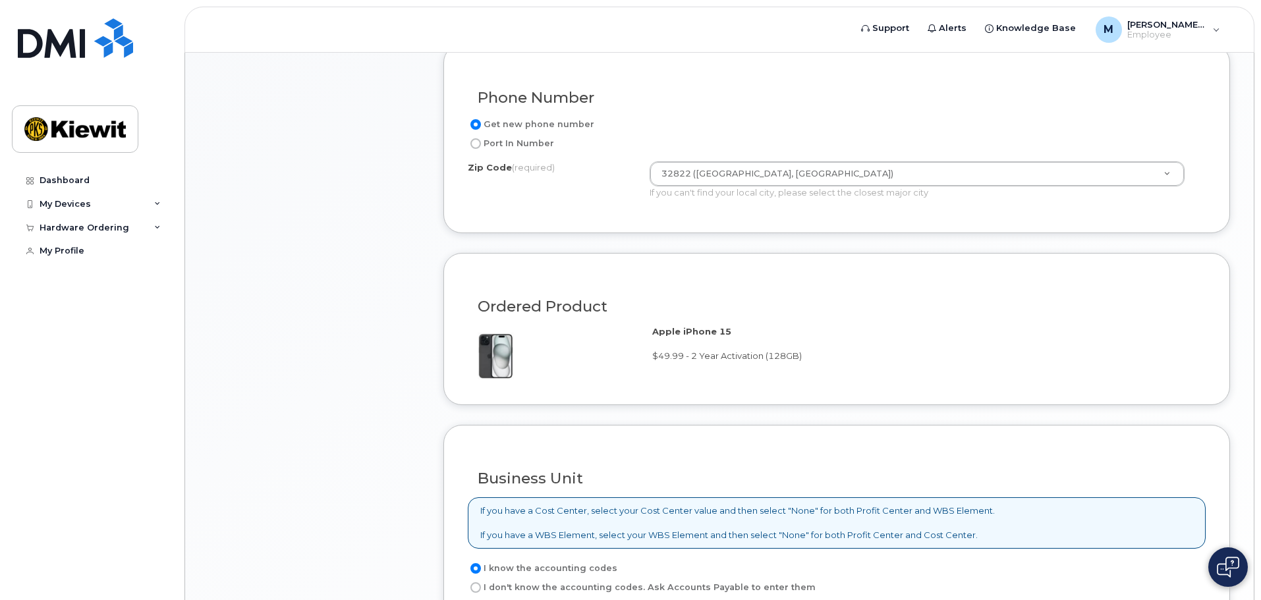
scroll to position [182, 0]
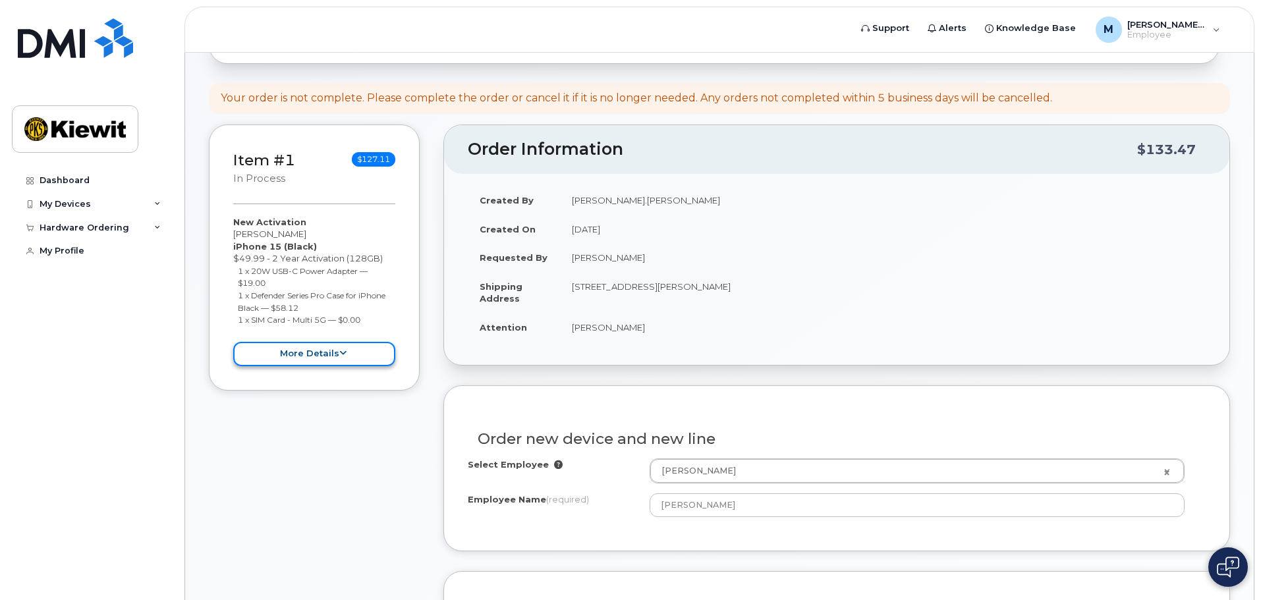
click at [314, 366] on button "more details" at bounding box center [314, 354] width 162 height 24
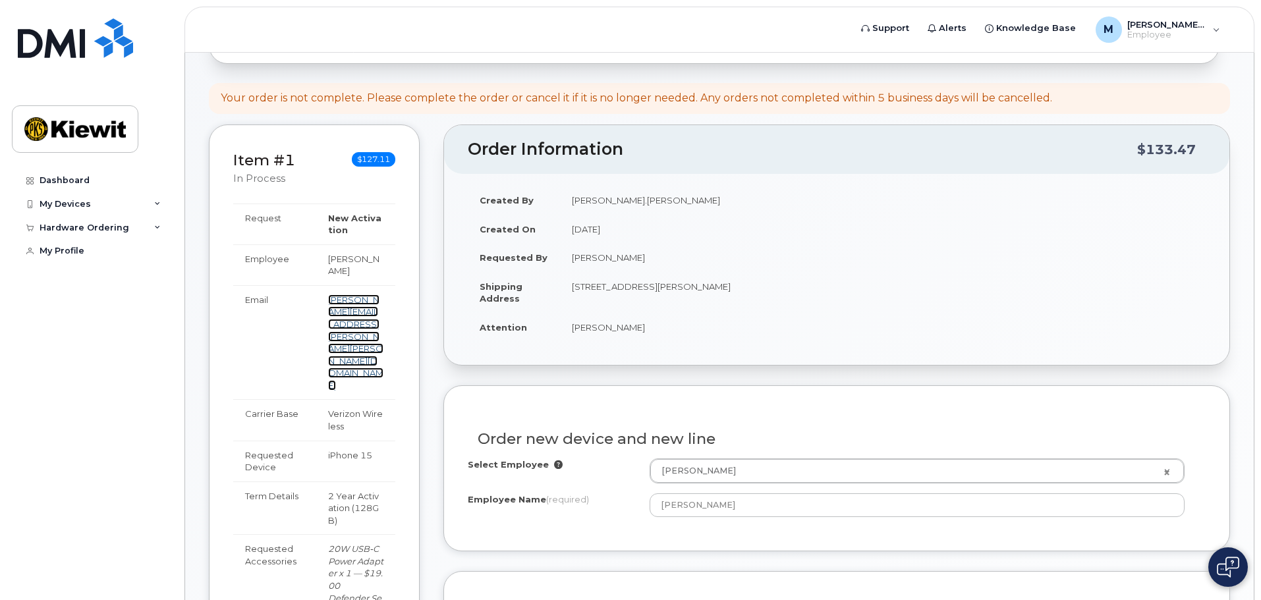
click at [347, 315] on link "[PERSON_NAME][EMAIL_ADDRESS][PERSON_NAME][PERSON_NAME][DOMAIN_NAME]" at bounding box center [355, 342] width 55 height 96
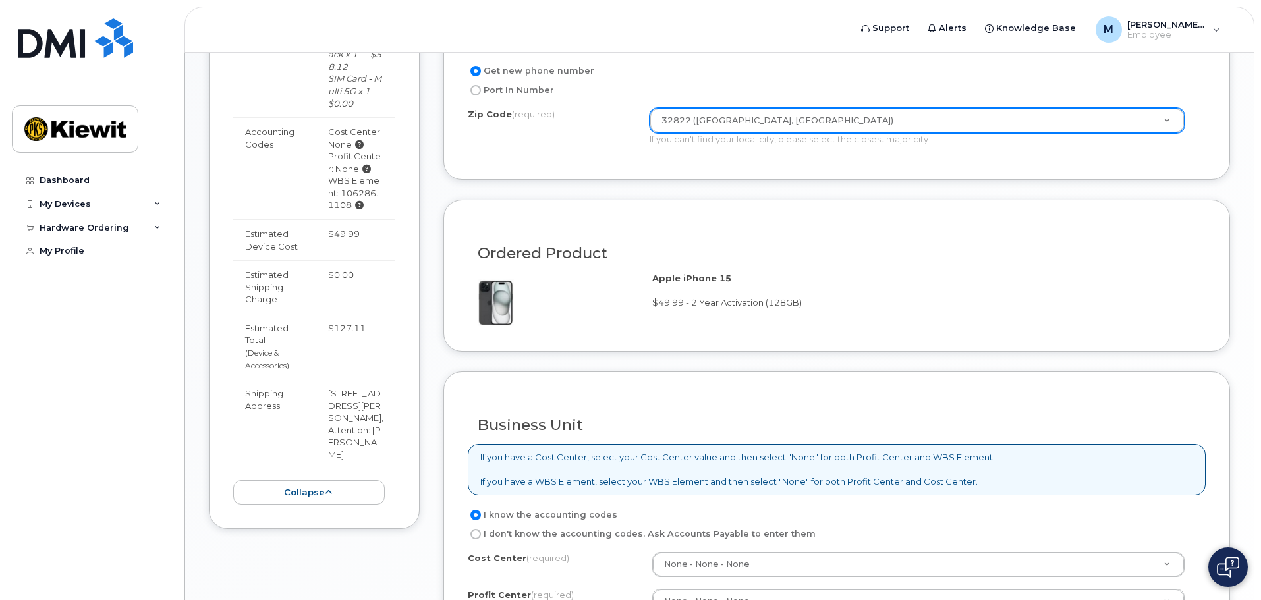
scroll to position [972, 0]
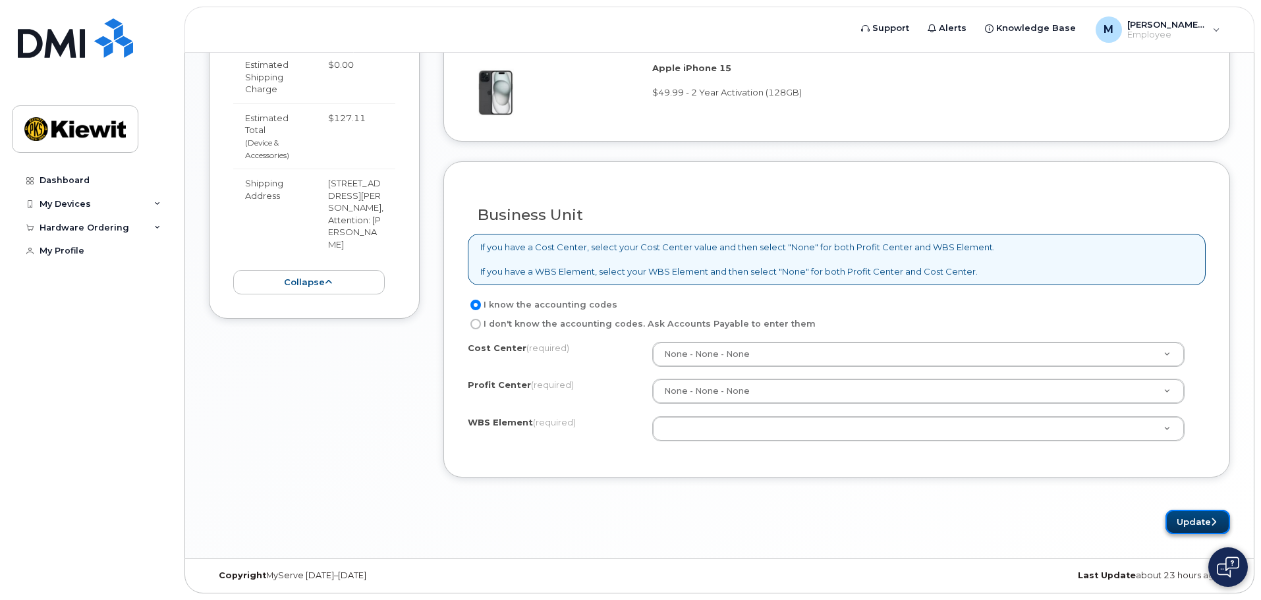
click at [1205, 528] on button "Update" at bounding box center [1197, 522] width 65 height 24
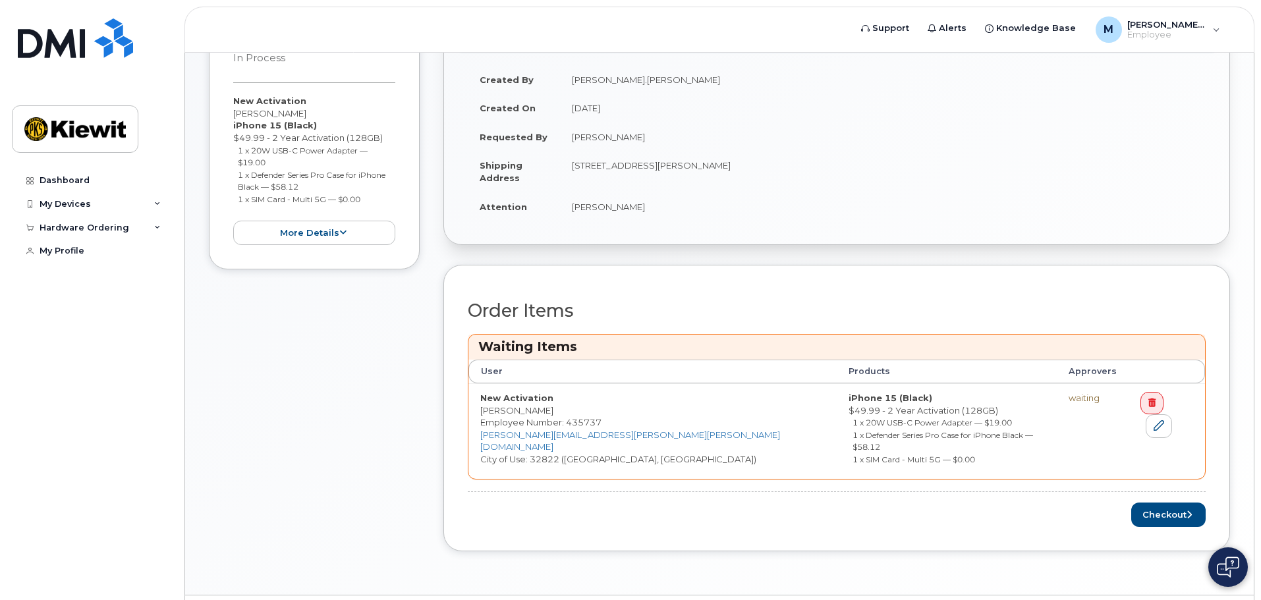
scroll to position [383, 0]
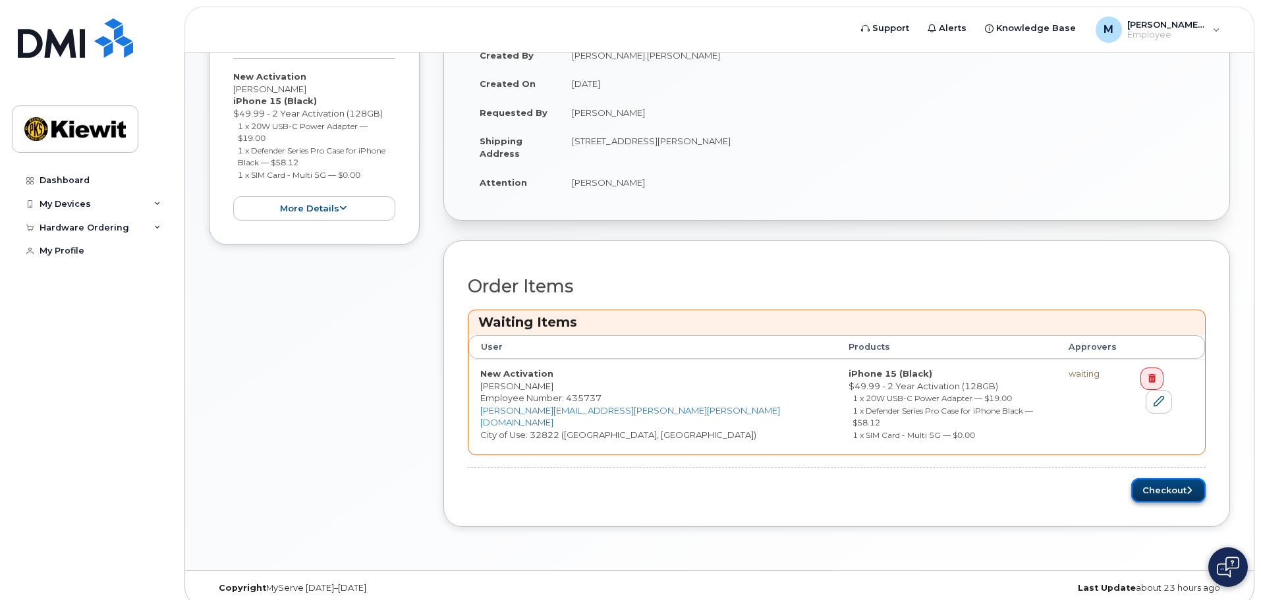
click at [1164, 480] on button "Checkout" at bounding box center [1168, 490] width 74 height 24
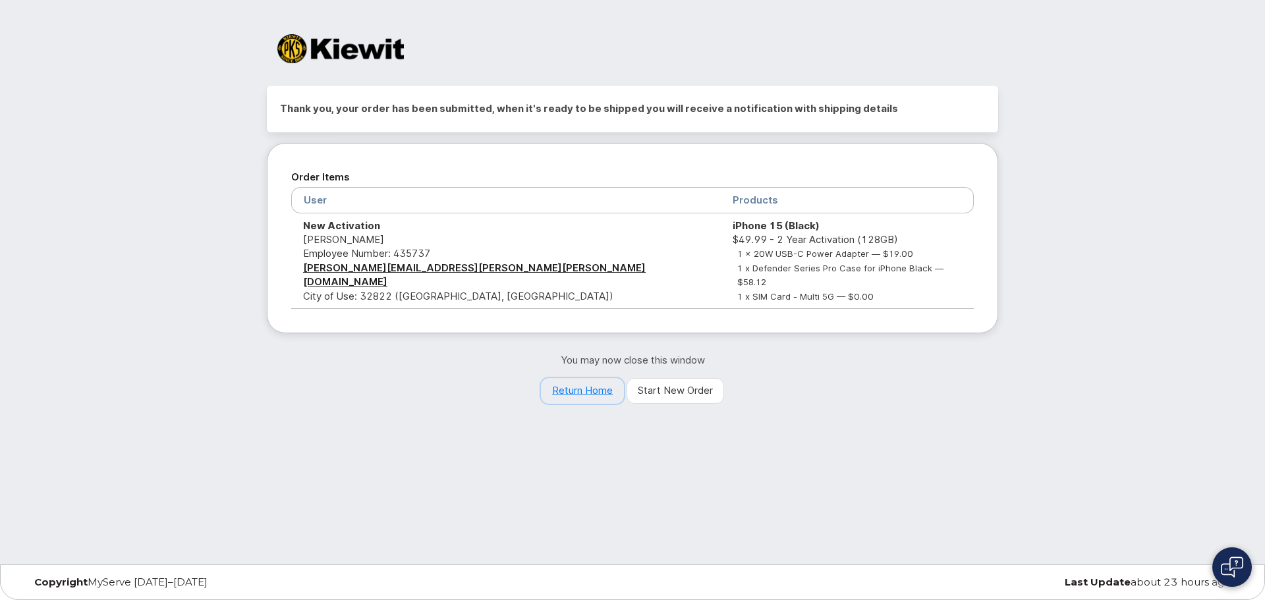
click at [584, 378] on link "Return Home" at bounding box center [582, 391] width 83 height 26
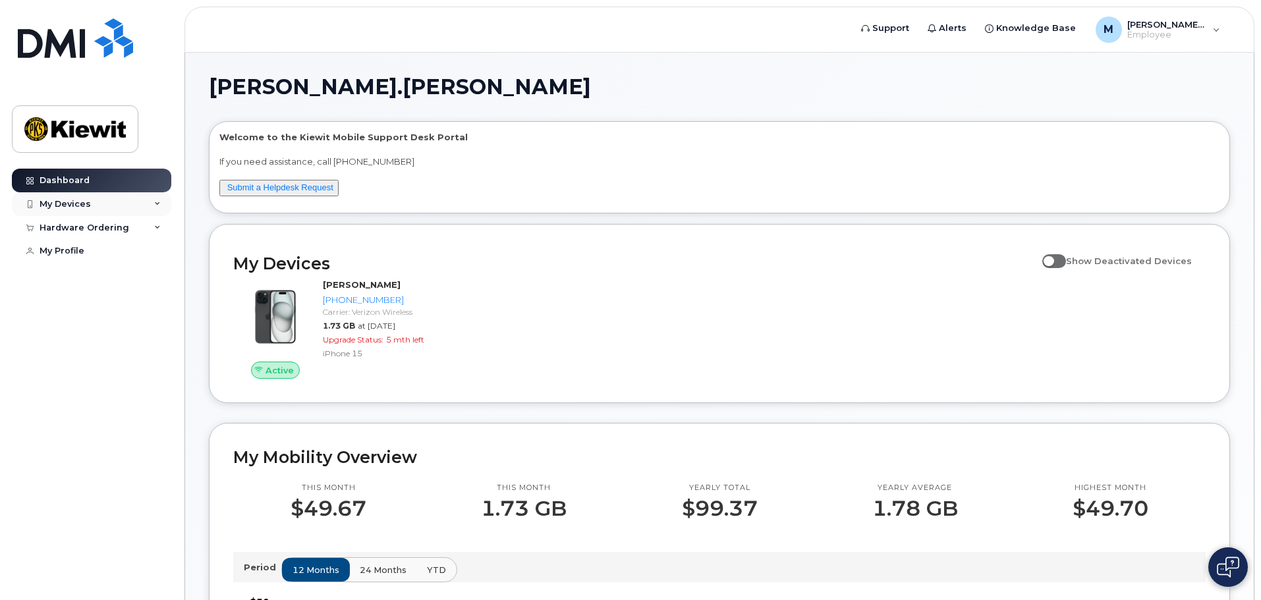
click at [121, 206] on div "My Devices" at bounding box center [91, 204] width 159 height 24
click at [134, 311] on div "Hardware Ordering" at bounding box center [91, 299] width 159 height 24
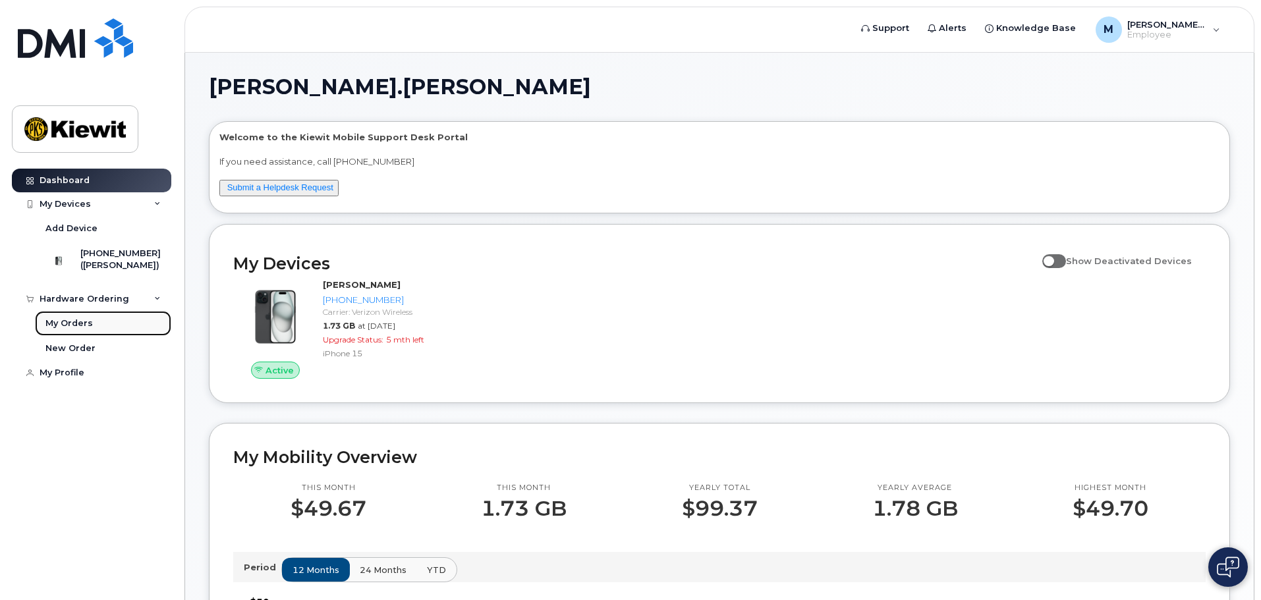
click at [86, 329] on div "My Orders" at bounding box center [68, 324] width 47 height 12
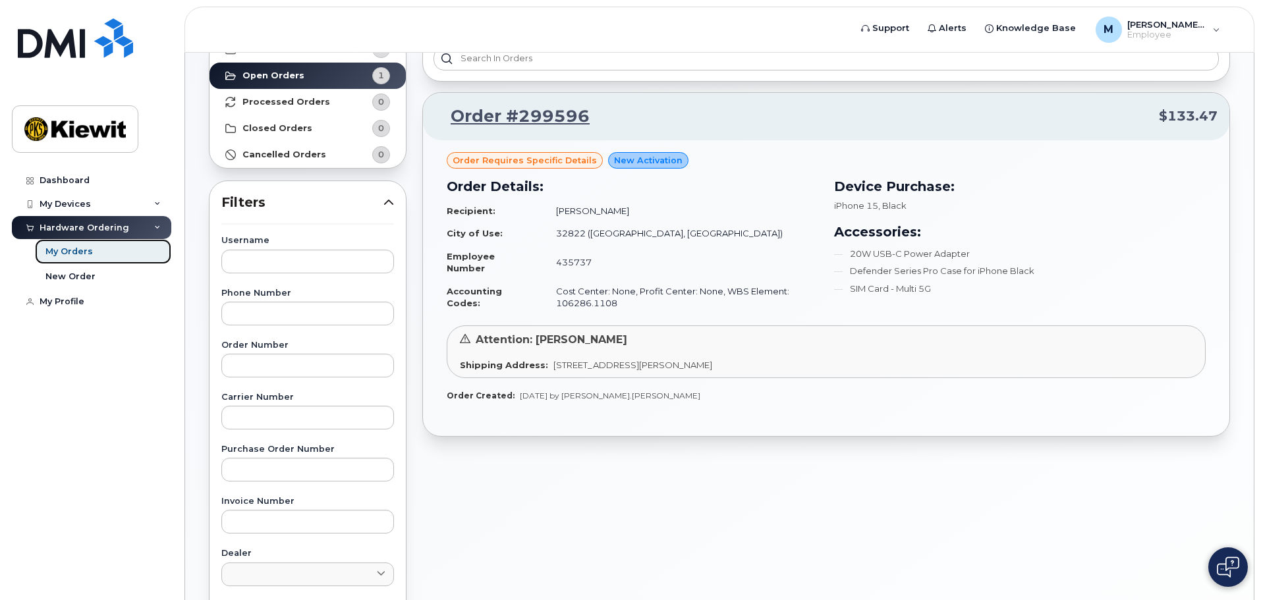
scroll to position [66, 0]
